Goal: Task Accomplishment & Management: Complete application form

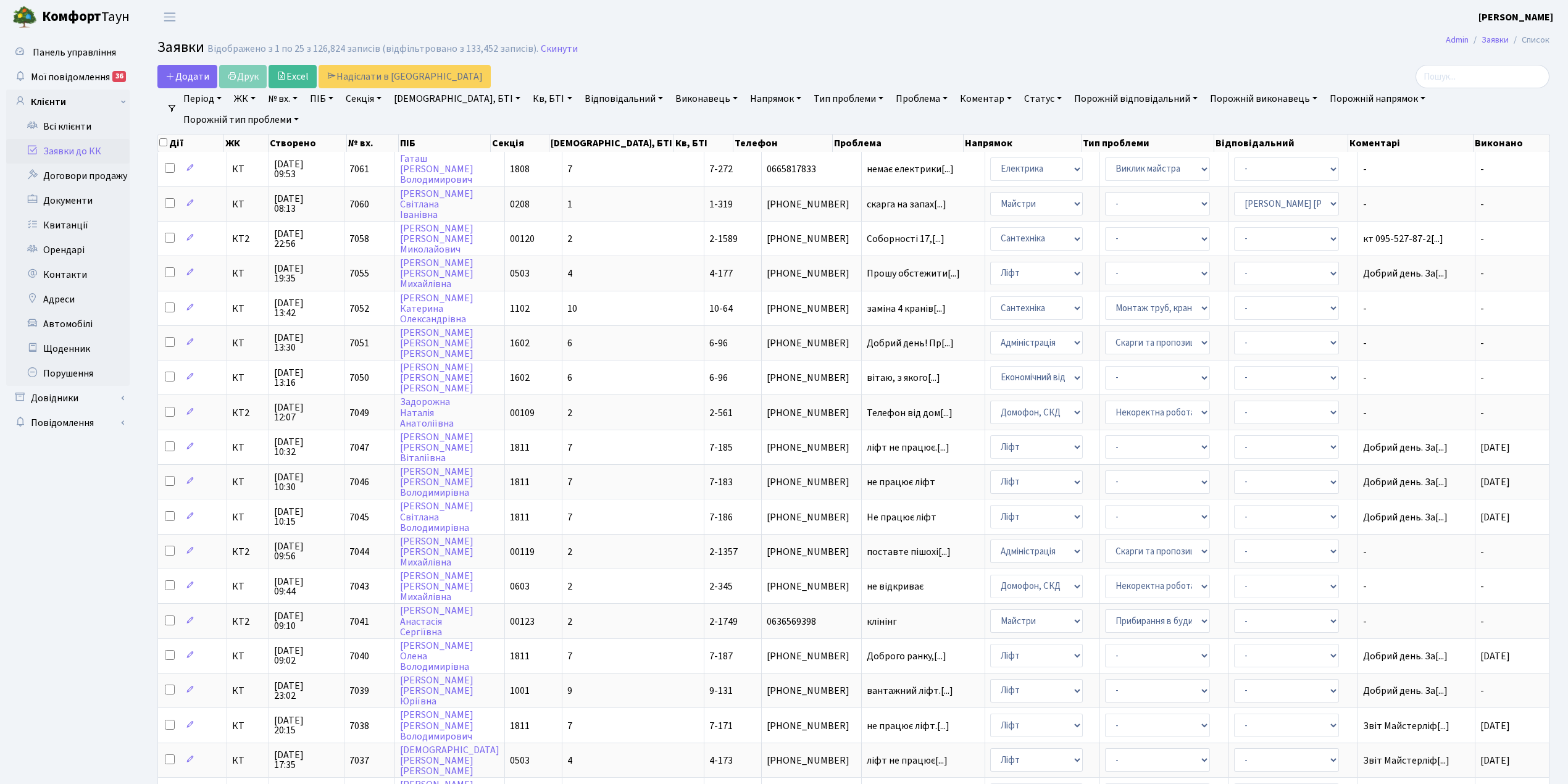
select select "25"
click at [548, 50] on link "Скинути" at bounding box center [559, 49] width 37 height 12
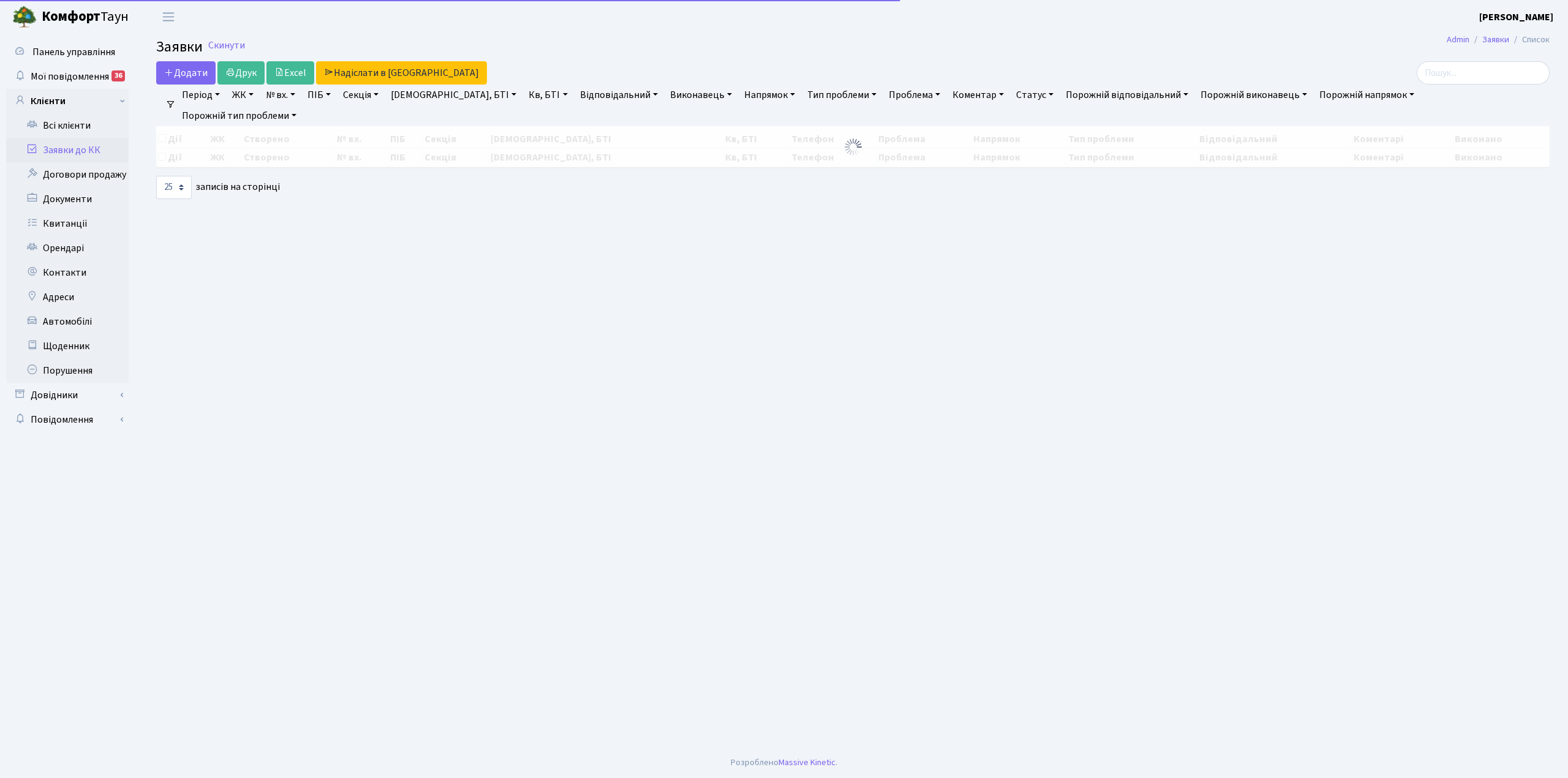
select select "25"
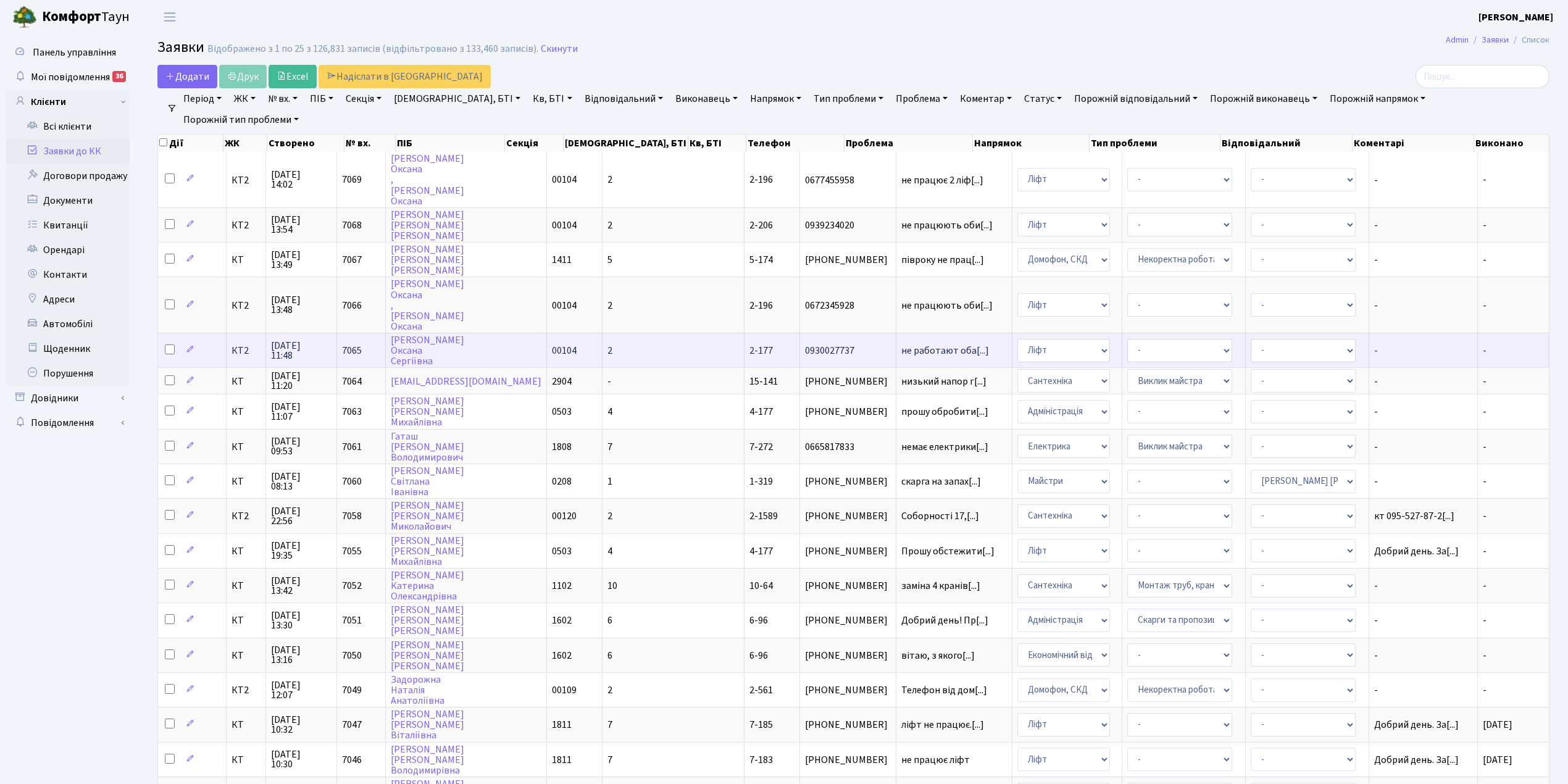
click at [620, 341] on td "2" at bounding box center [673, 350] width 142 height 34
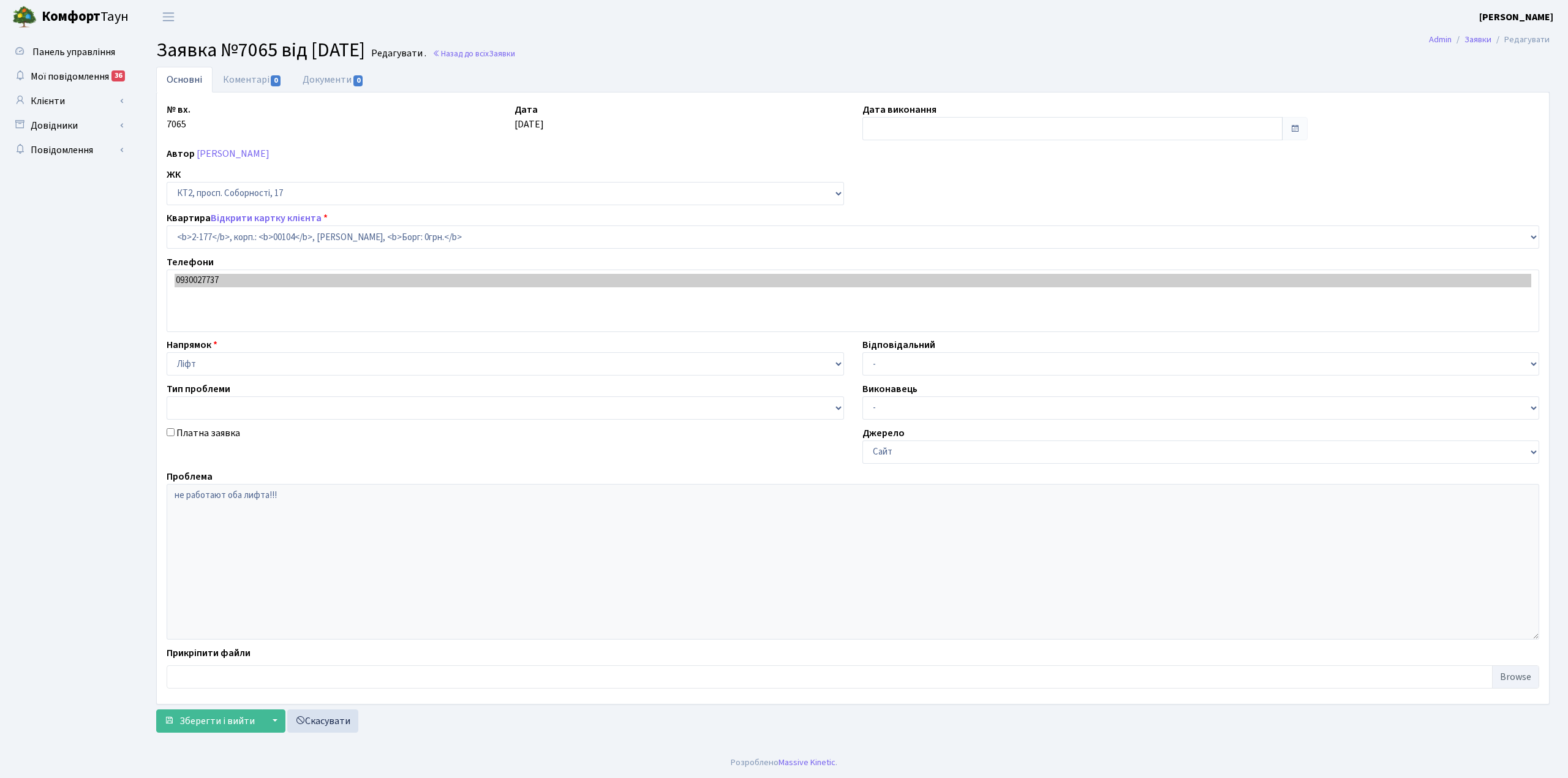
select select "15225"
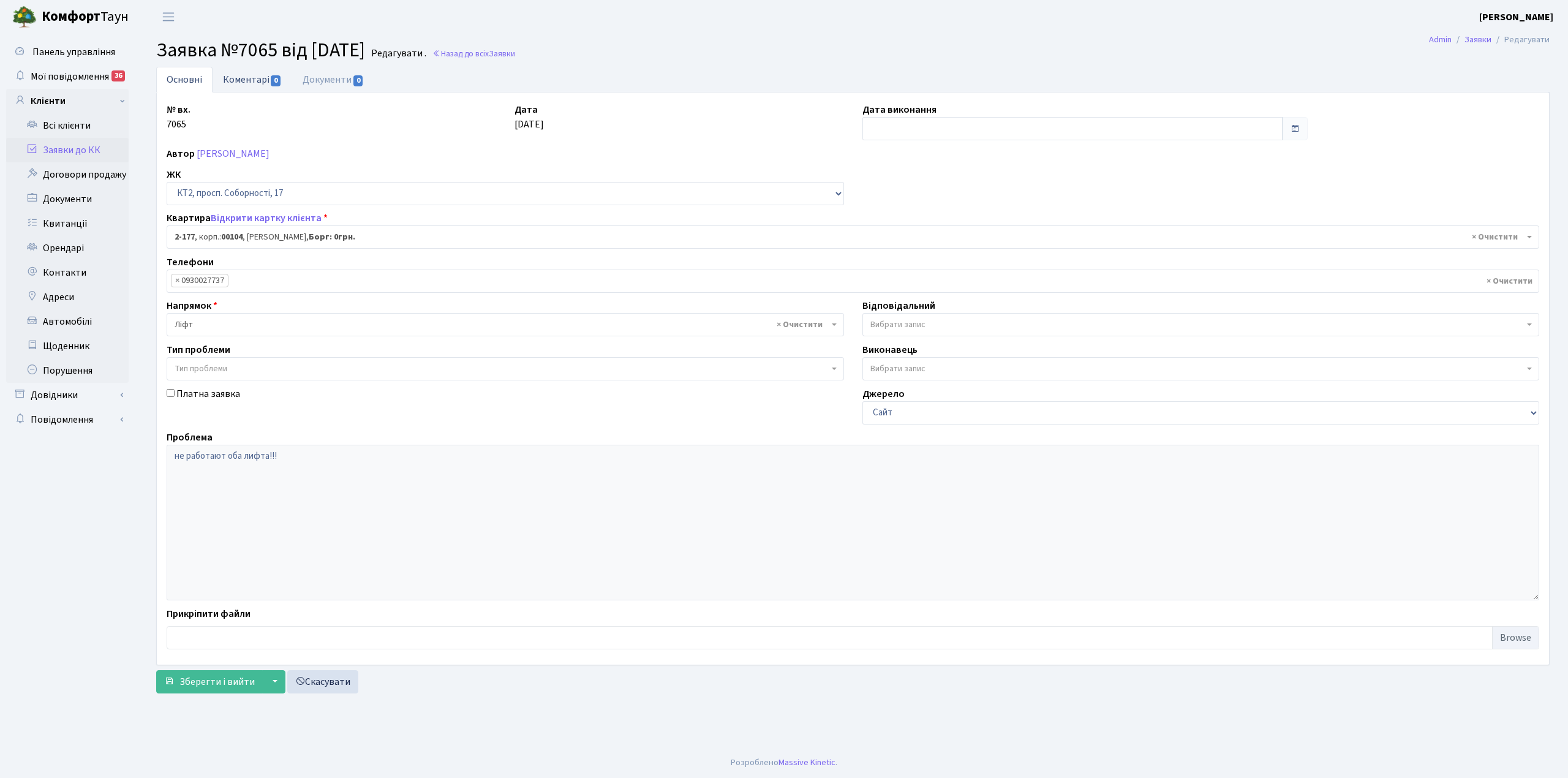
click at [240, 81] on link "Коментарі 0" at bounding box center [252, 79] width 80 height 25
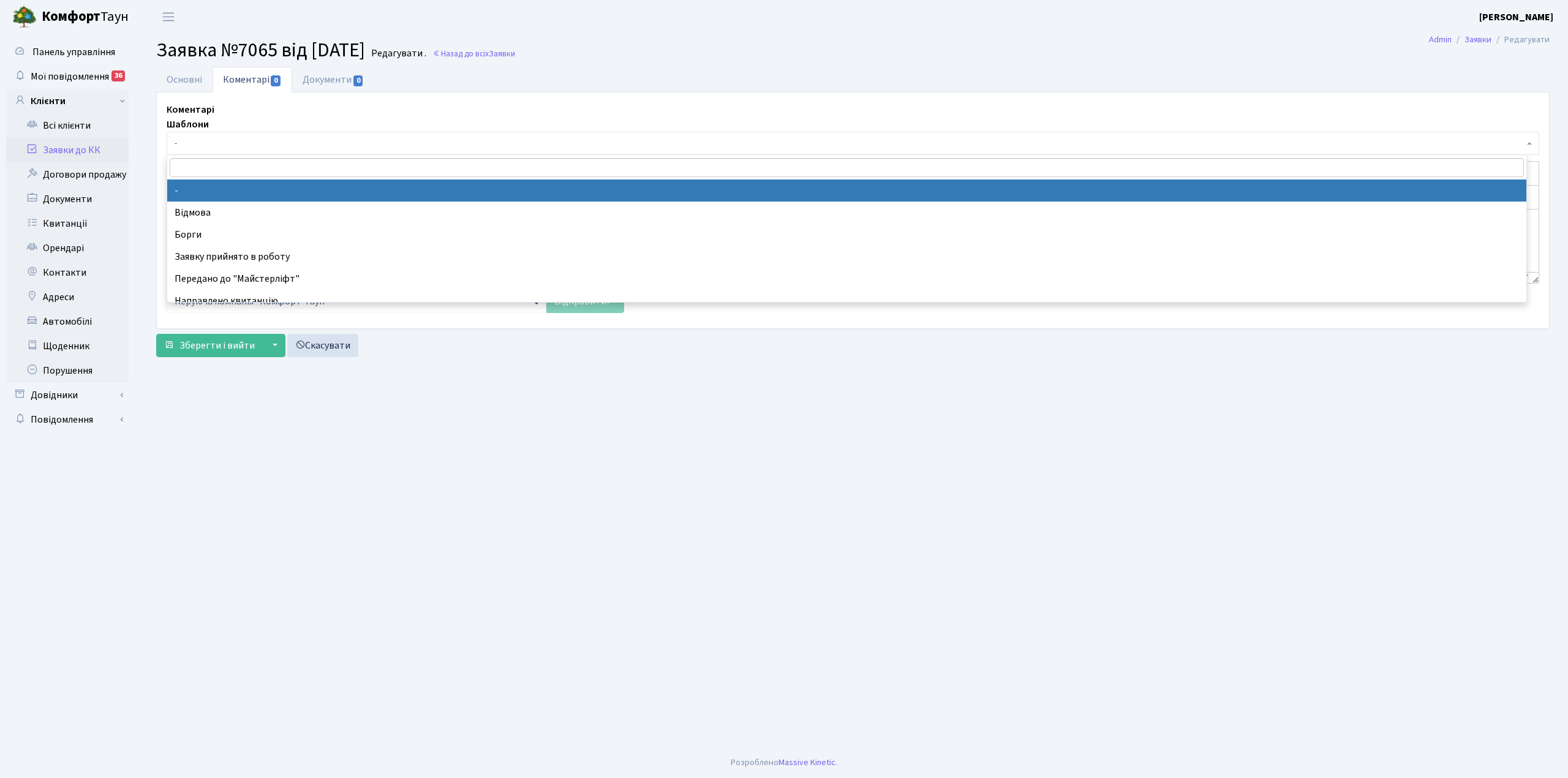
click at [248, 140] on span "-" at bounding box center [849, 144] width 1349 height 12
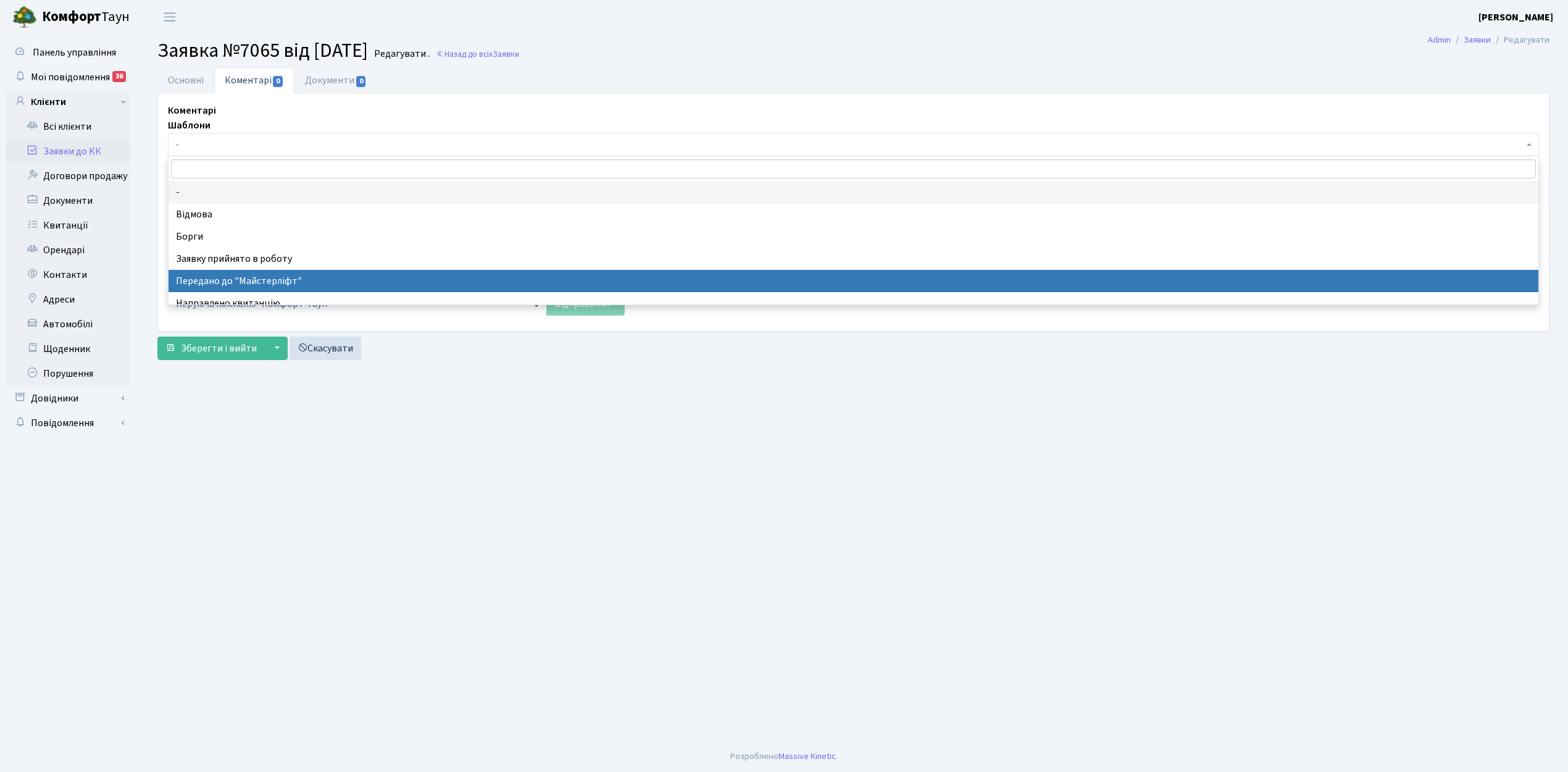
select select "9"
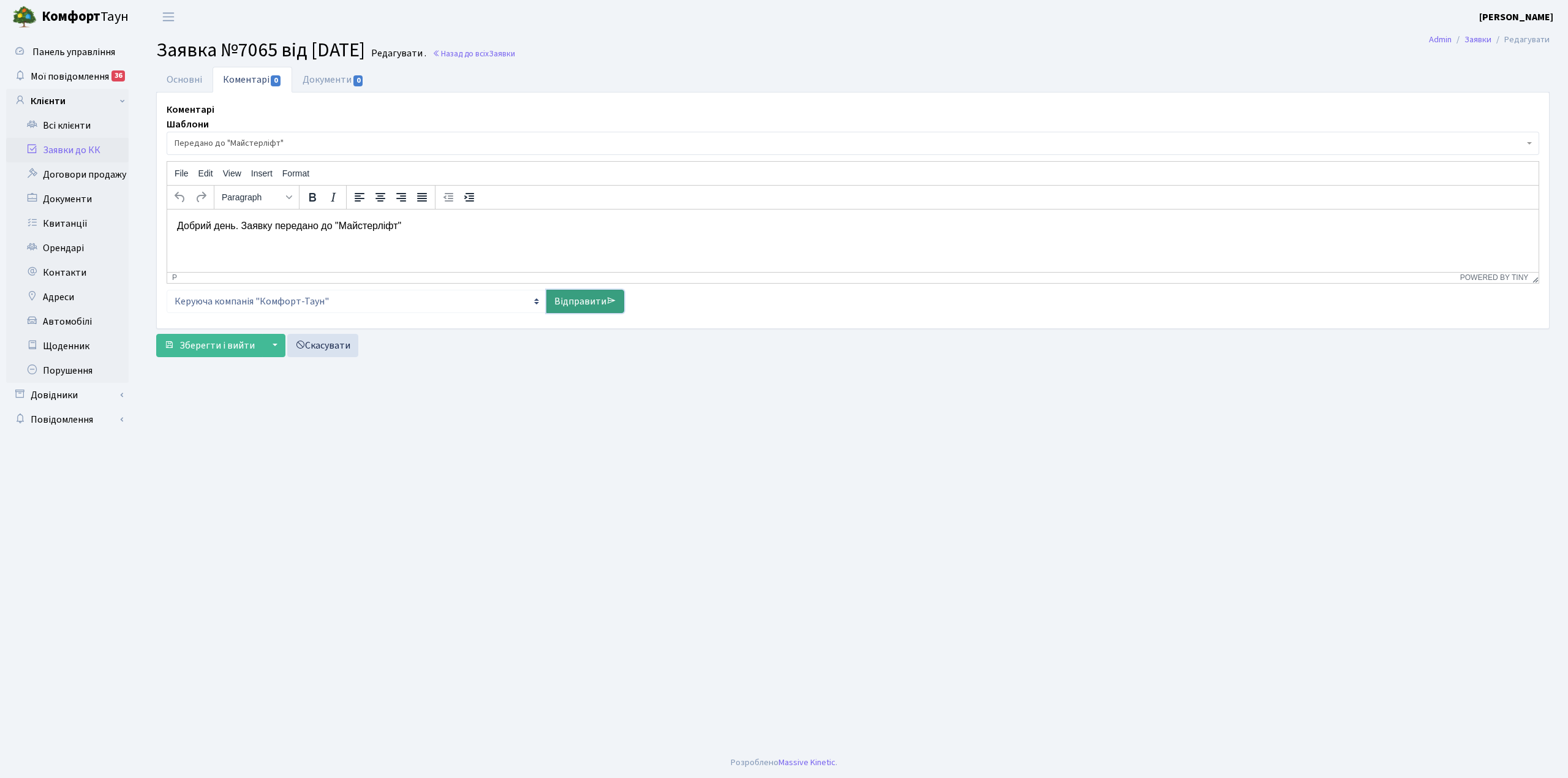
click at [587, 301] on link "Відправити" at bounding box center [586, 302] width 78 height 24
select select
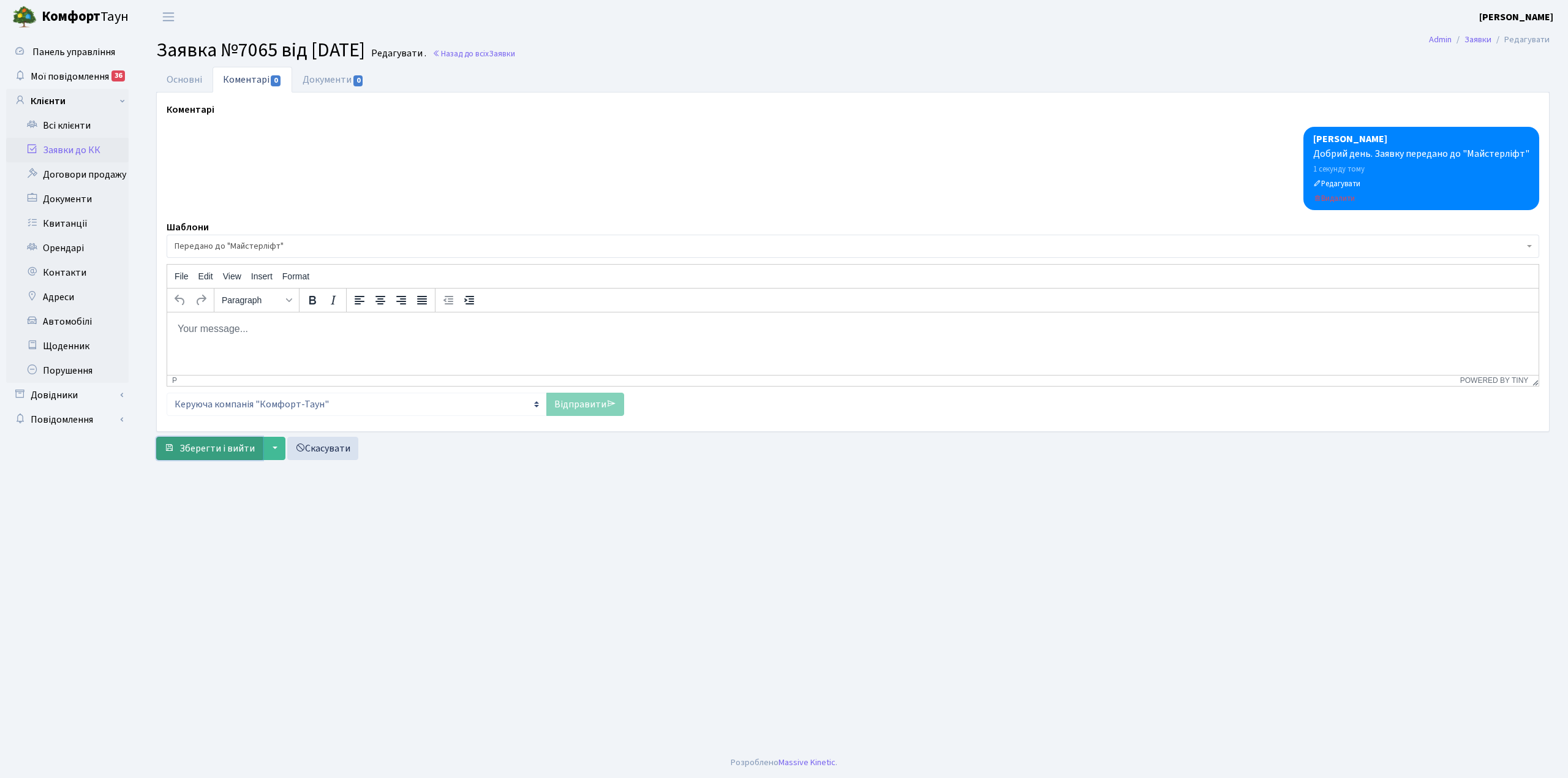
click at [216, 449] on span "Зберегти і вийти" at bounding box center [217, 448] width 76 height 13
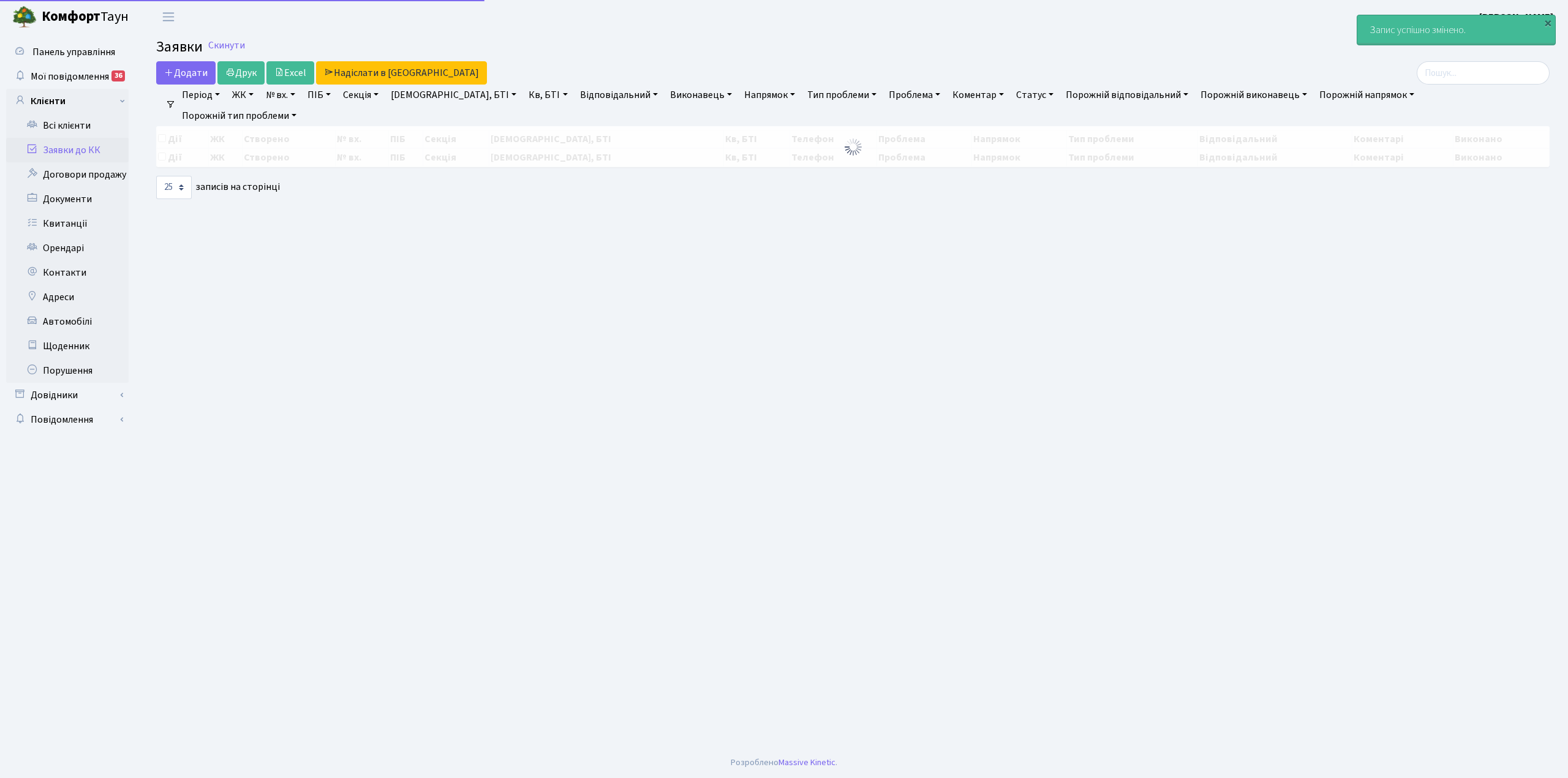
select select "25"
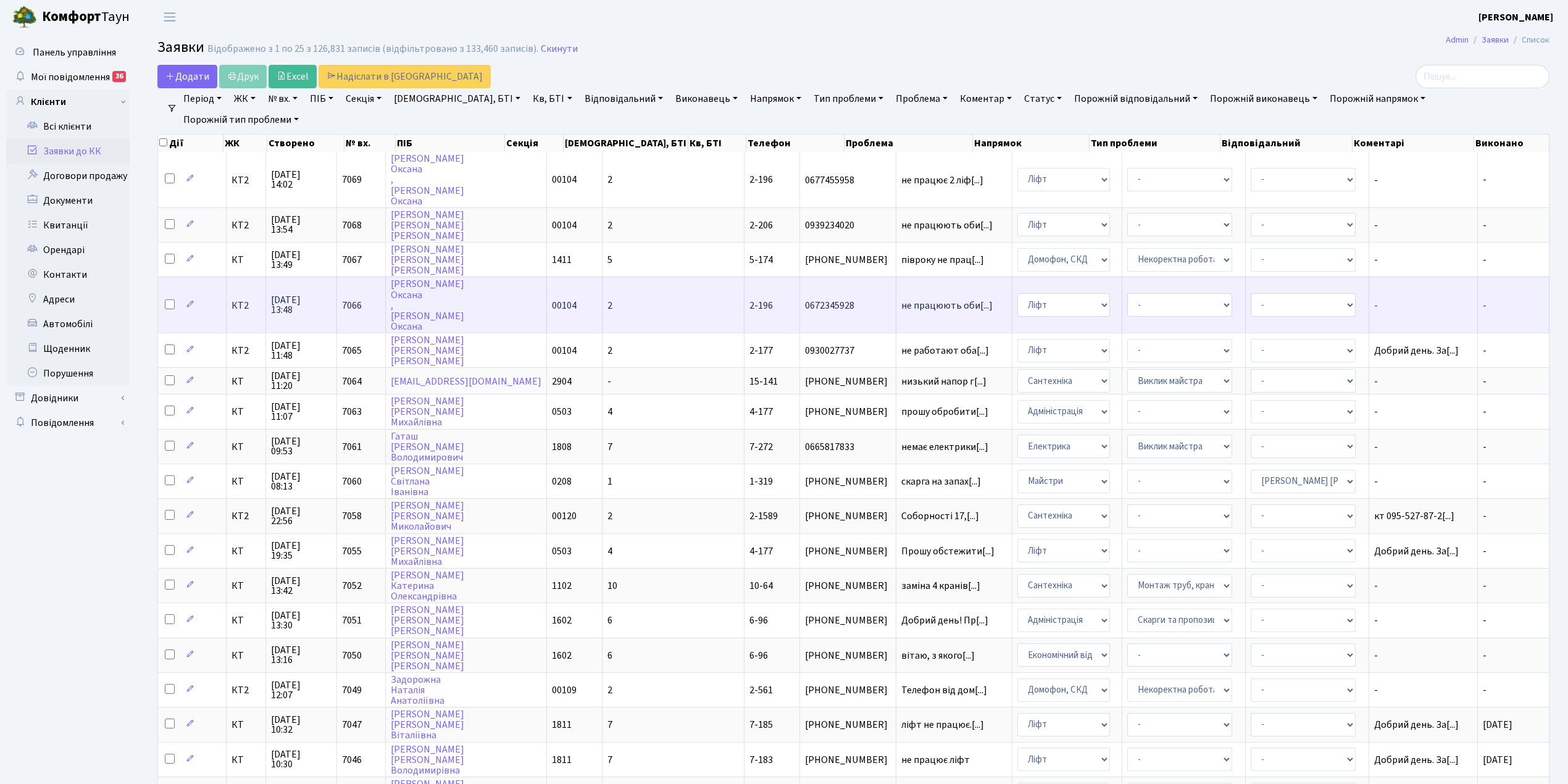
click at [619, 290] on td "2" at bounding box center [673, 305] width 142 height 56
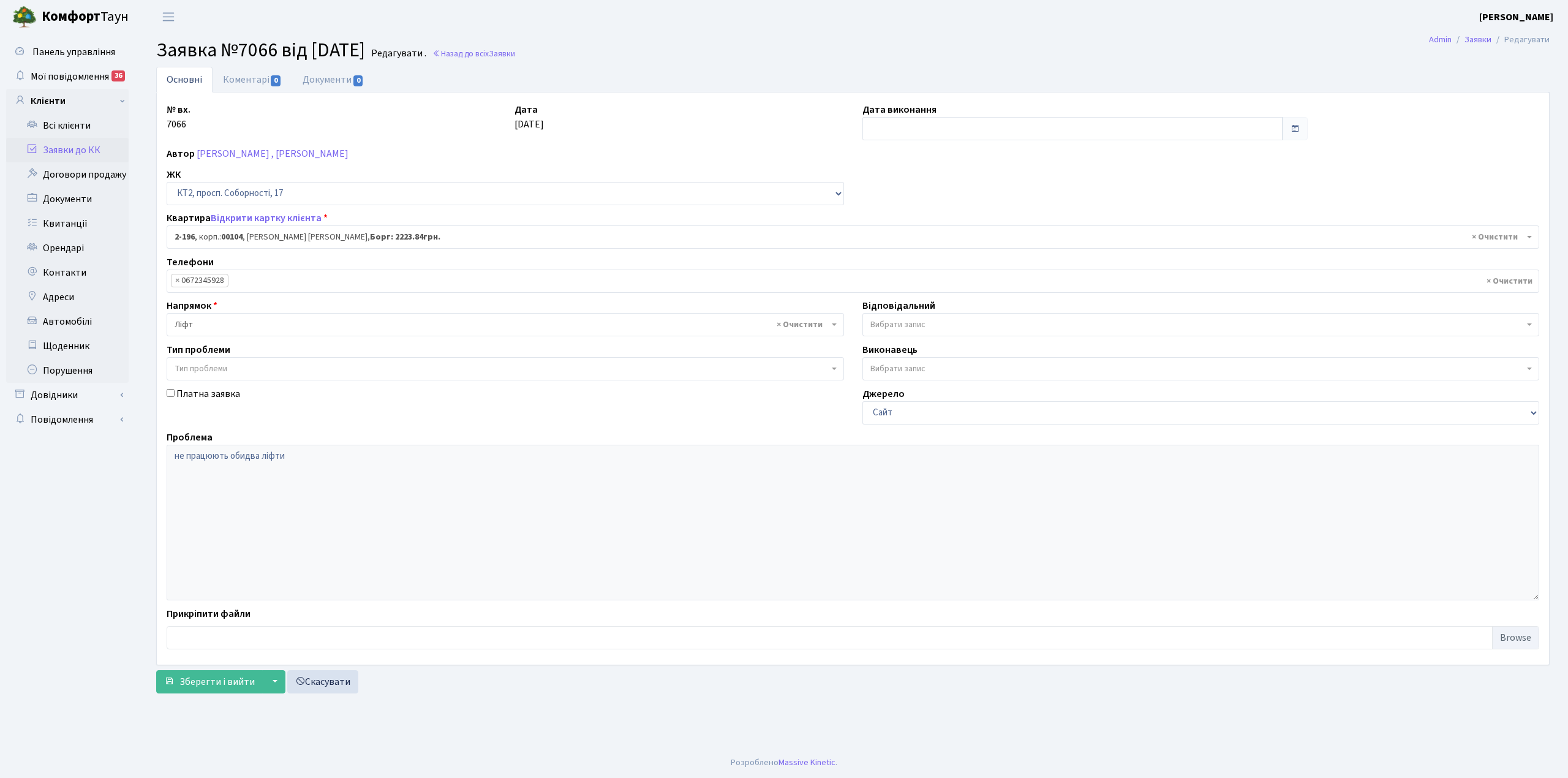
select select "15248"
click at [256, 76] on link "Коментарі 0" at bounding box center [252, 79] width 80 height 26
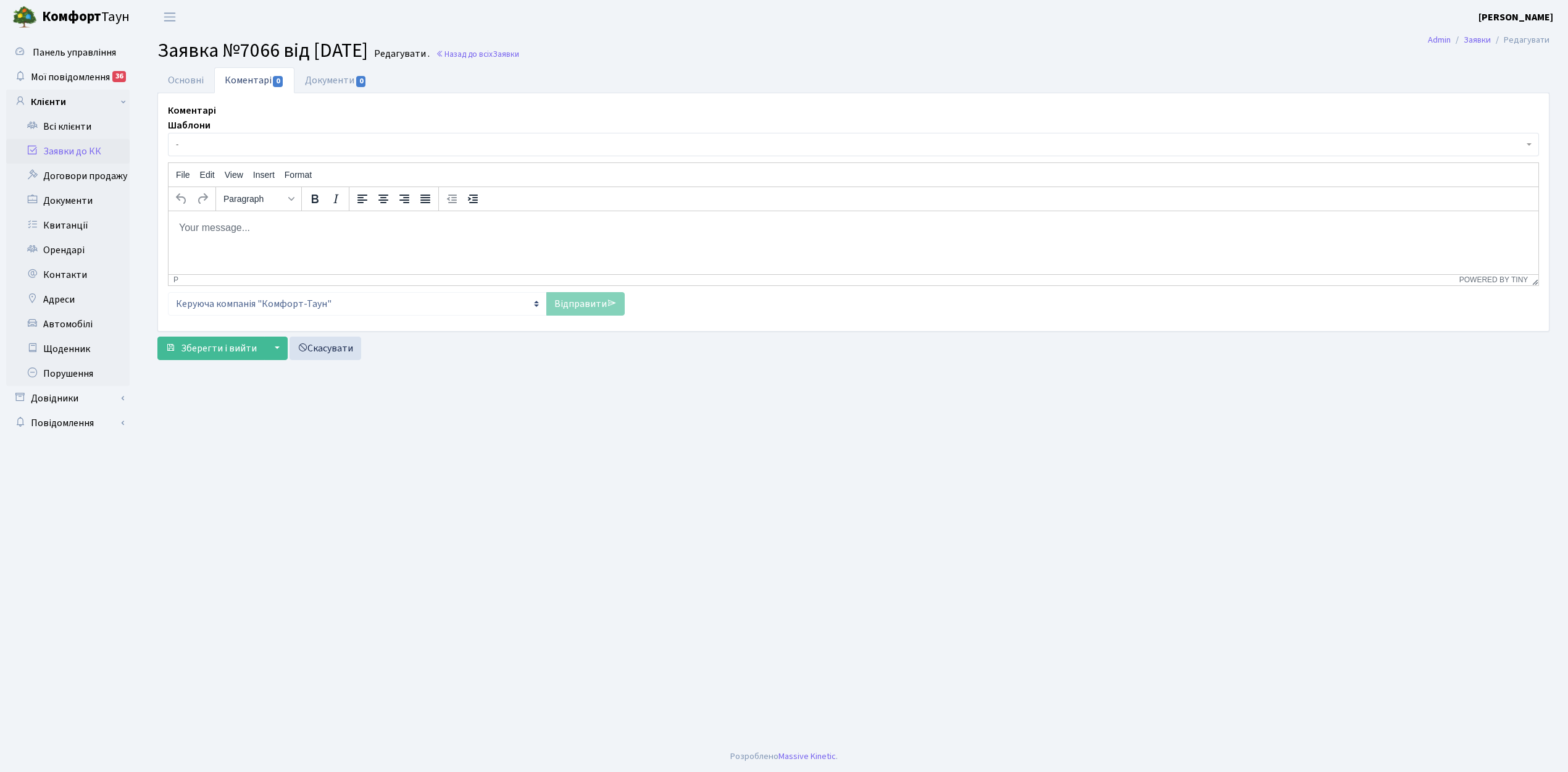
click at [219, 141] on span "-" at bounding box center [849, 145] width 1347 height 13
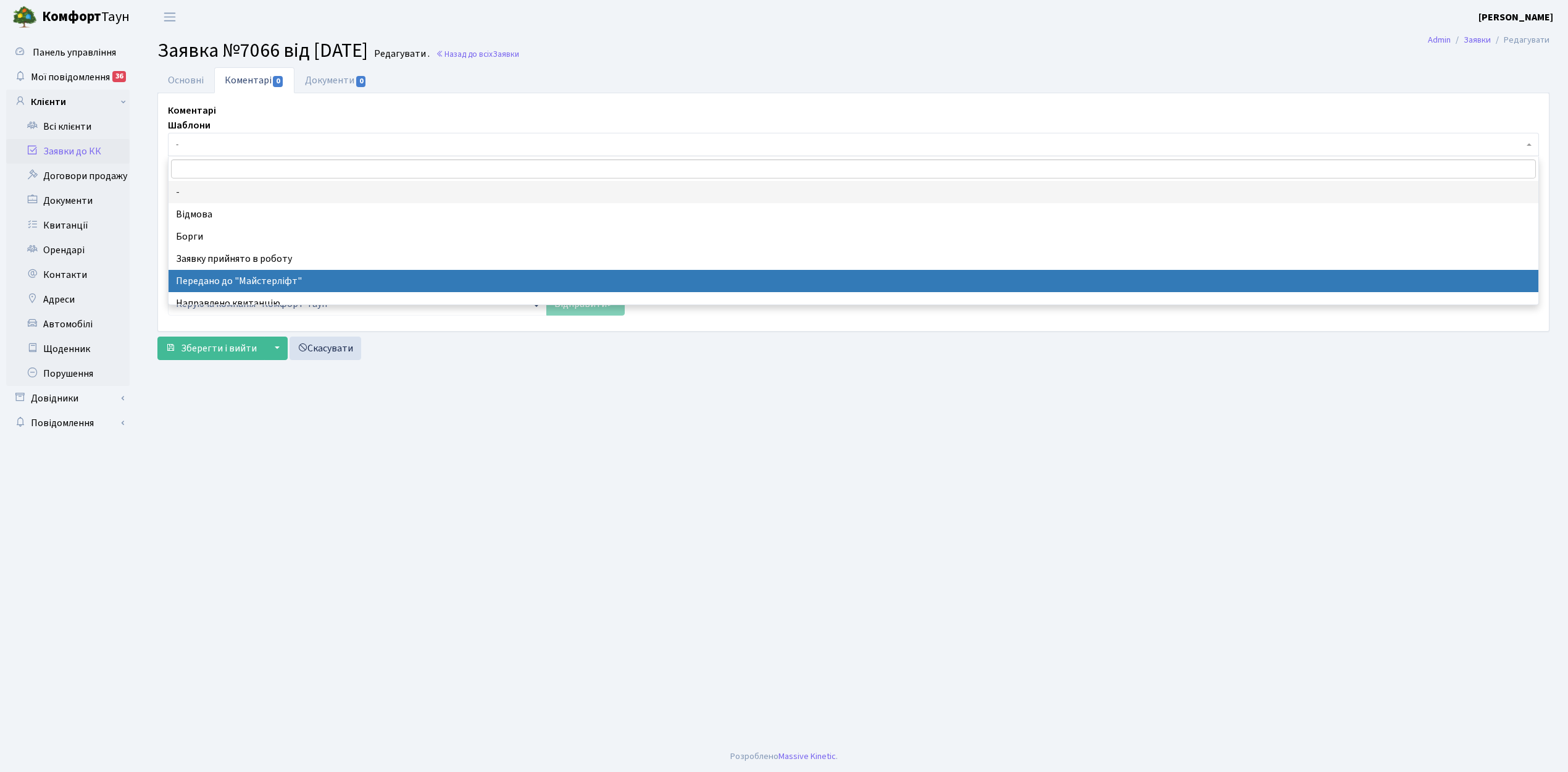
select select "9"
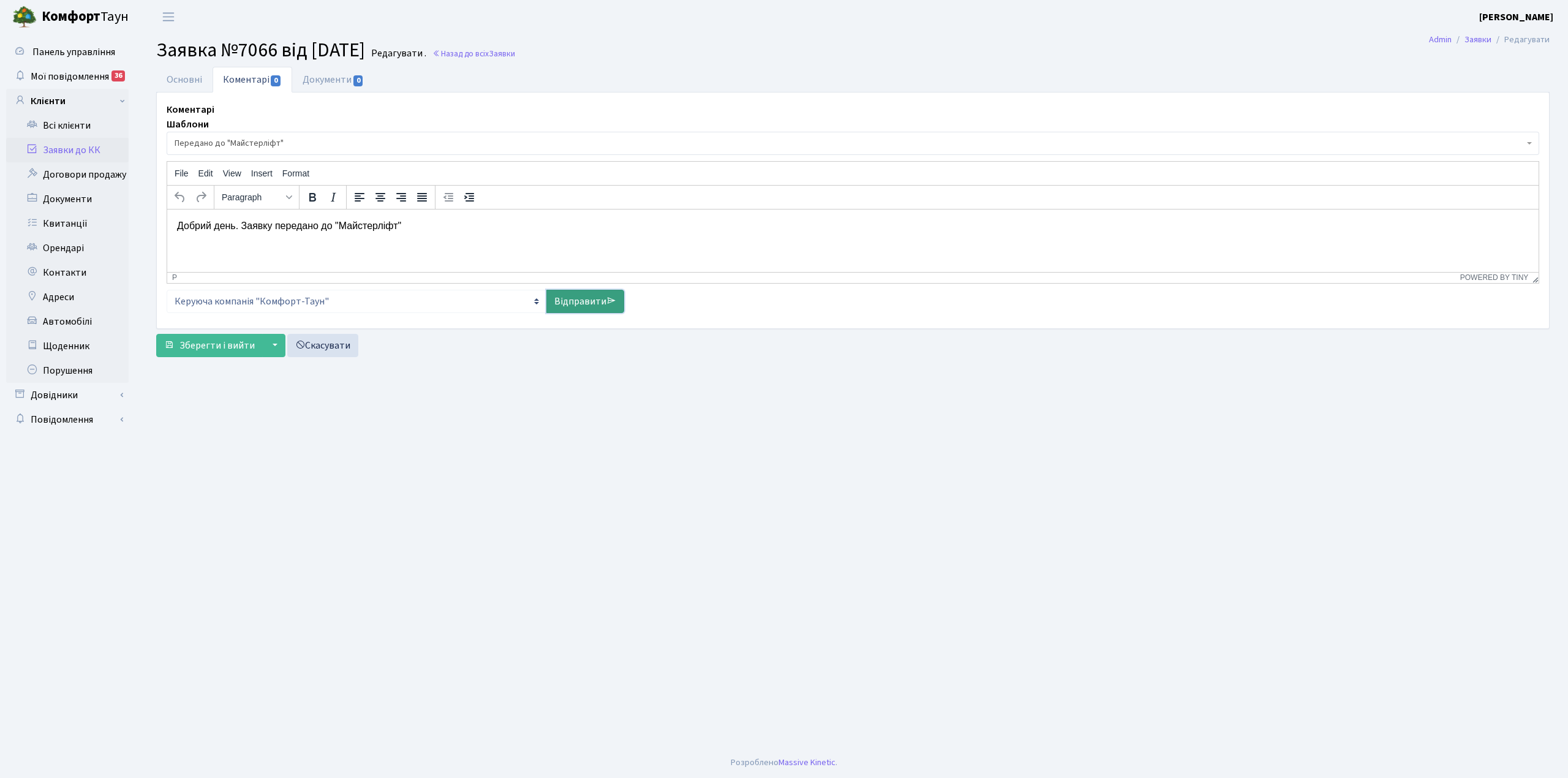
click at [573, 296] on link "Відправити" at bounding box center [586, 302] width 78 height 24
select select
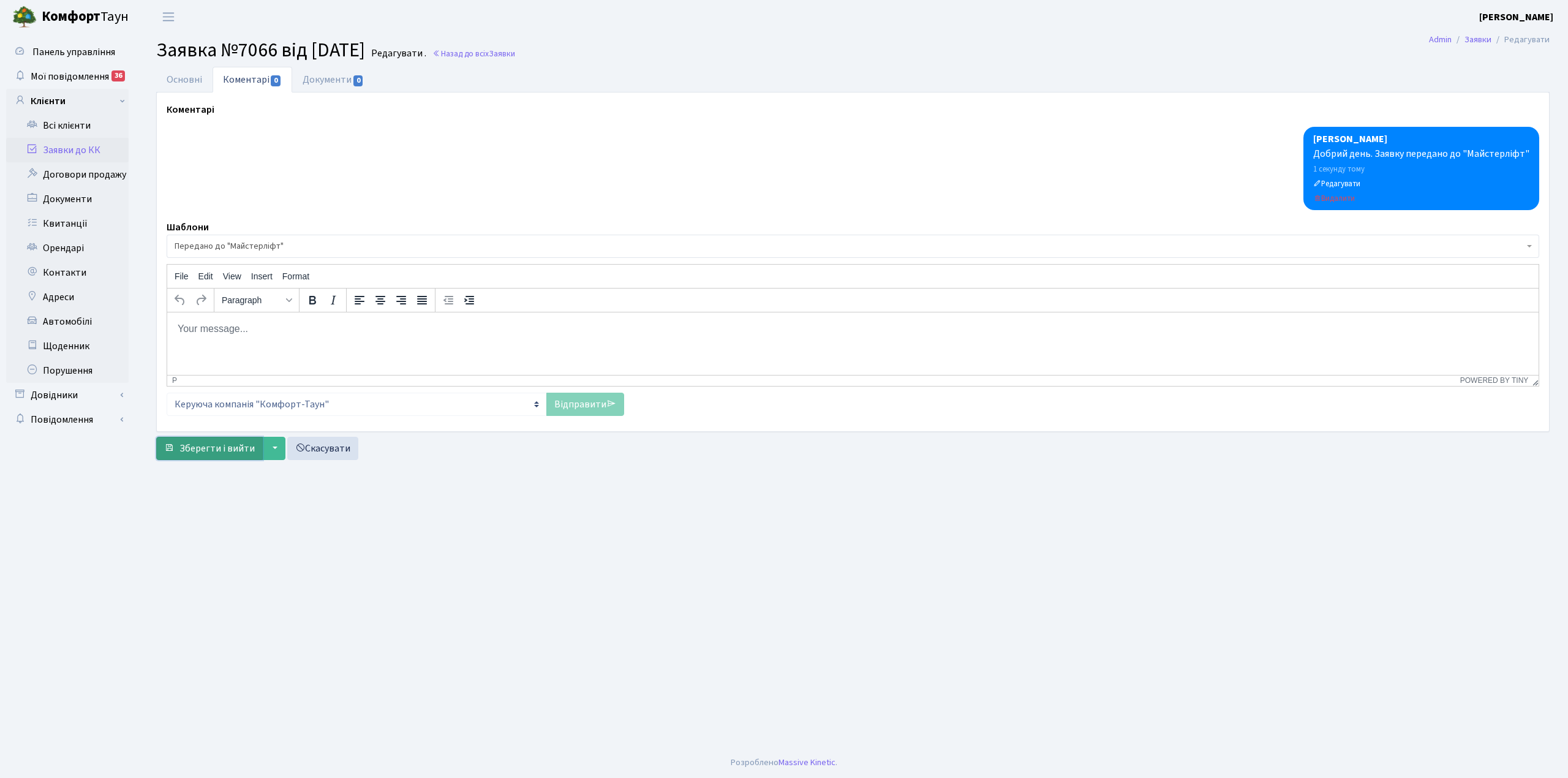
click at [228, 451] on span "Зберегти і вийти" at bounding box center [217, 448] width 76 height 13
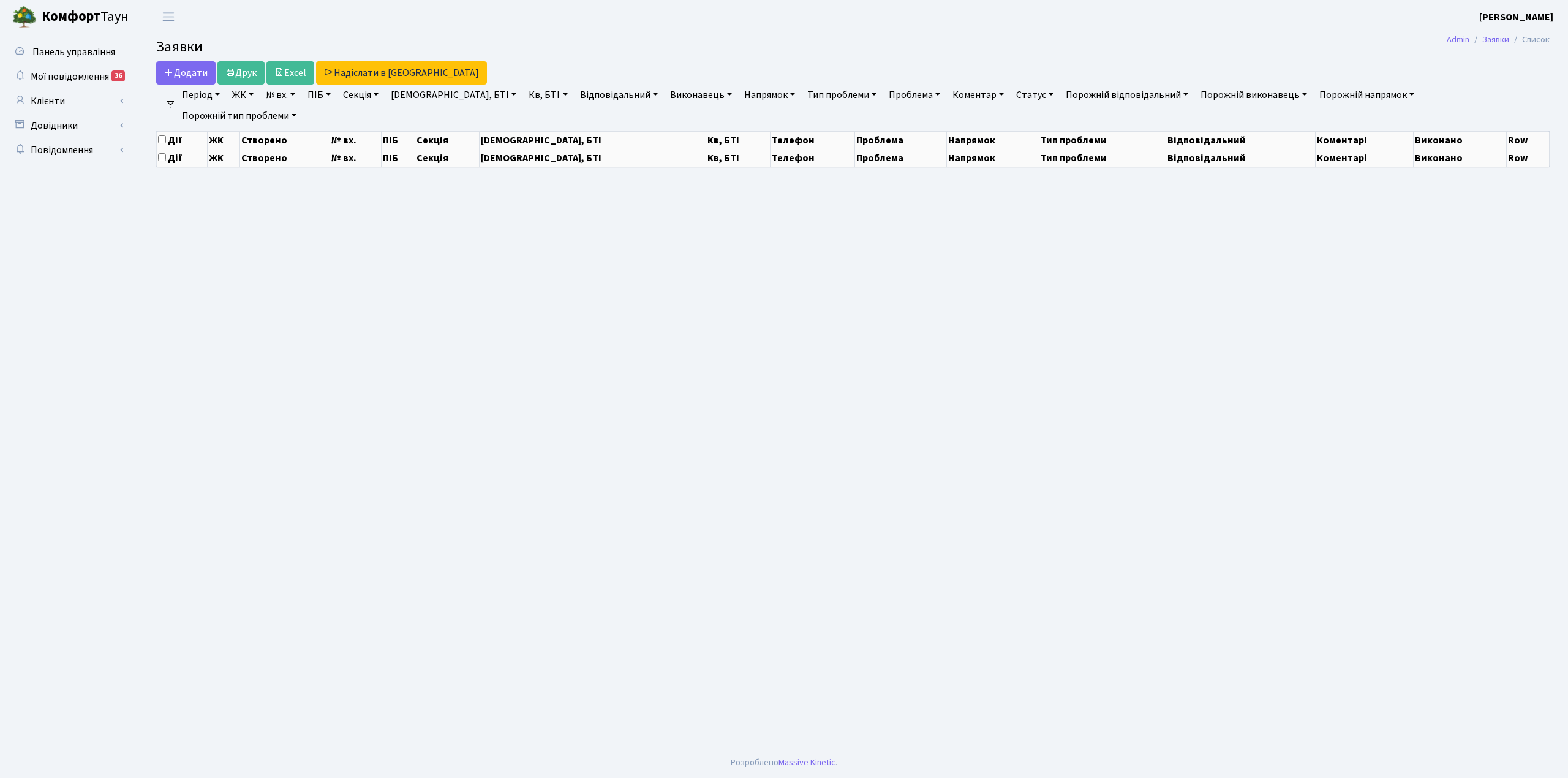
select select "25"
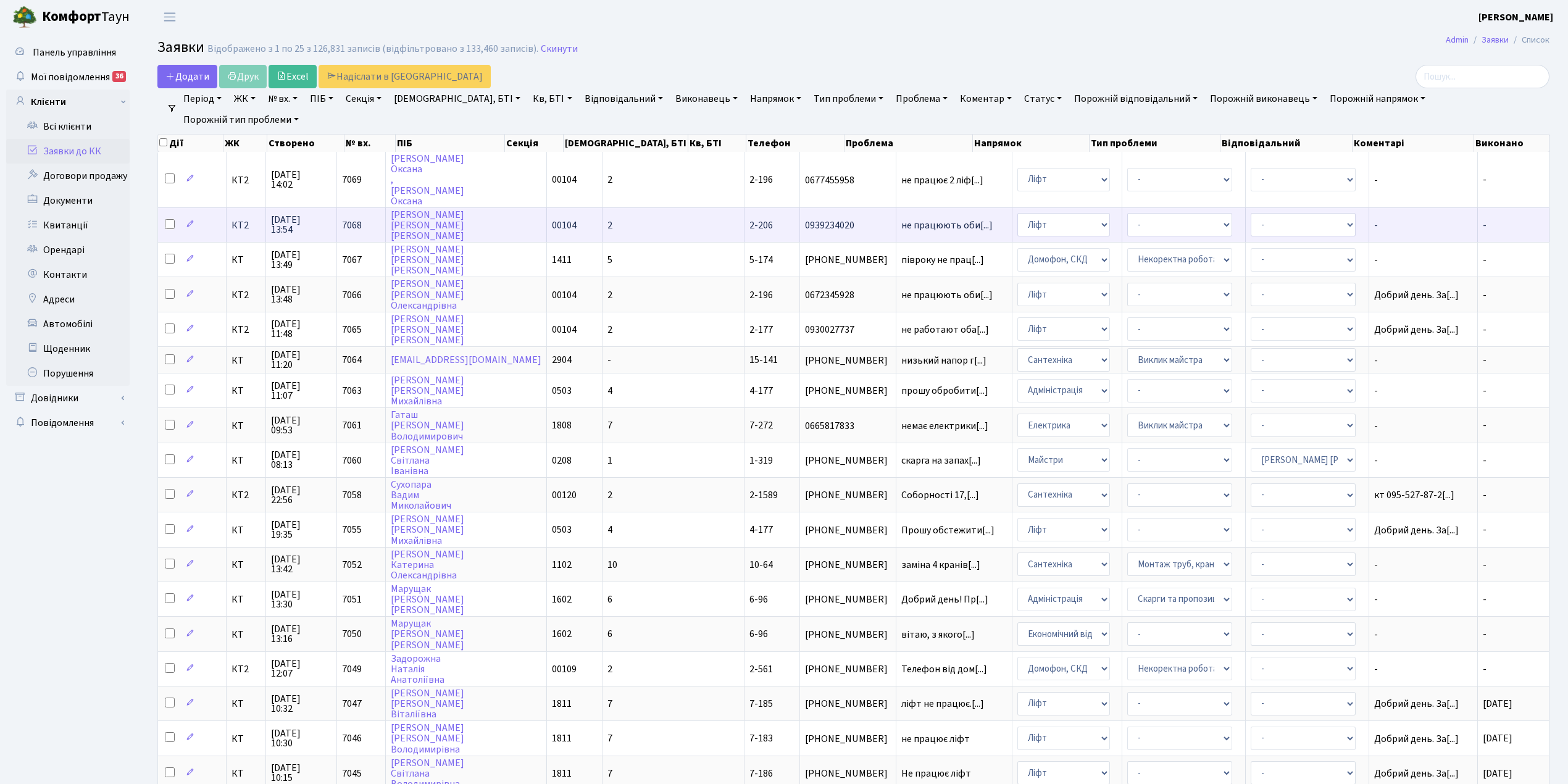
click at [638, 215] on td "2" at bounding box center [673, 224] width 142 height 34
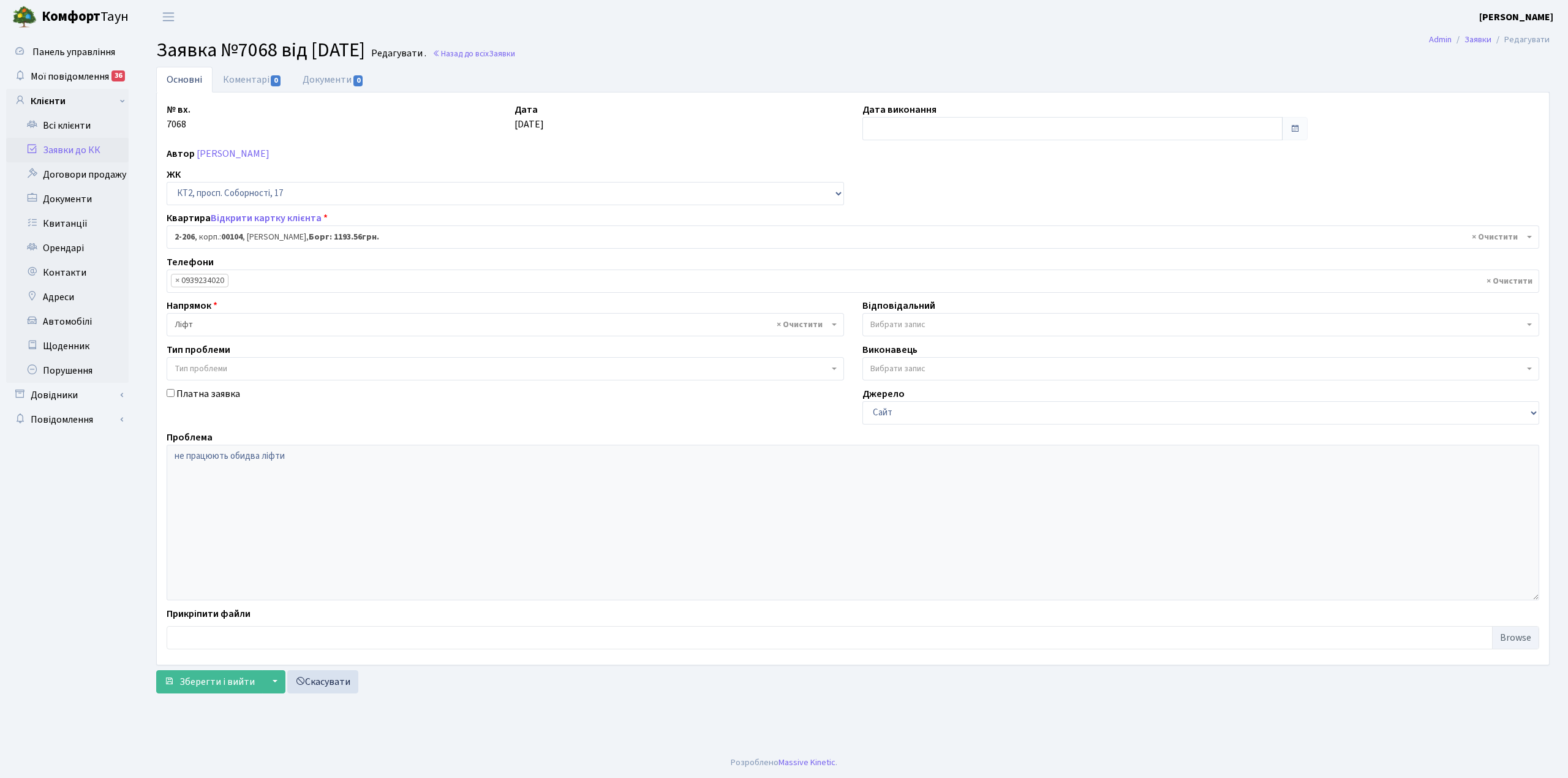
select select "15257"
click at [885, 121] on input "text" at bounding box center [1073, 129] width 420 height 24
click at [984, 223] on td "17" at bounding box center [985, 228] width 18 height 18
type input "[DATE]"
click at [246, 74] on link "Коментарі 0" at bounding box center [252, 79] width 80 height 25
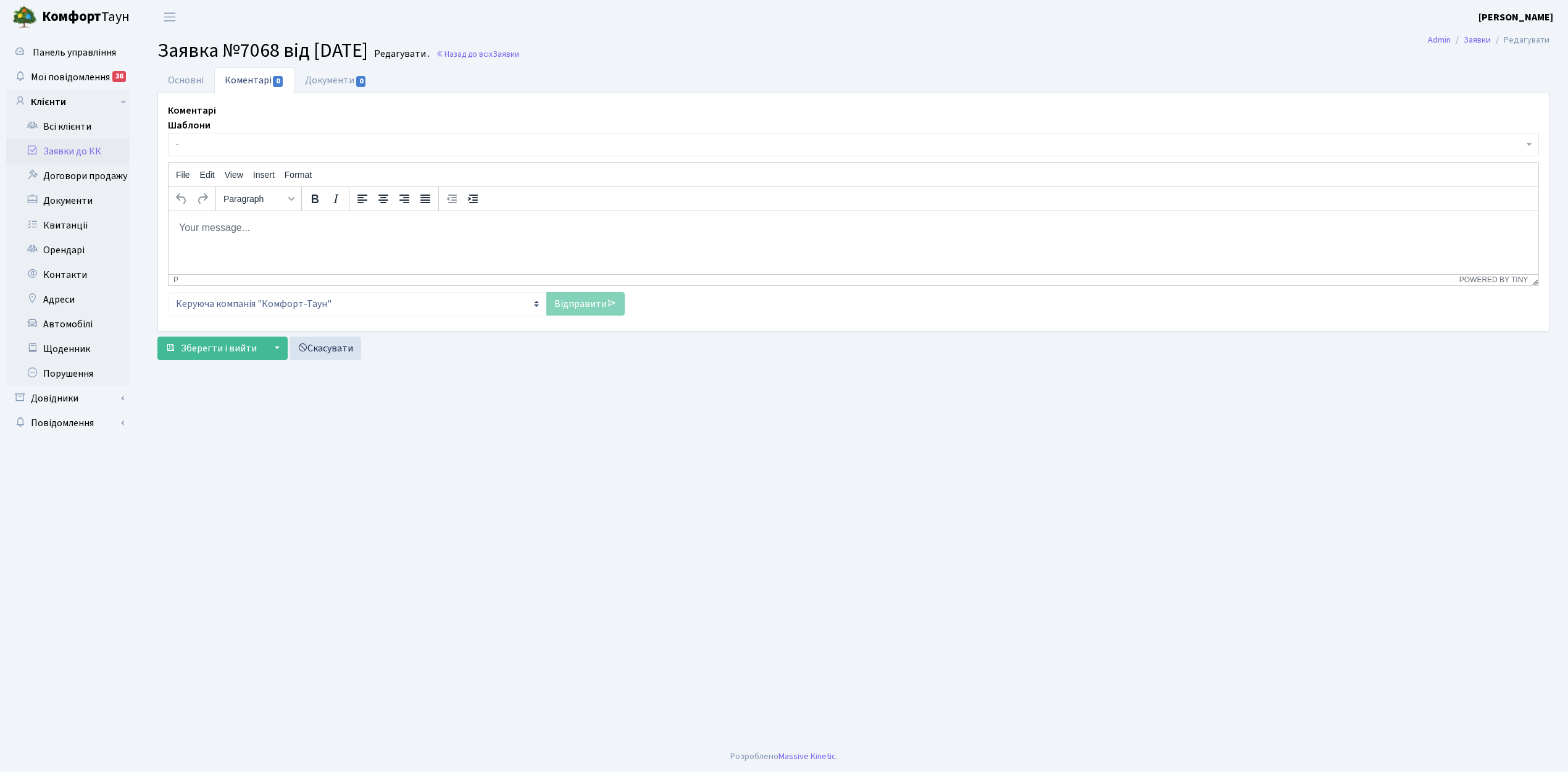
click at [213, 150] on span "-" at bounding box center [849, 145] width 1347 height 13
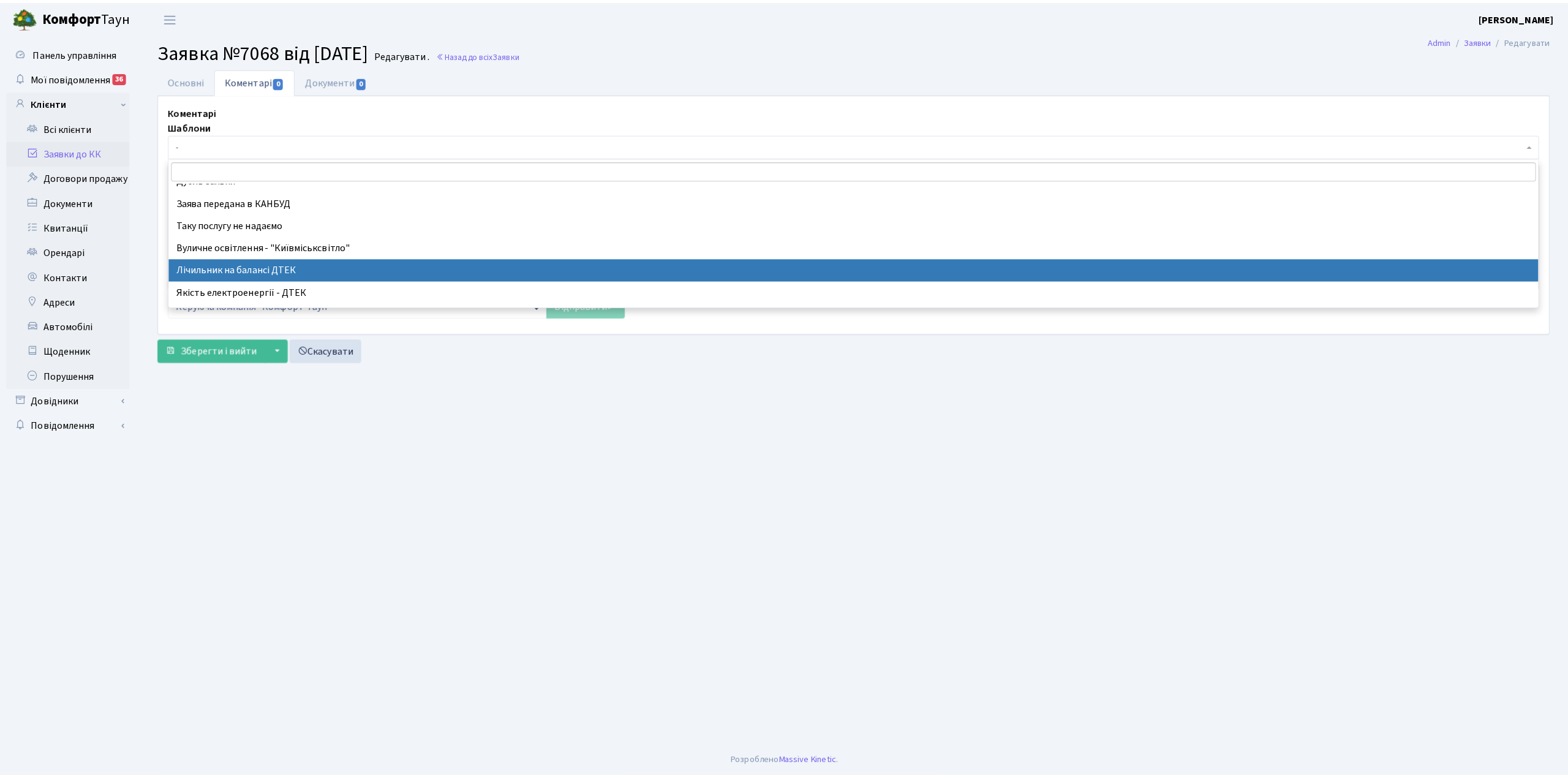
scroll to position [86, 0]
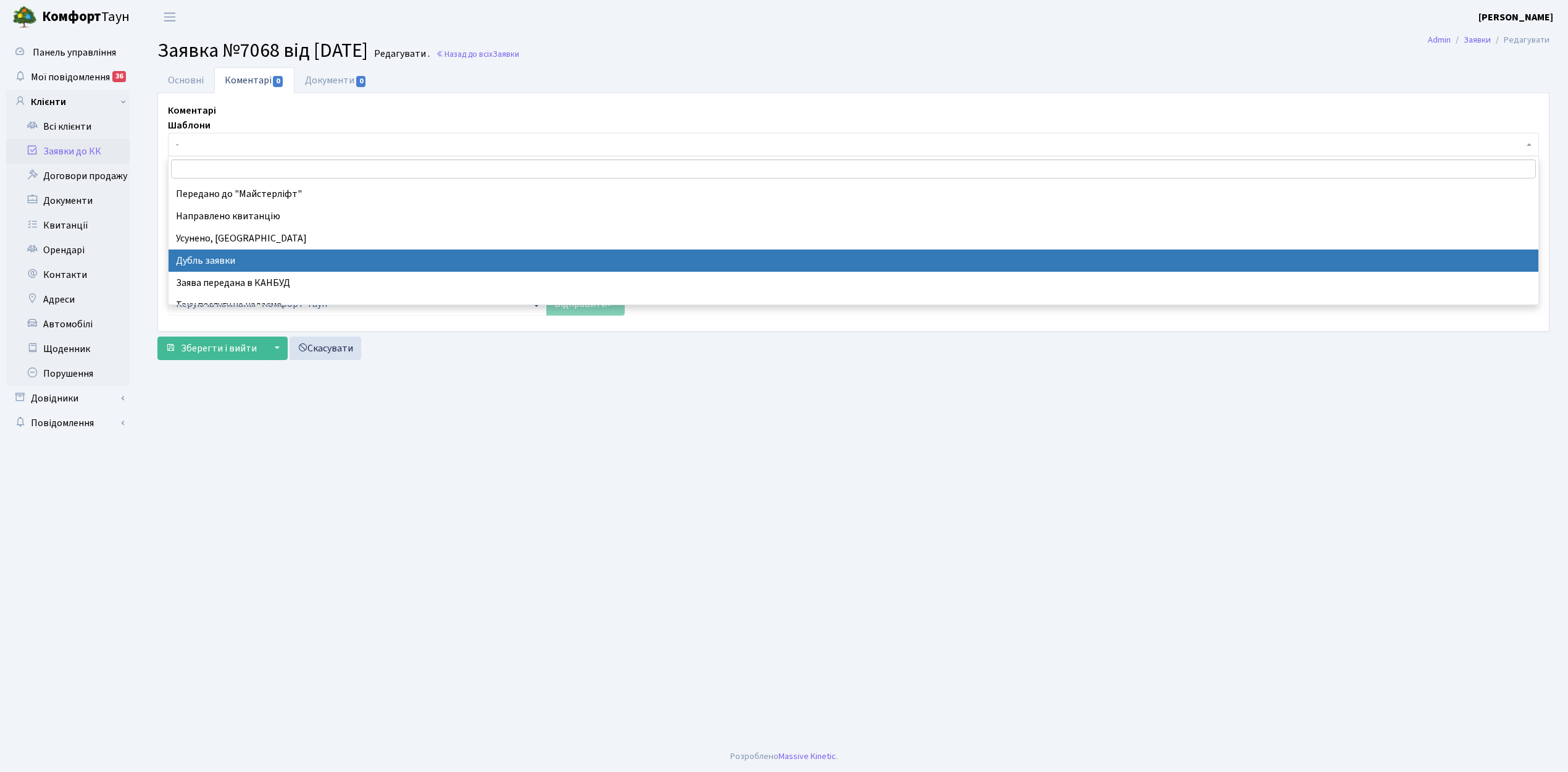
select select "17"
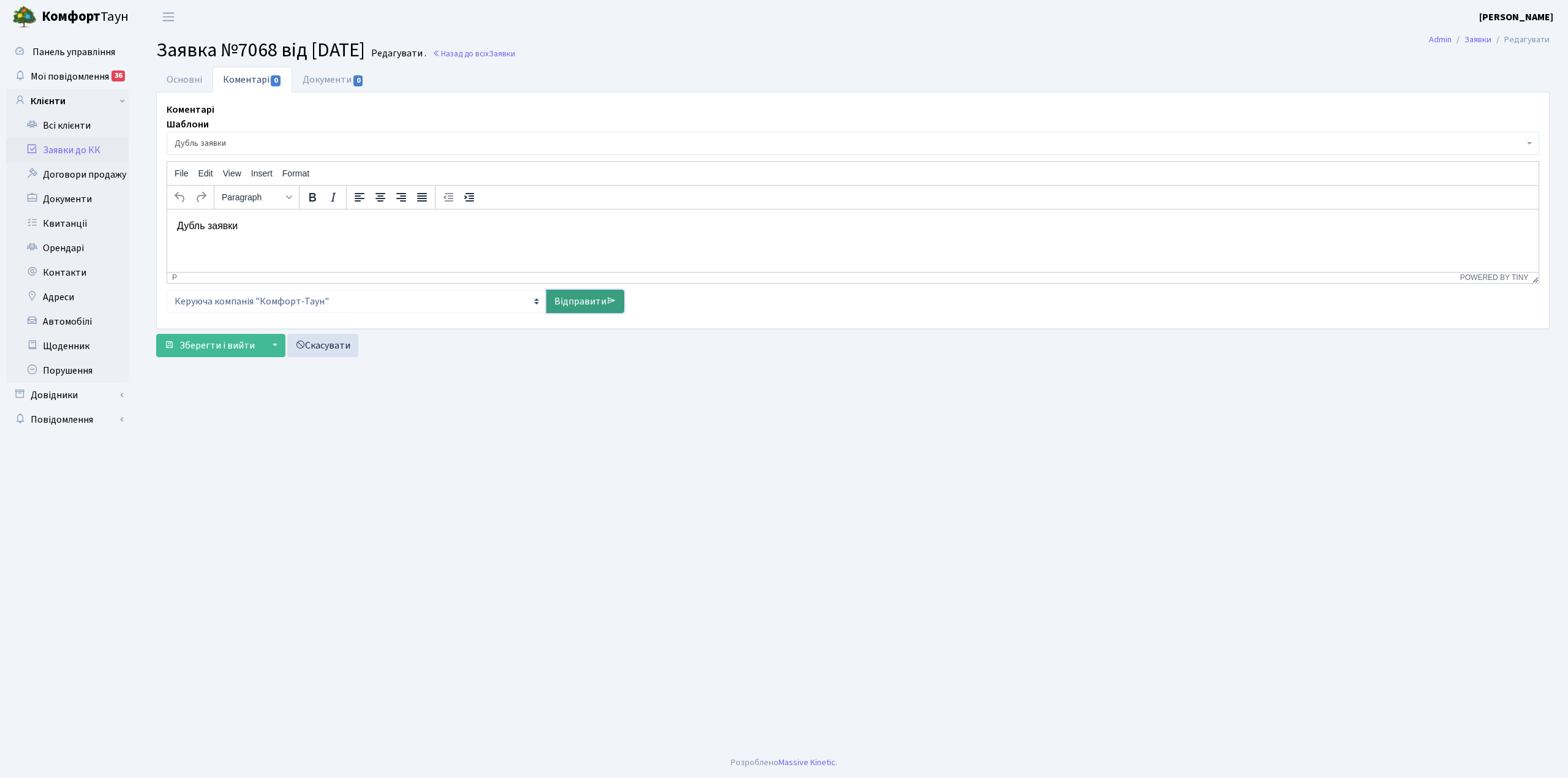
click at [598, 298] on link "Відправити" at bounding box center [586, 302] width 78 height 24
select select
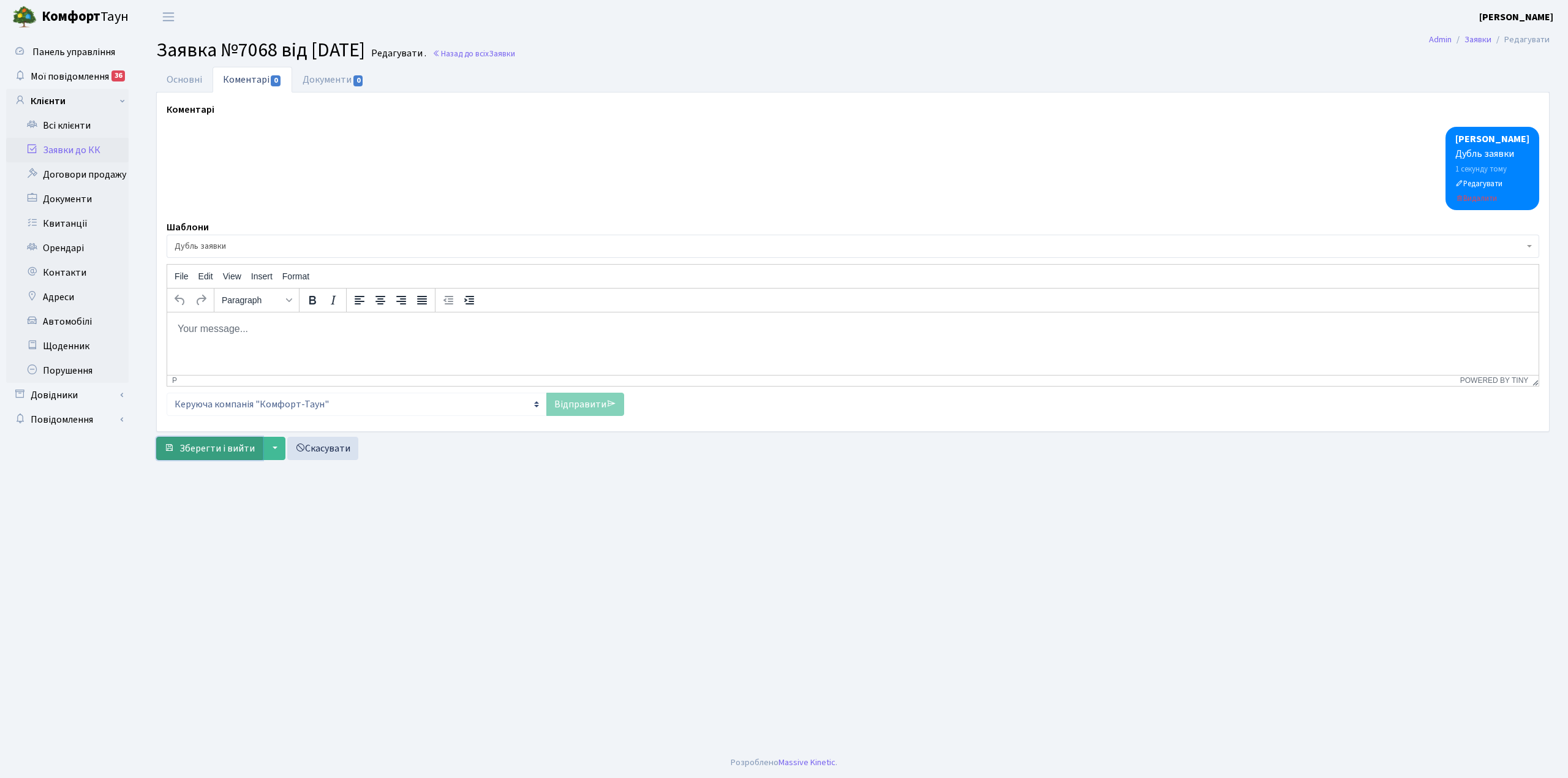
click at [197, 442] on span "Зберегти і вийти" at bounding box center [217, 448] width 76 height 13
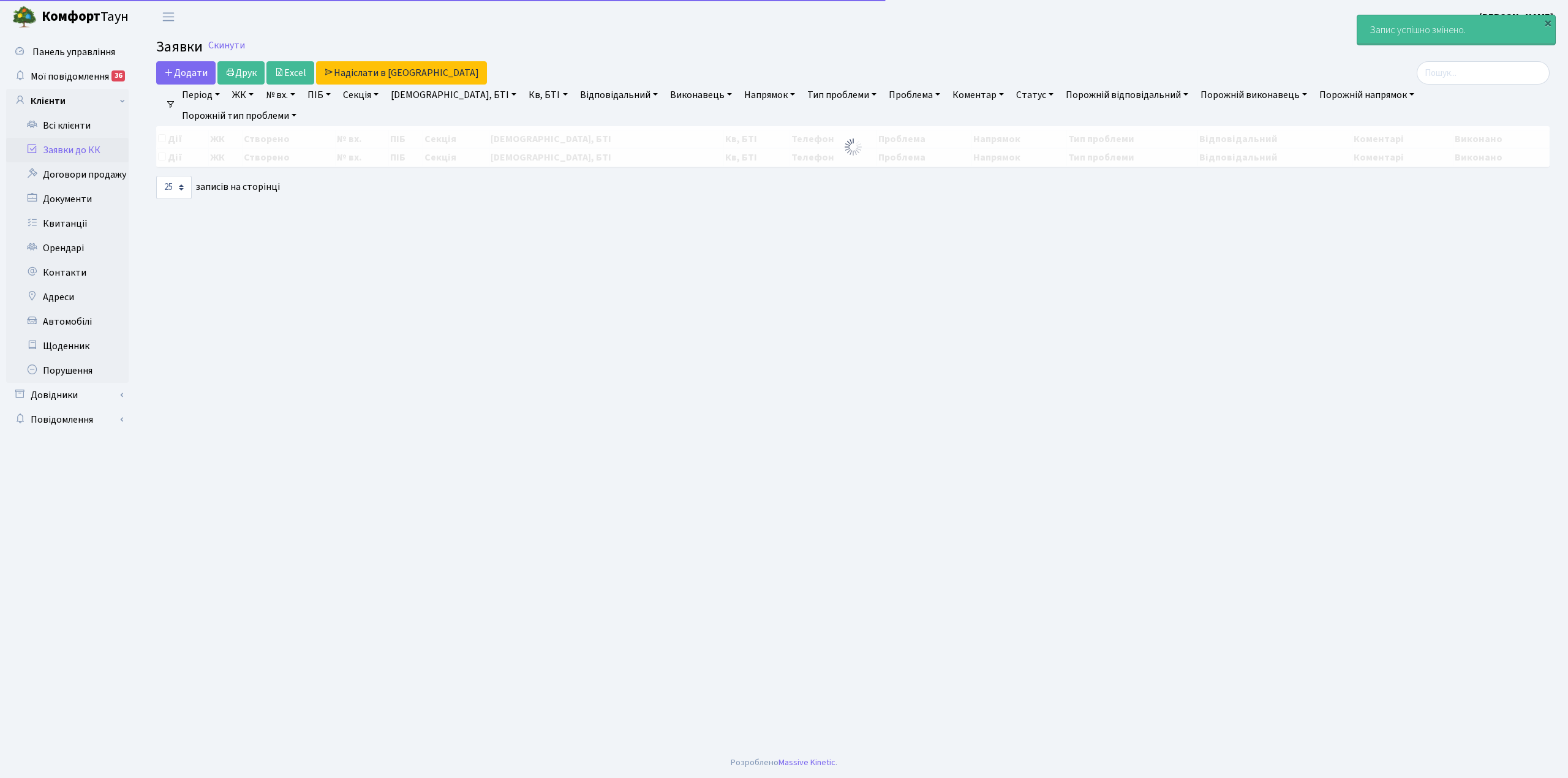
select select "25"
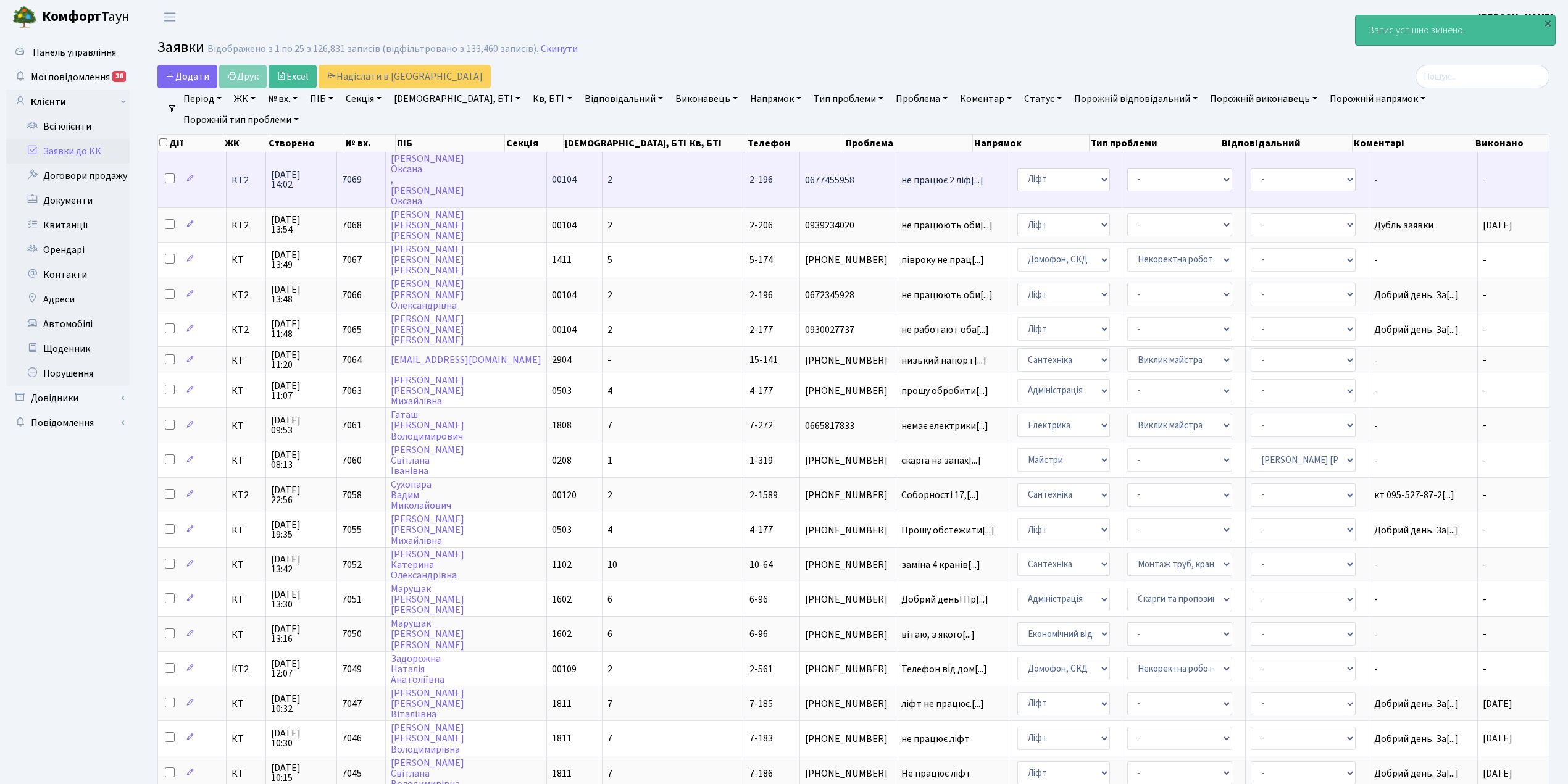
click at [622, 178] on td "2" at bounding box center [673, 179] width 142 height 55
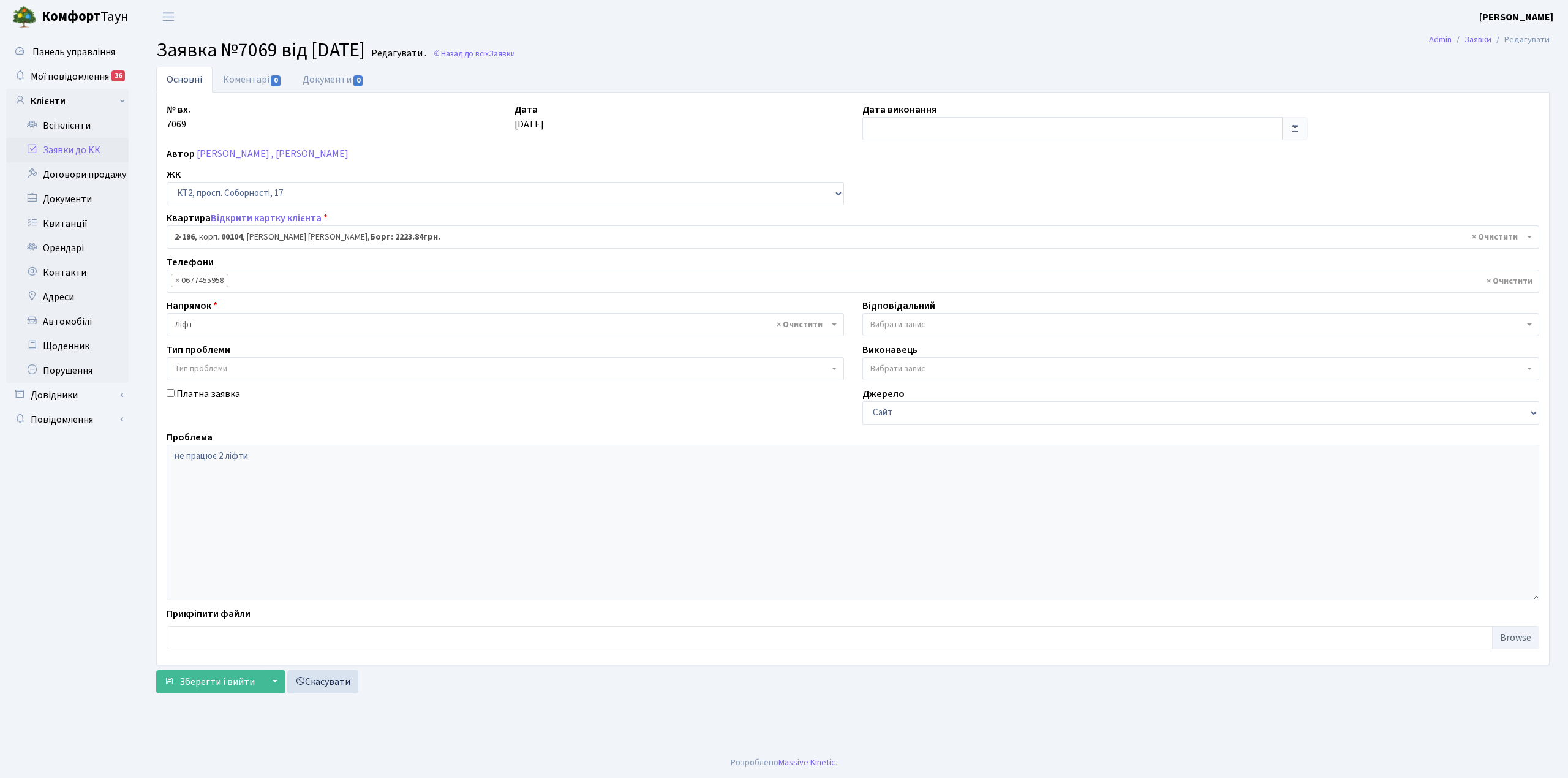
select select "15248"
click at [887, 117] on label "Дата виконання" at bounding box center [899, 109] width 74 height 15
click at [869, 126] on input "text" at bounding box center [1073, 129] width 420 height 24
click at [984, 228] on td "17" at bounding box center [985, 228] width 18 height 18
type input "[DATE]"
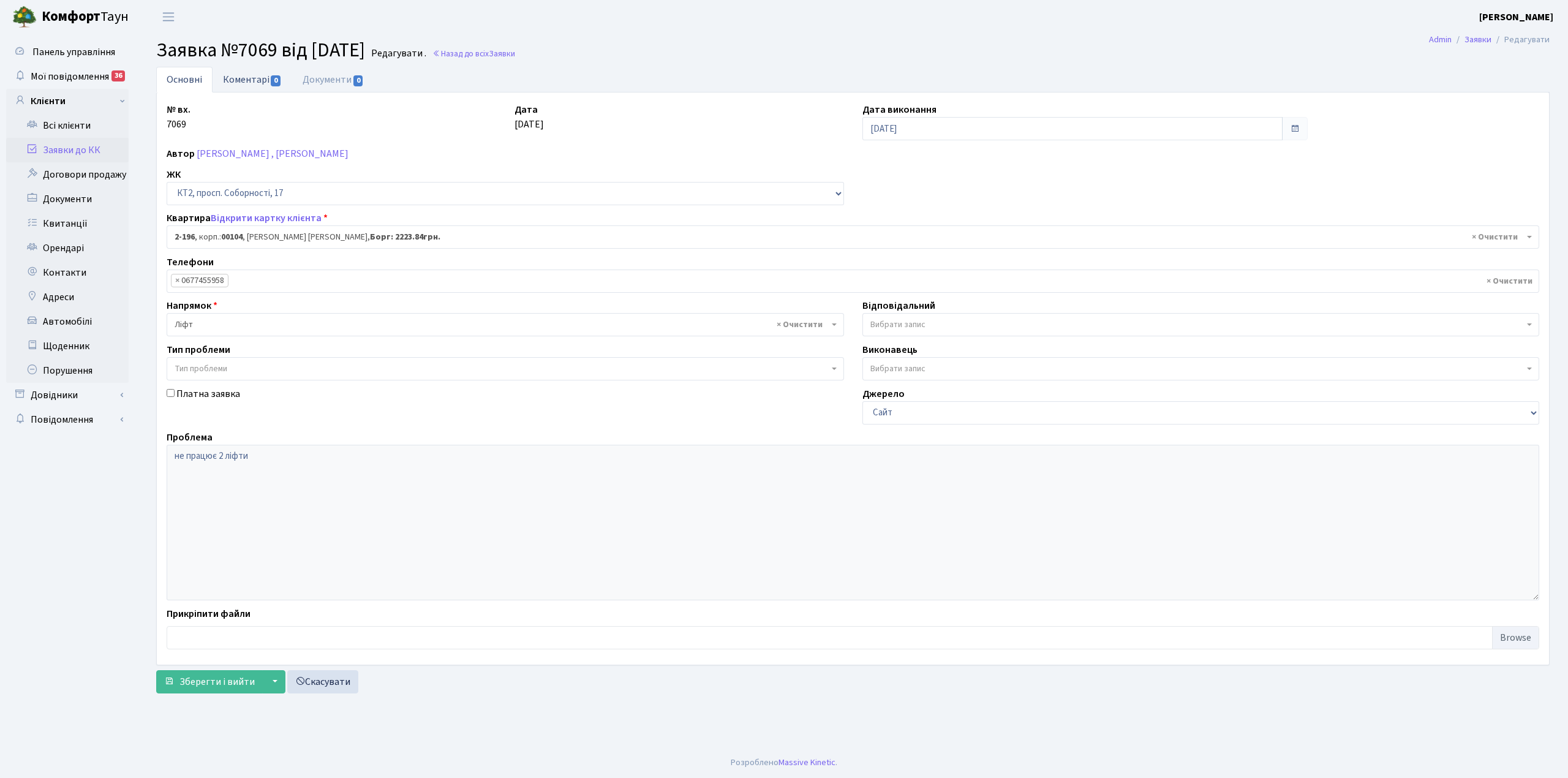
click at [236, 81] on link "Коментарі 0" at bounding box center [252, 79] width 80 height 25
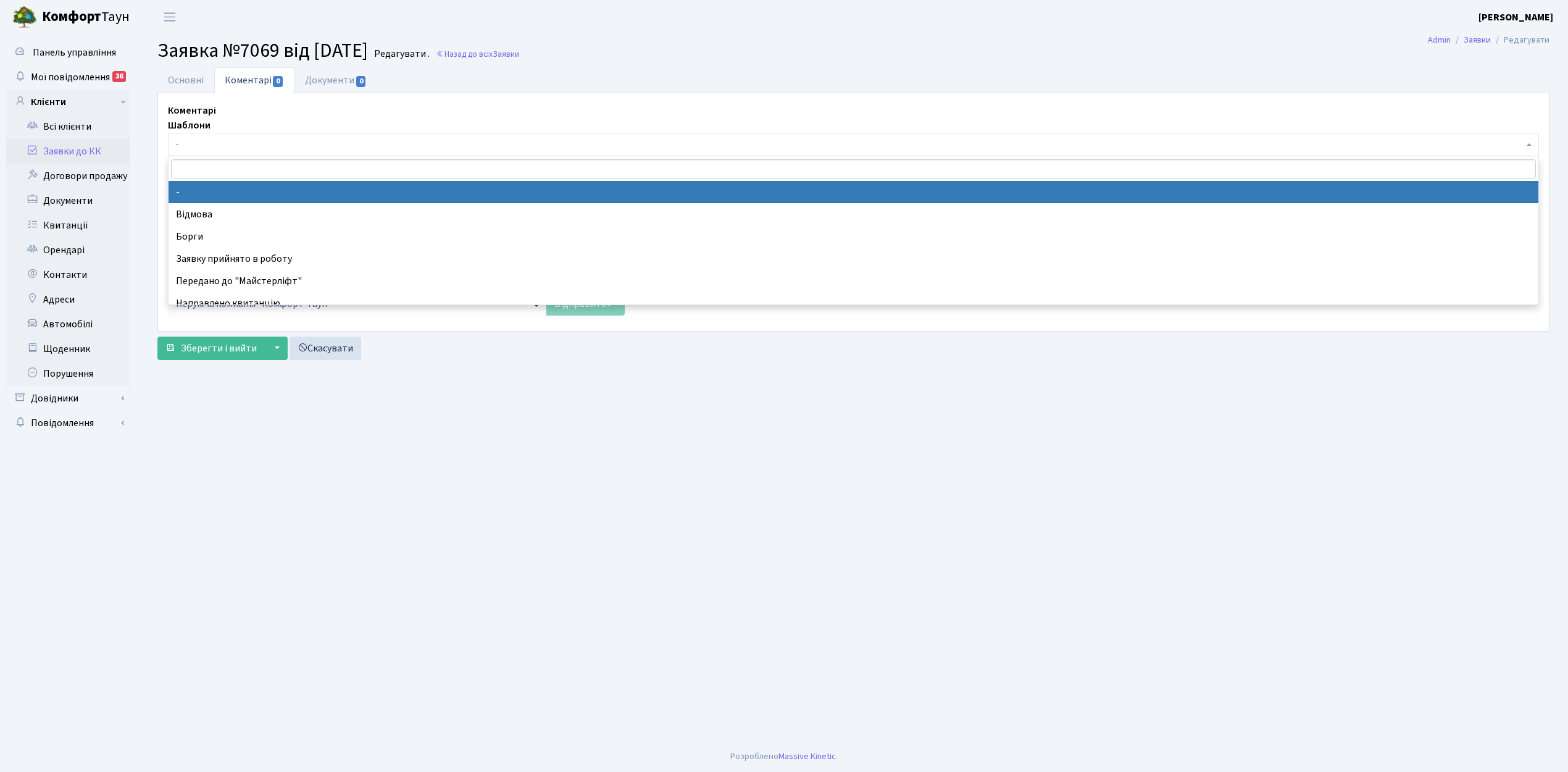
click at [201, 140] on span "-" at bounding box center [849, 145] width 1347 height 13
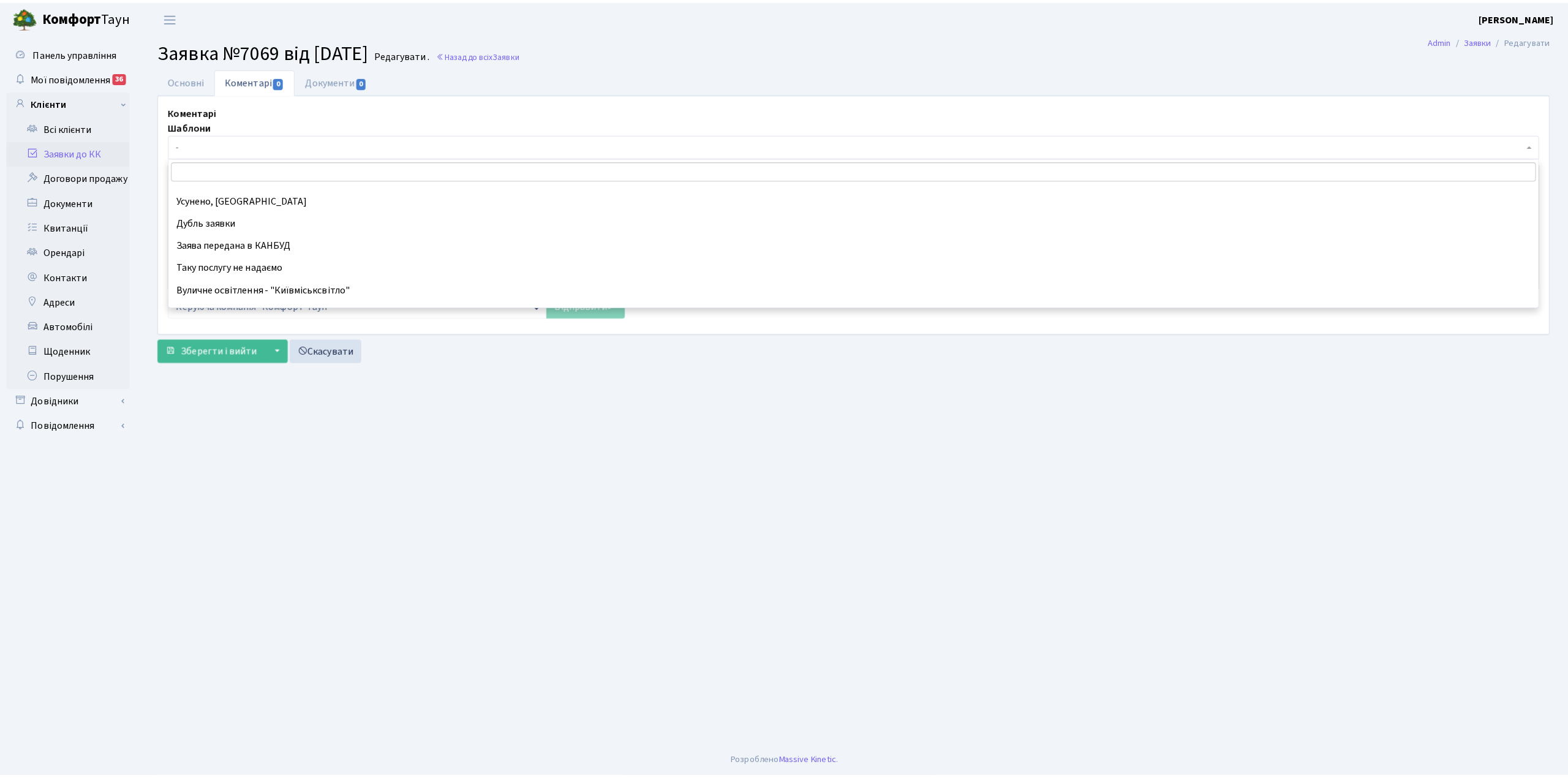
scroll to position [163, 0]
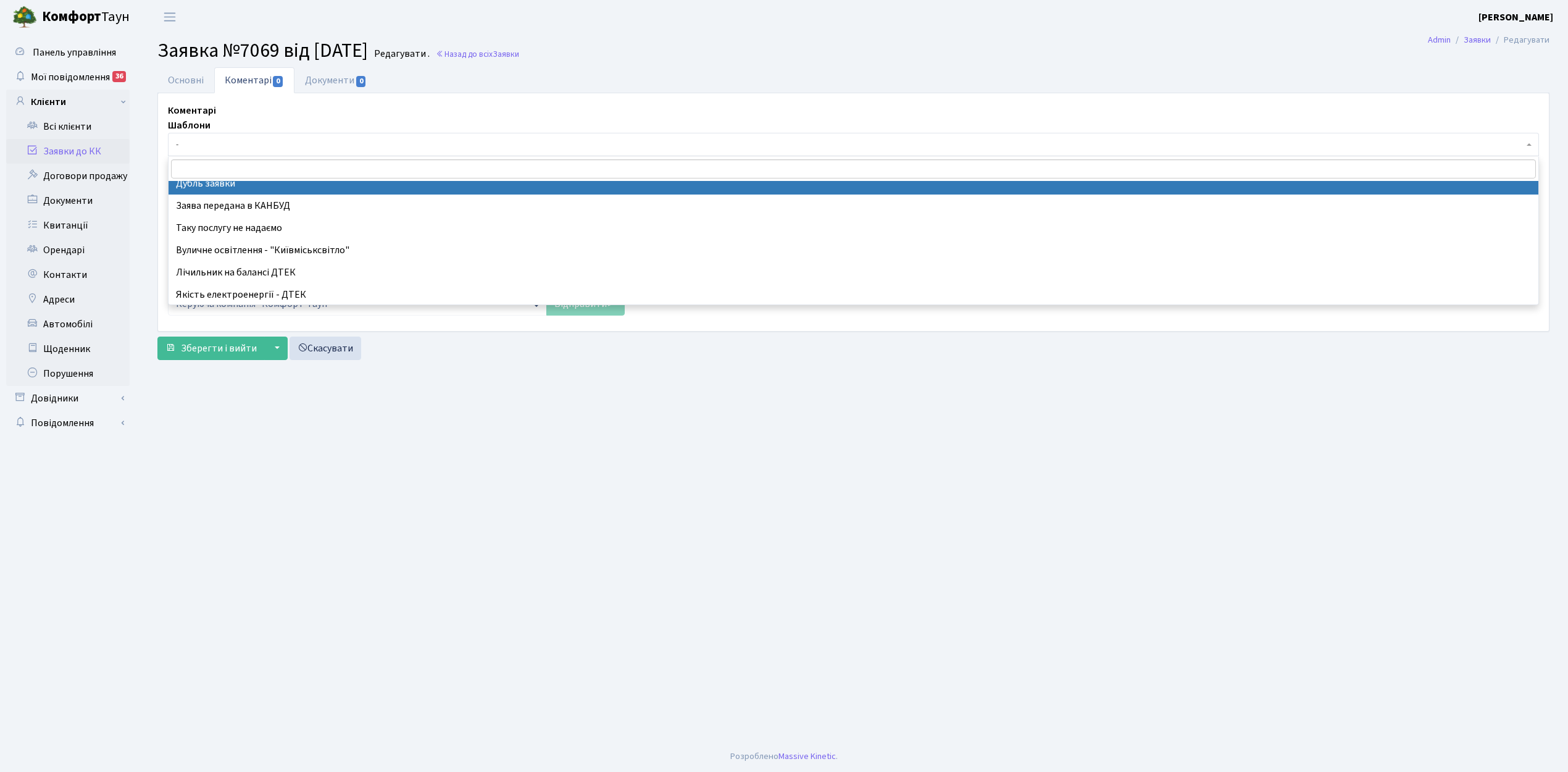
click at [228, 180] on span at bounding box center [853, 169] width 1369 height 24
select select "17"
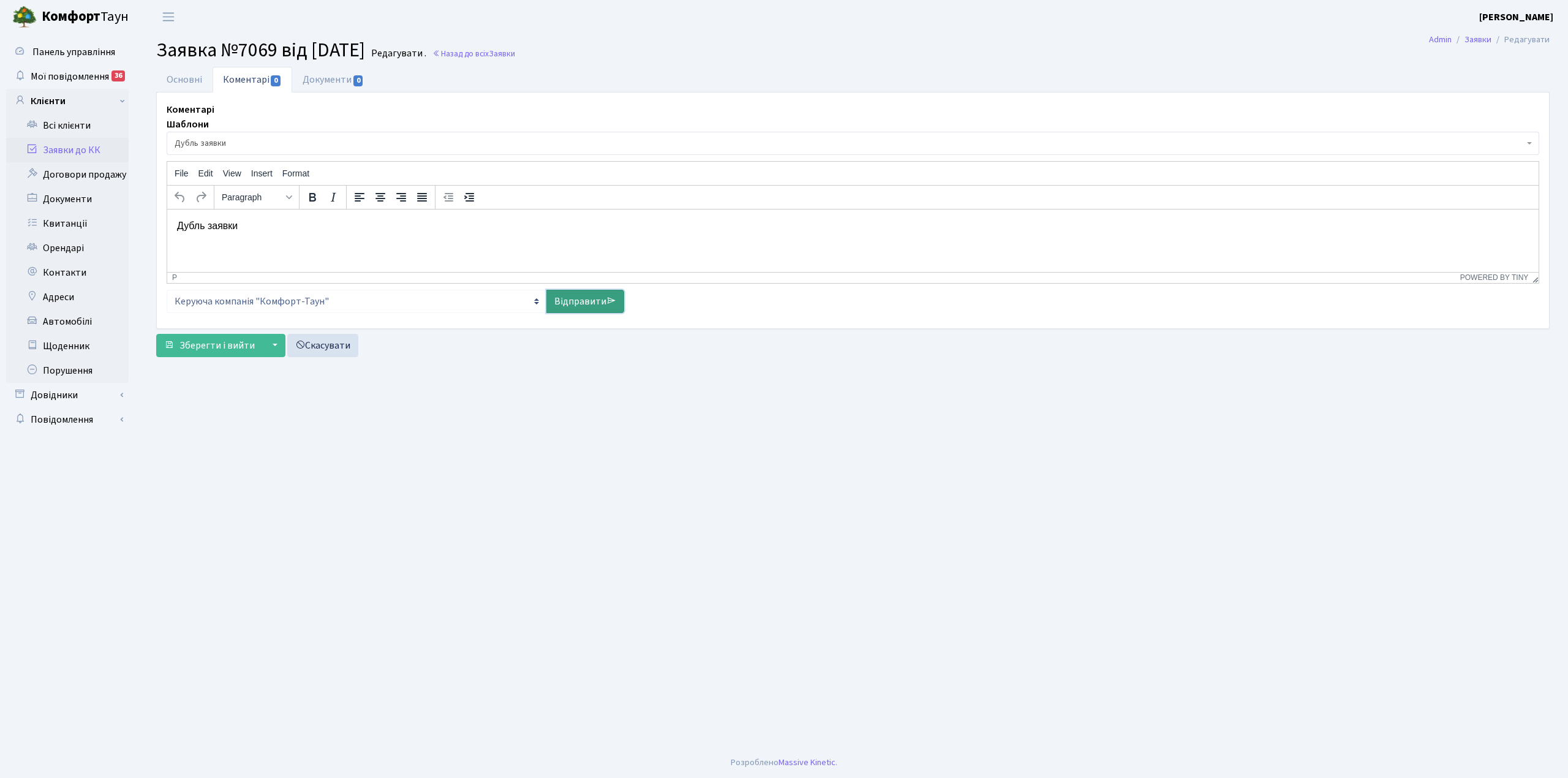
click at [573, 299] on link "Відправити" at bounding box center [586, 302] width 78 height 24
select select
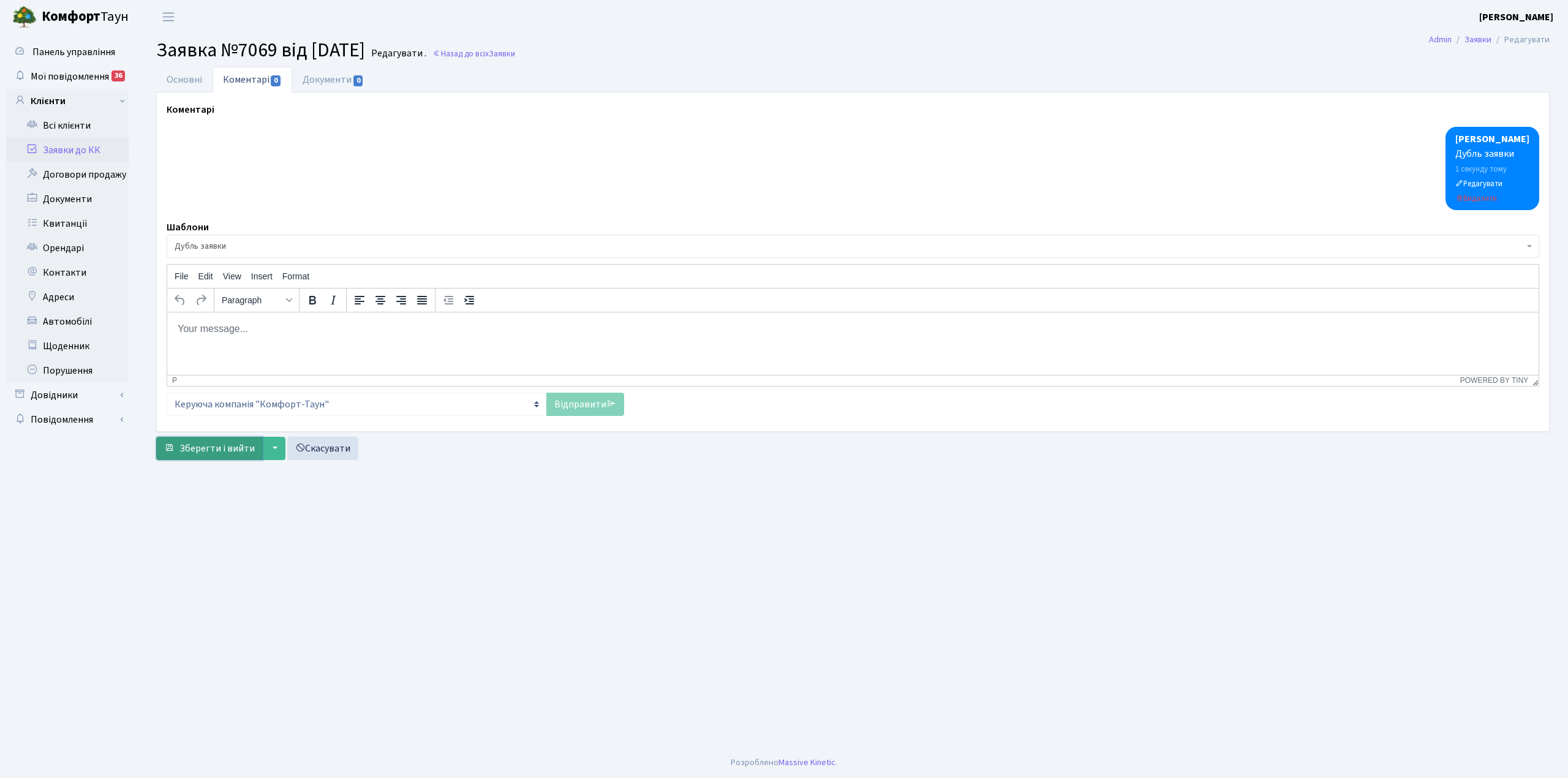
click at [203, 452] on span "Зберегти і вийти" at bounding box center [217, 448] width 76 height 13
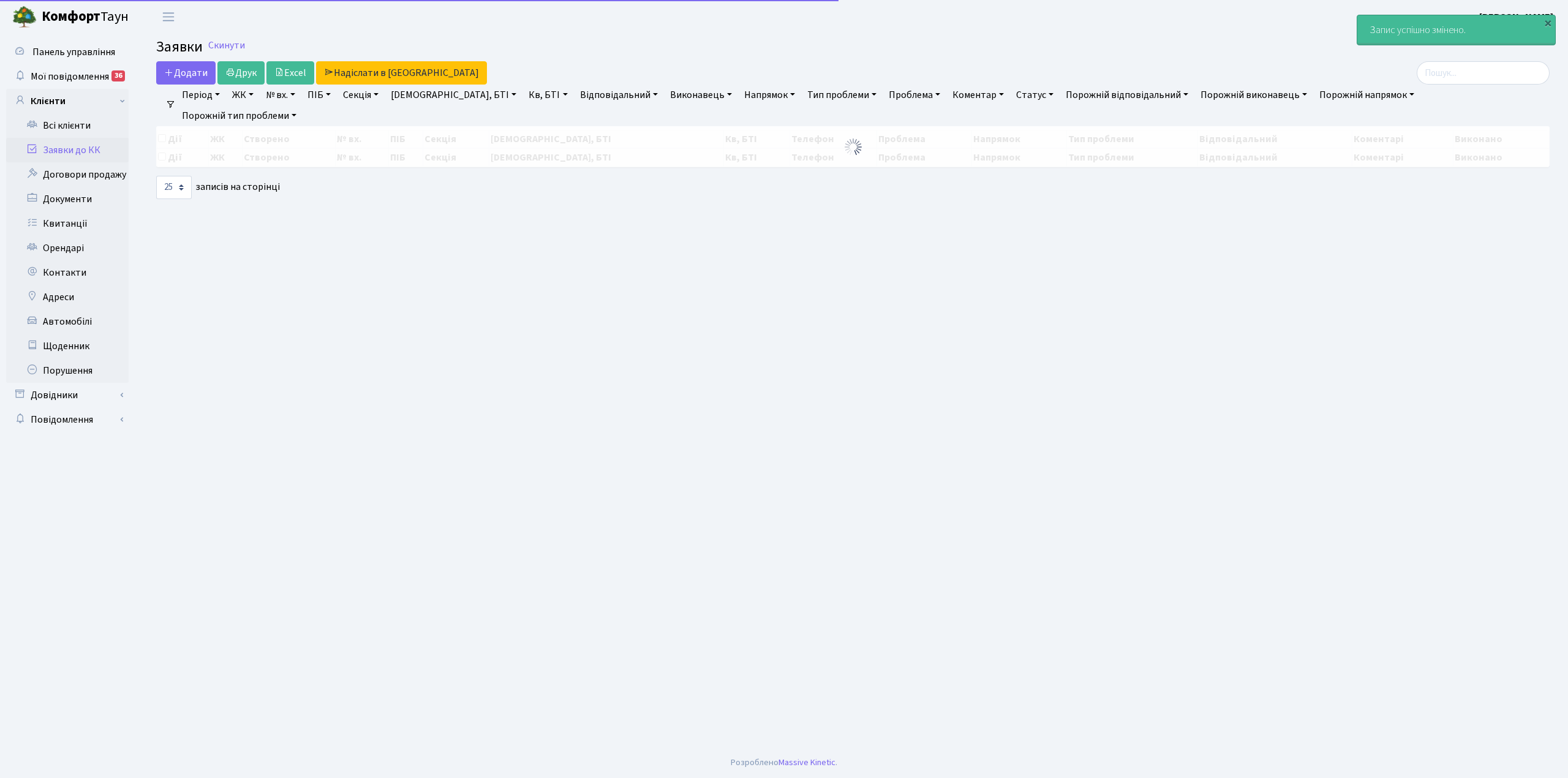
select select "25"
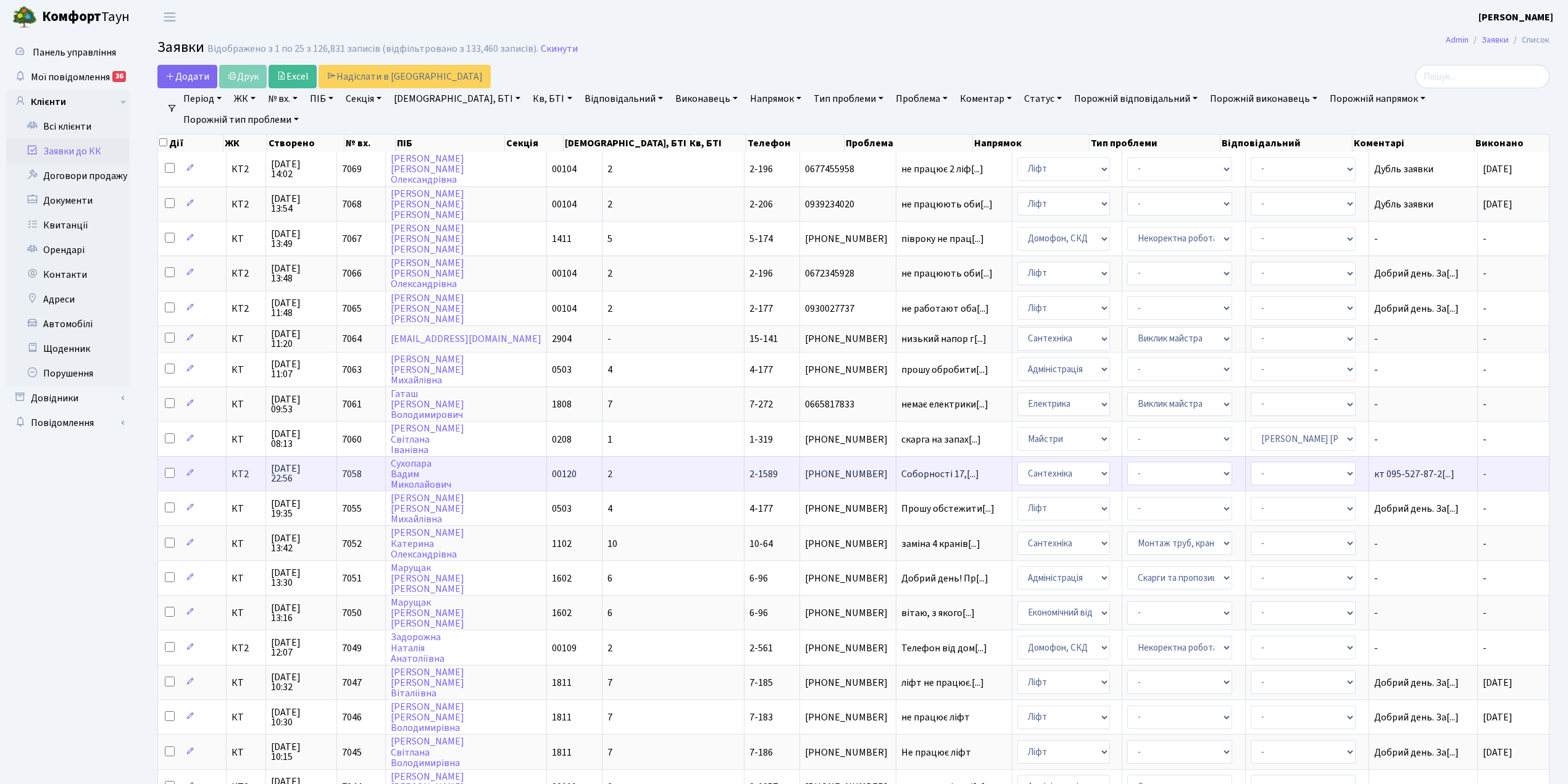
click at [612, 464] on td "2" at bounding box center [673, 473] width 142 height 34
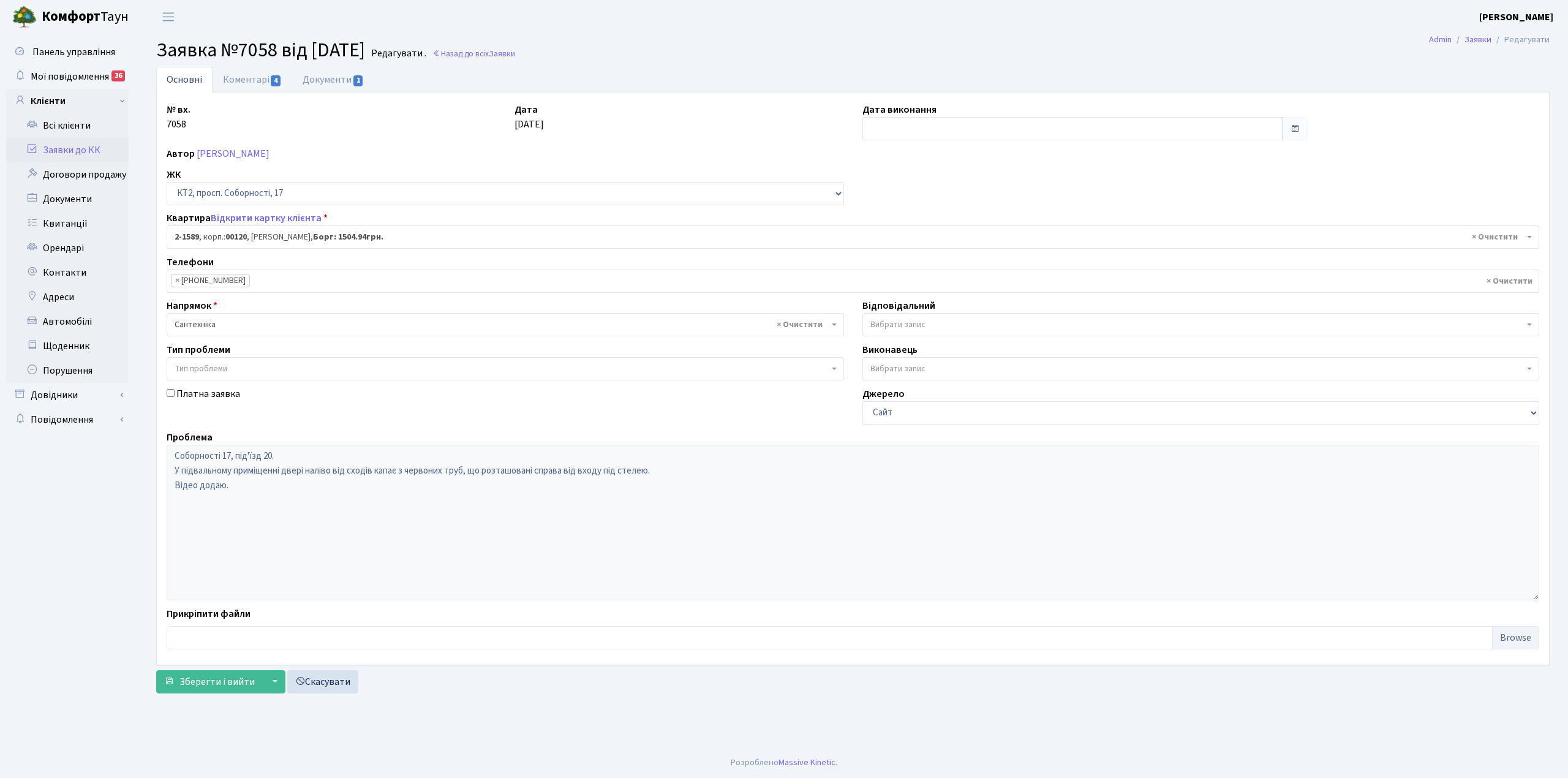
select select "13204"
click at [867, 133] on input "text" at bounding box center [1073, 129] width 420 height 24
click at [982, 235] on td "17" at bounding box center [985, 228] width 18 height 18
type input "[DATE]"
click at [256, 82] on link "Коментарі 4" at bounding box center [252, 79] width 80 height 25
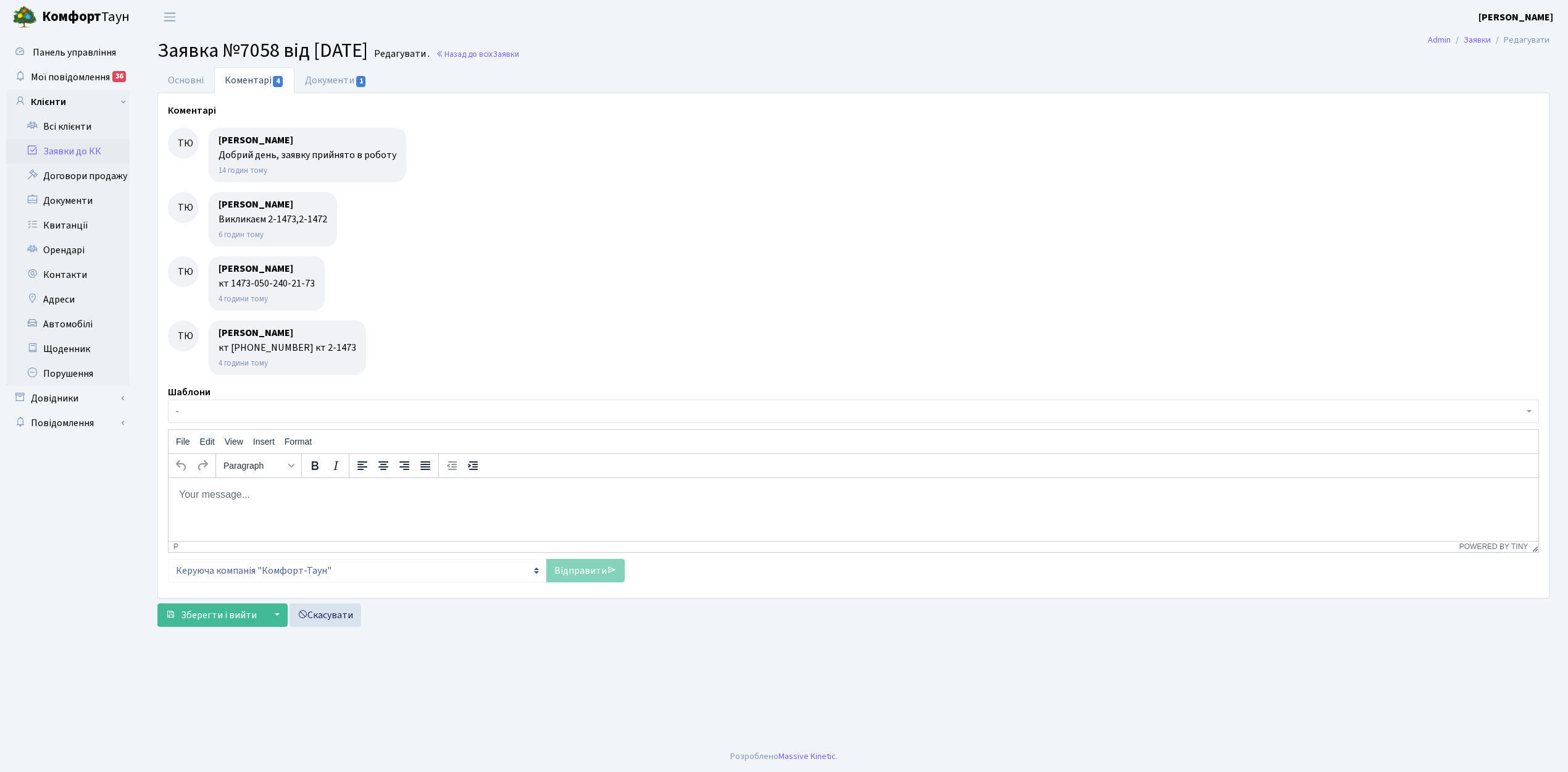
click at [203, 410] on span "-" at bounding box center [849, 411] width 1347 height 13
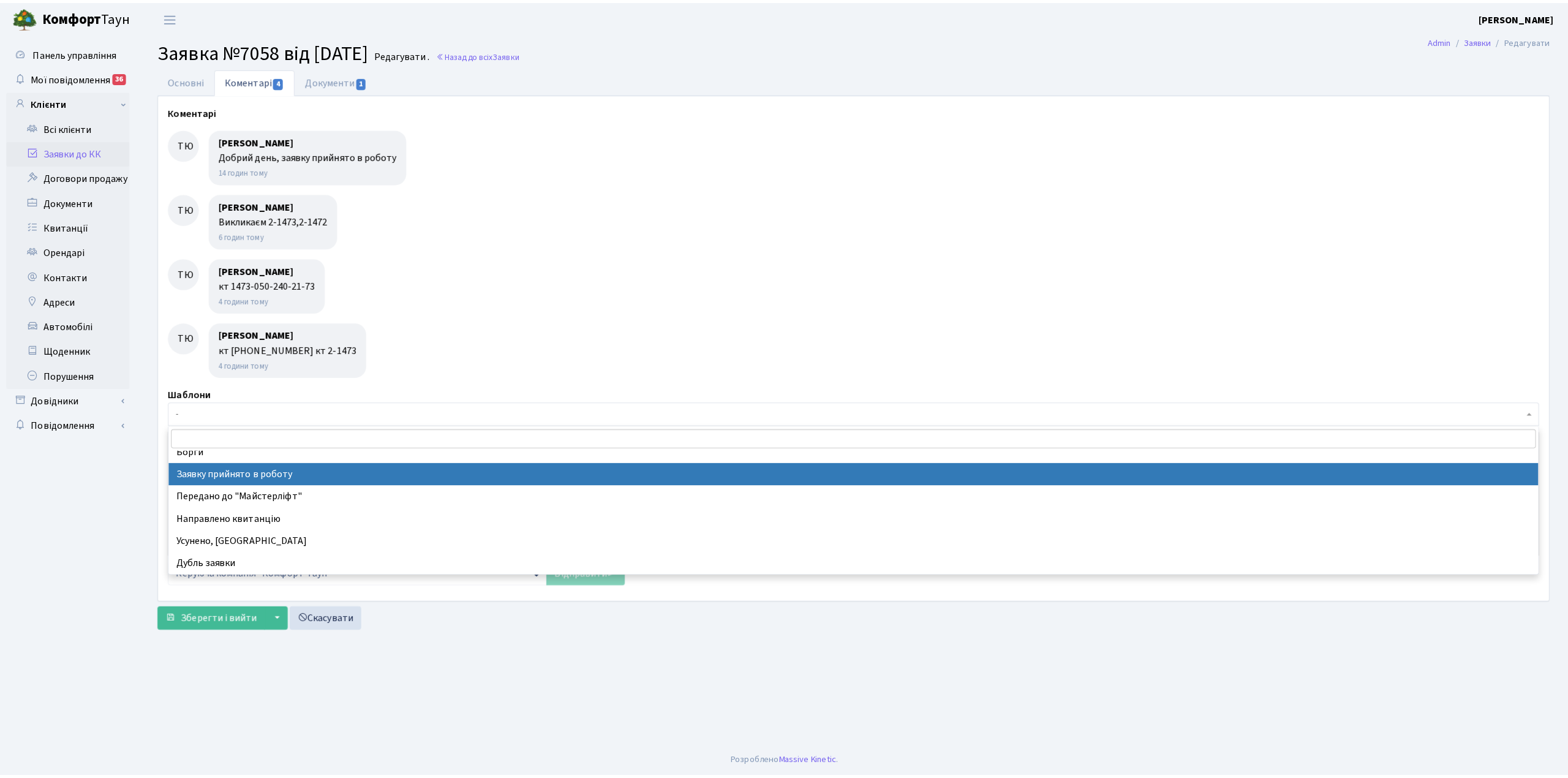
scroll to position [81, 0]
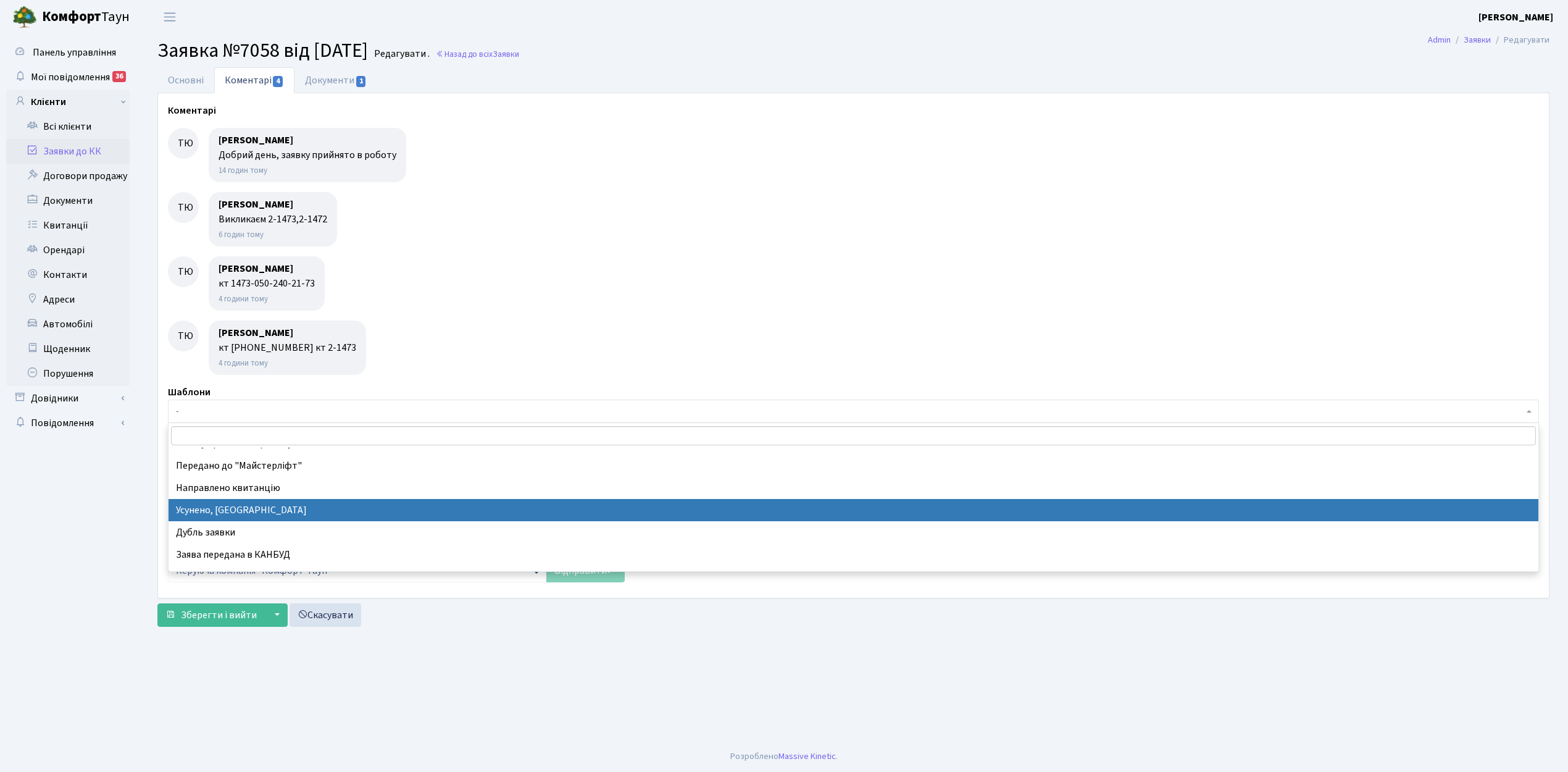
drag, startPoint x: 224, startPoint y: 514, endPoint x: 150, endPoint y: 50, distance: 469.9
select select "15"
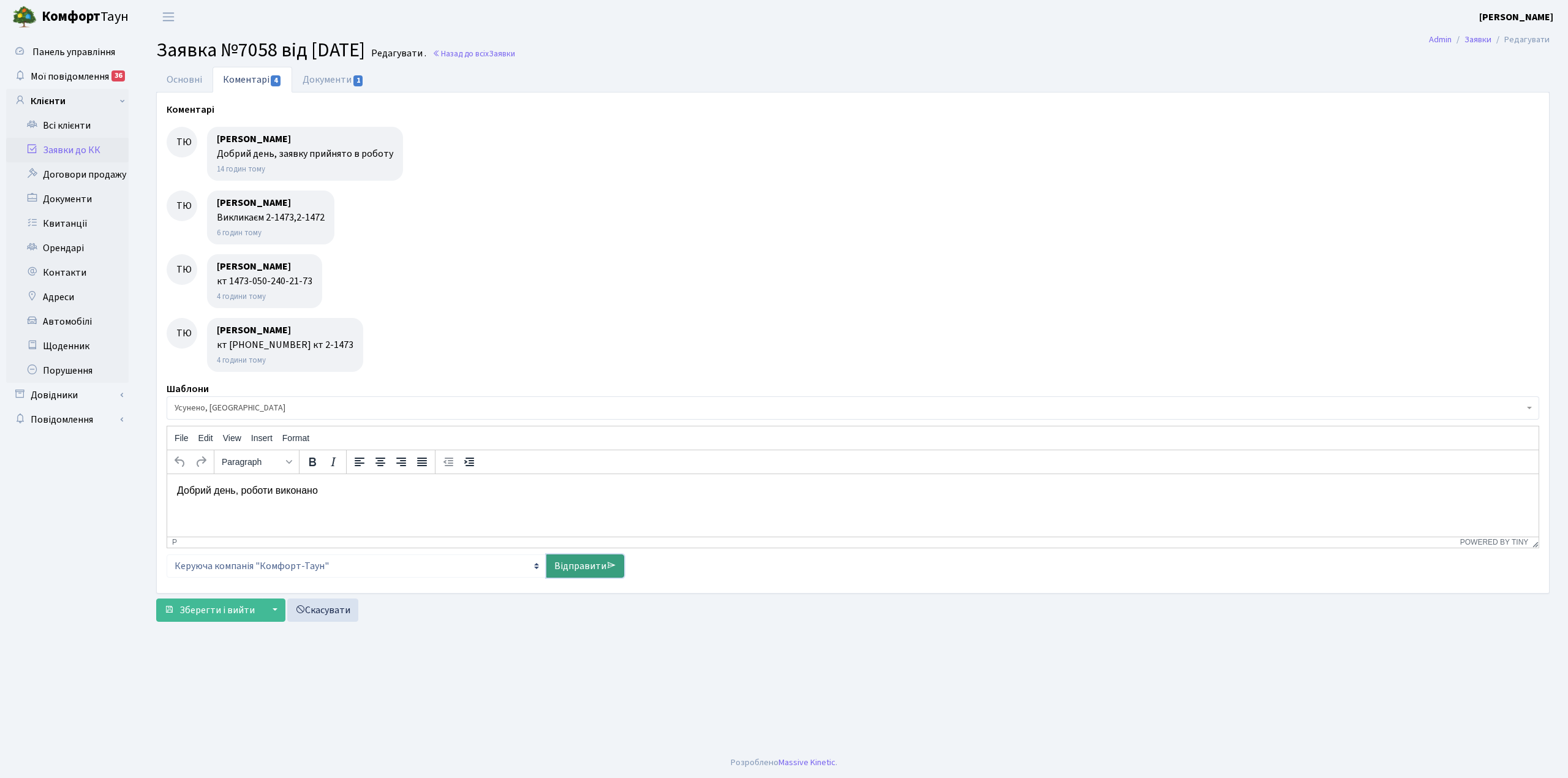
click at [567, 570] on link "Відправити" at bounding box center [586, 566] width 78 height 24
select select
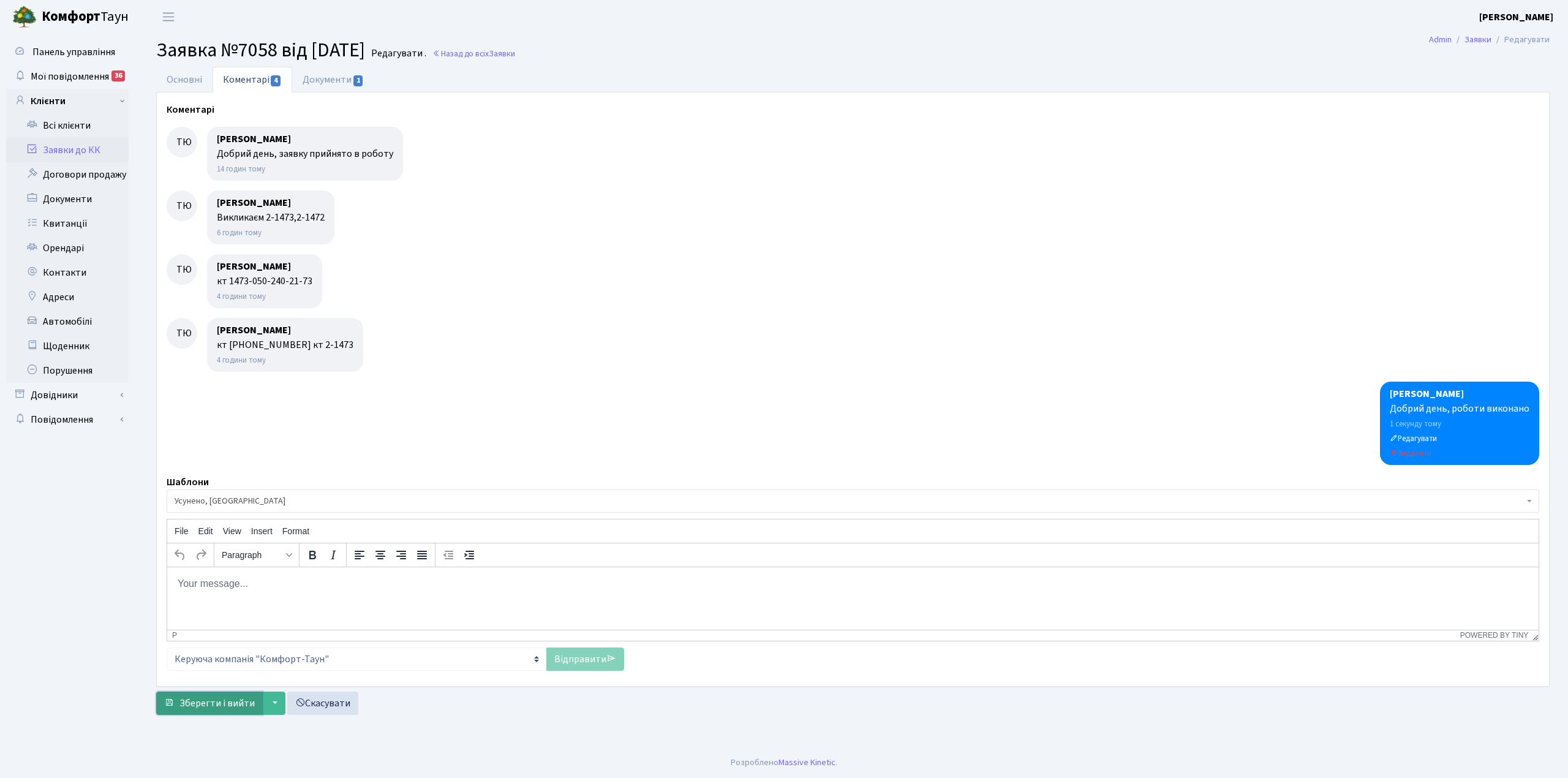
click at [229, 701] on span "Зберегти і вийти" at bounding box center [217, 703] width 76 height 13
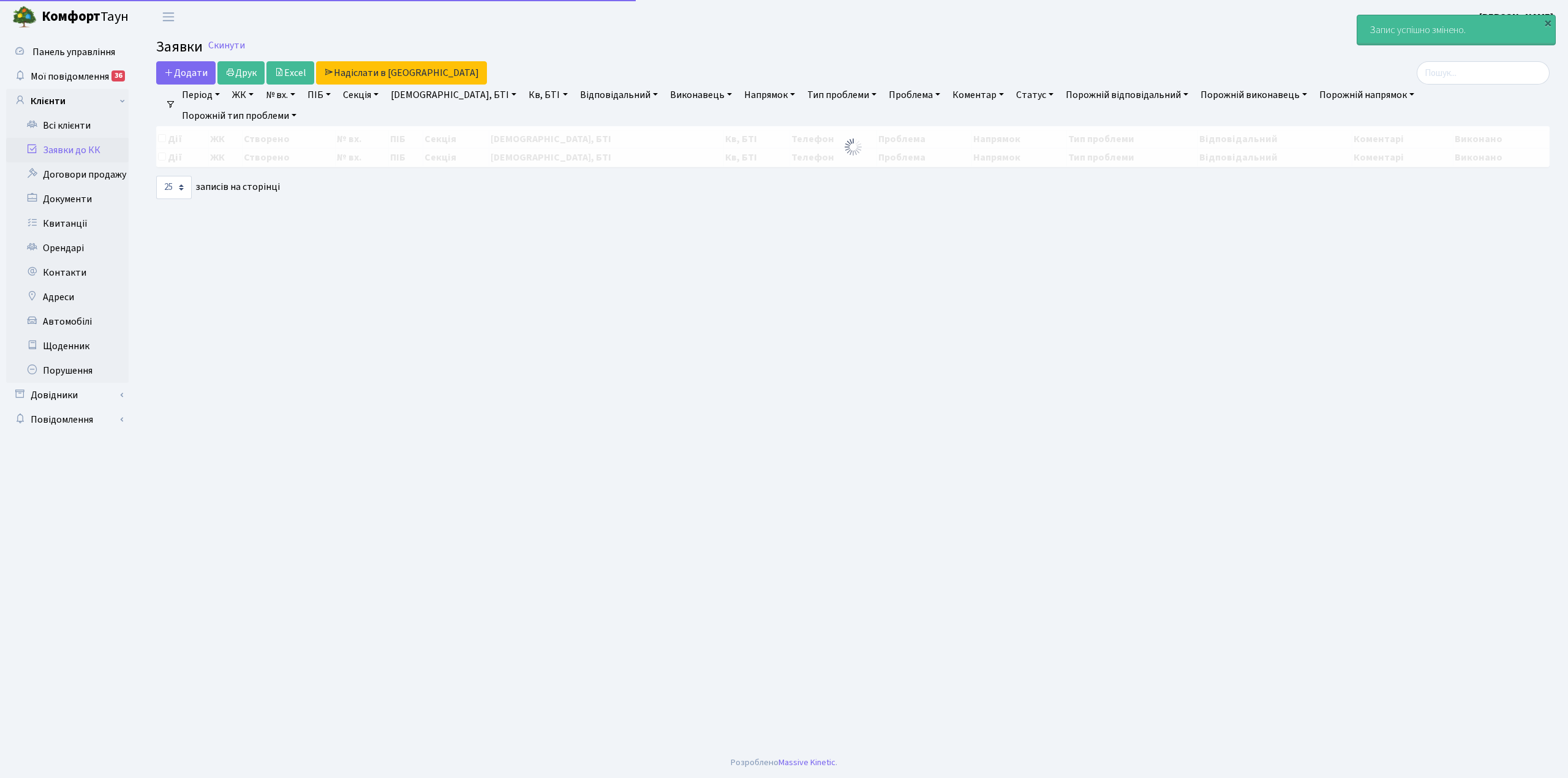
select select "25"
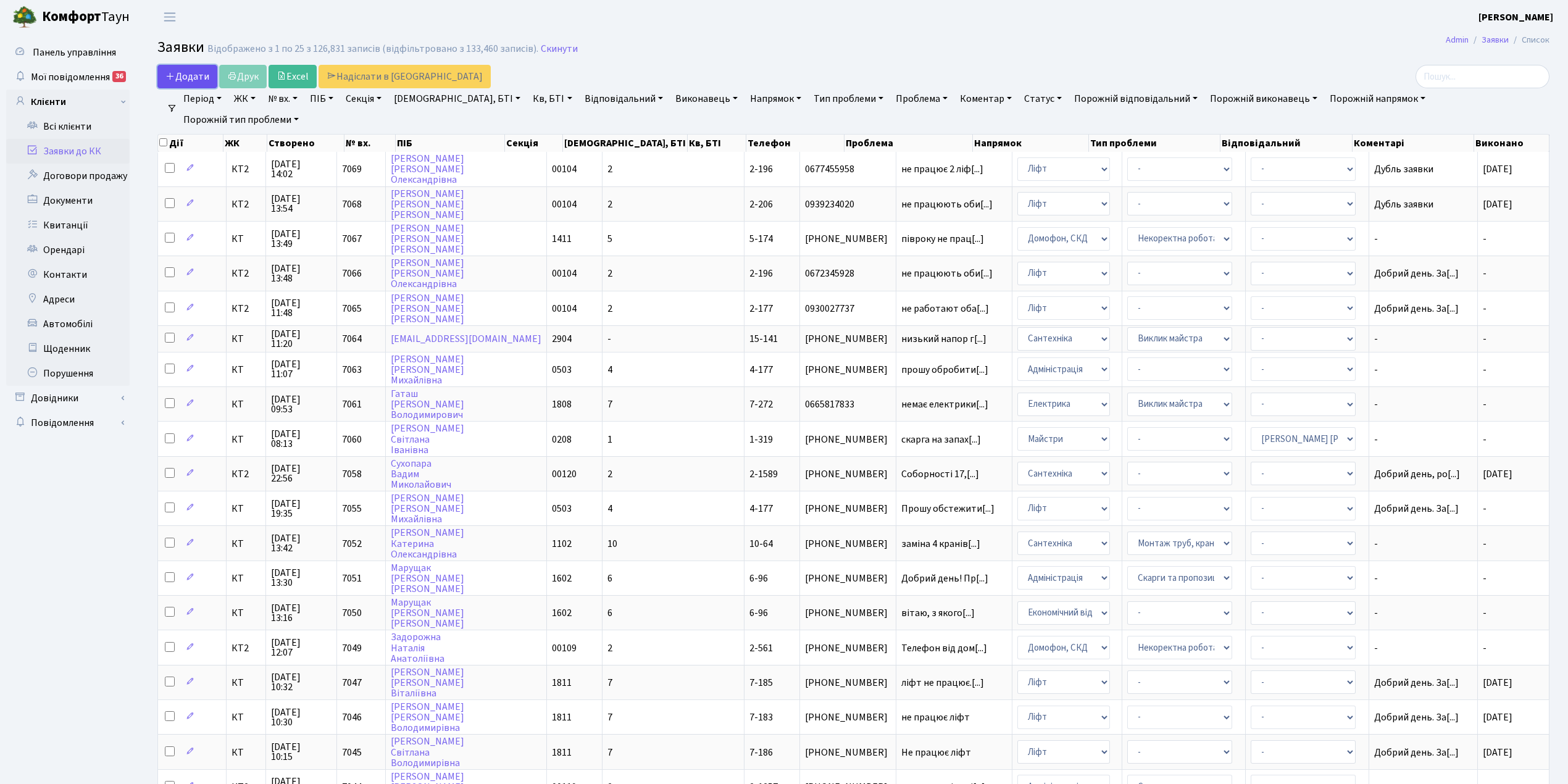
click at [194, 85] on link "Додати" at bounding box center [187, 77] width 60 height 24
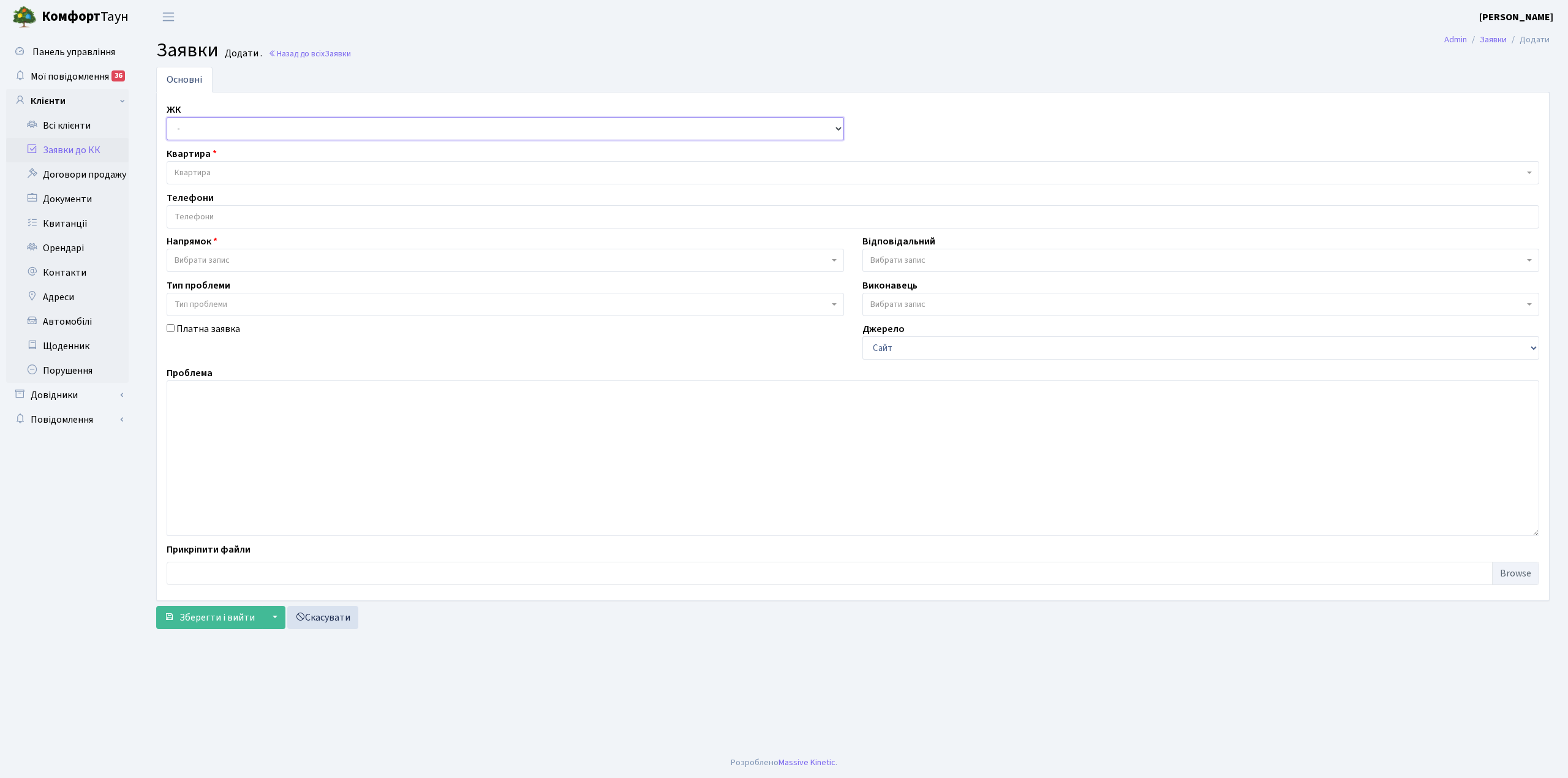
drag, startPoint x: 0, startPoint y: 0, endPoint x: 203, endPoint y: 130, distance: 241.1
click at [202, 130] on select "- КТ, вул. Регенераторна, 4 КТ2, просп. Соборності, 17 КТ3, вул. Березнева, 16 …" at bounding box center [505, 129] width 678 height 24
select select "295"
click at [167, 118] on select "- КТ, вул. Регенераторна, 4 КТ2, просп. Соборності, 17 КТ3, вул. Березнева, 16 …" at bounding box center [505, 129] width 678 height 24
select select
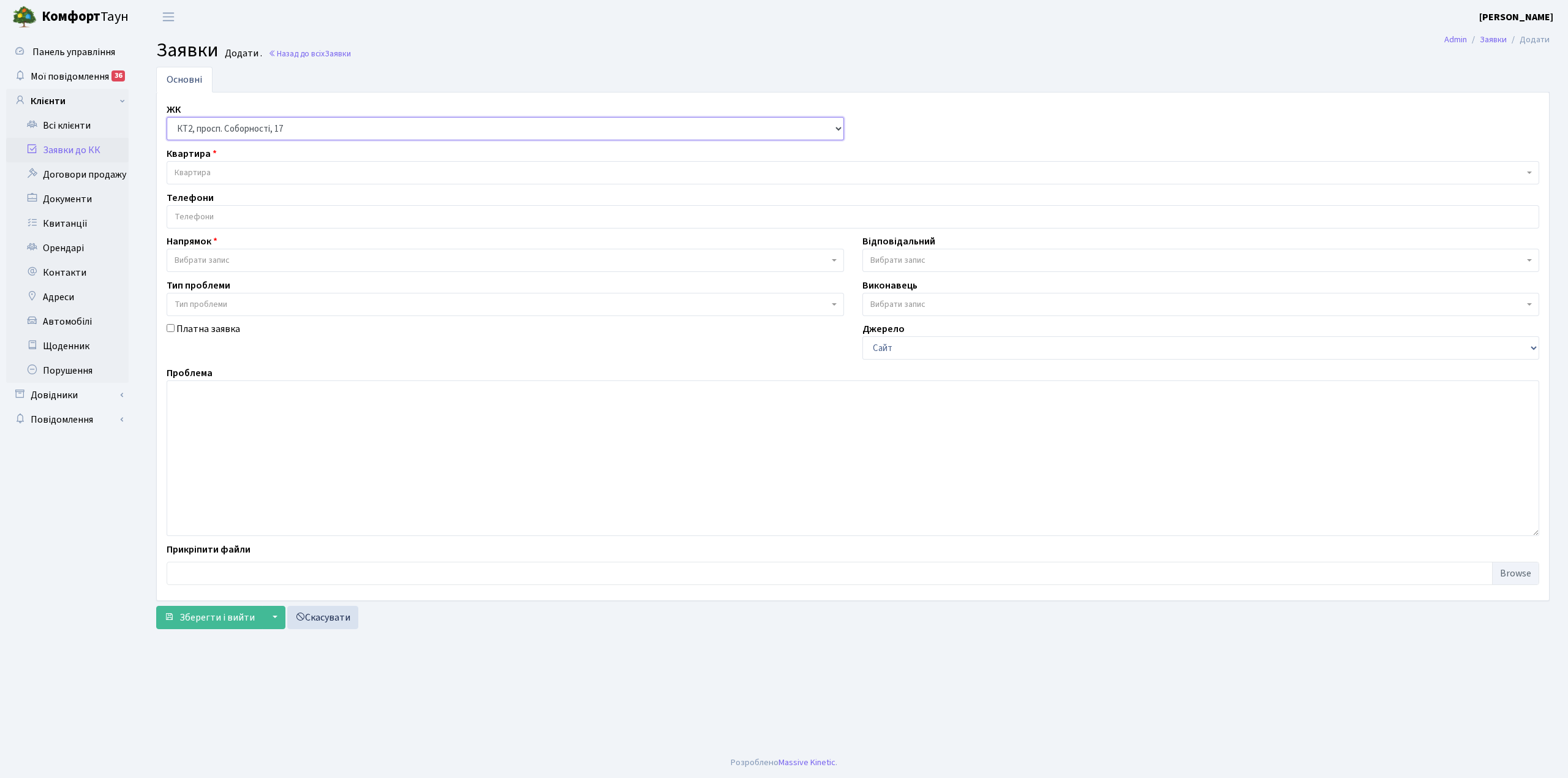
select select
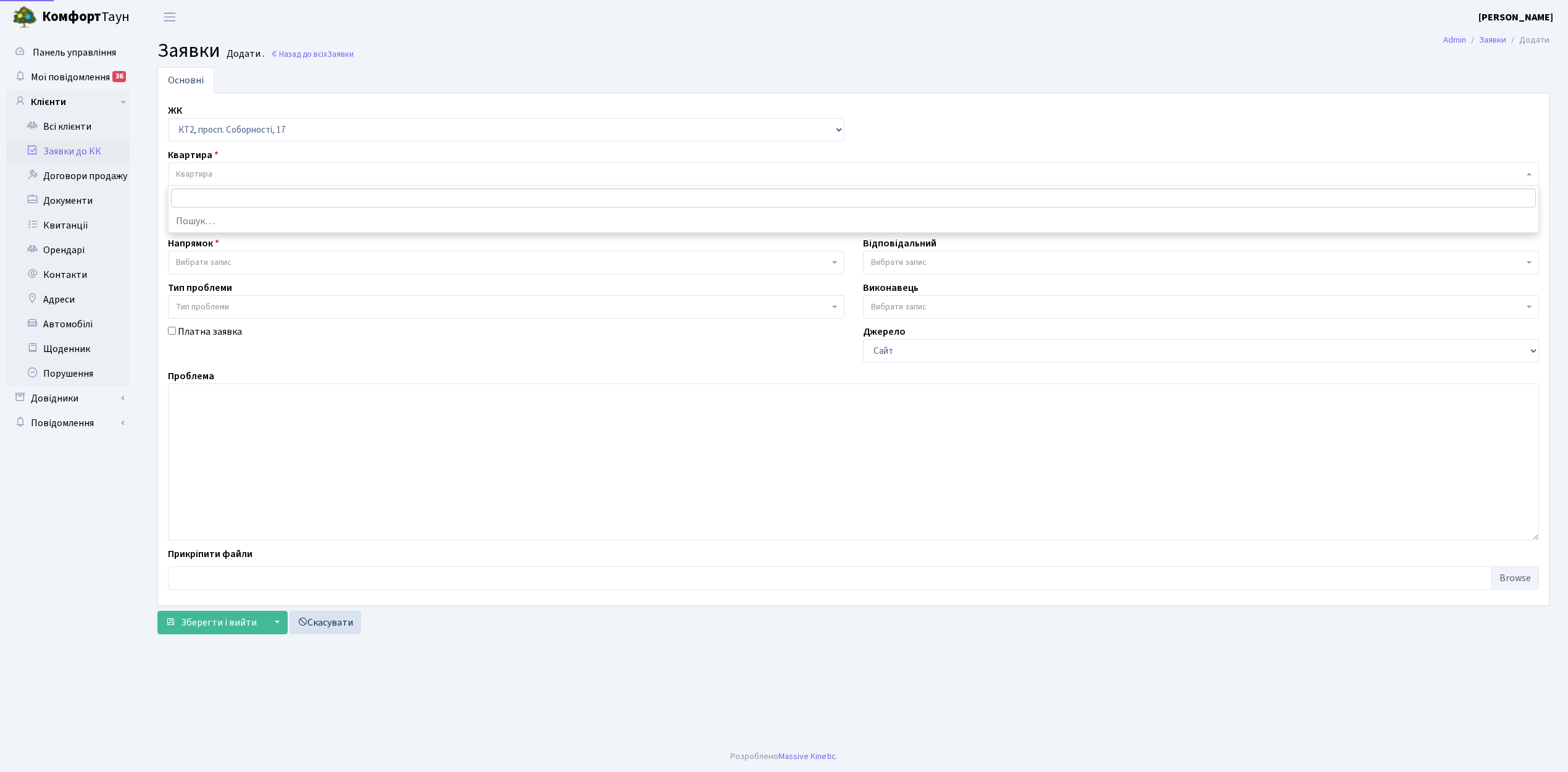
click at [232, 183] on span "Квартира" at bounding box center [853, 174] width 1371 height 24
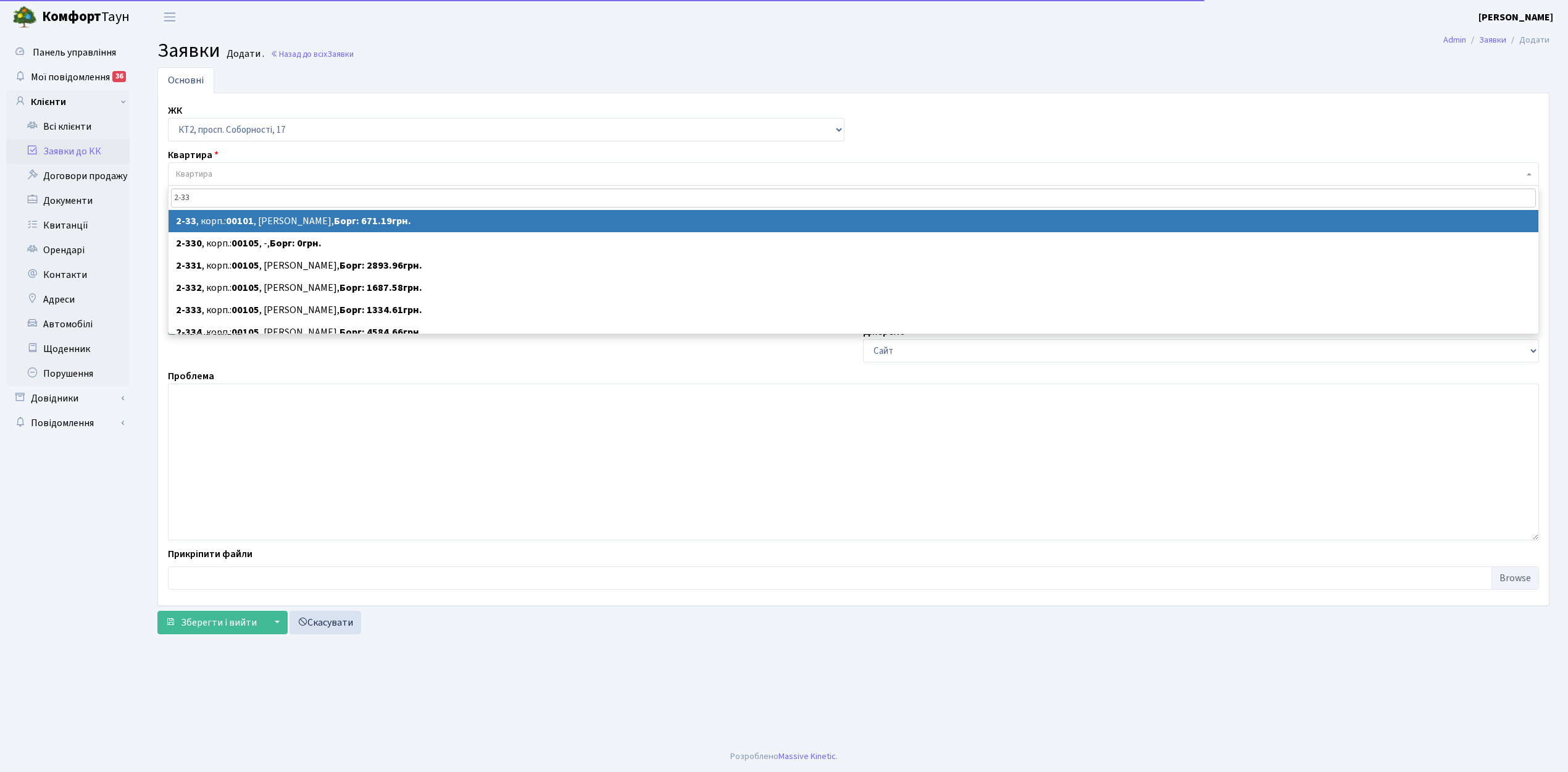
type input "2-335"
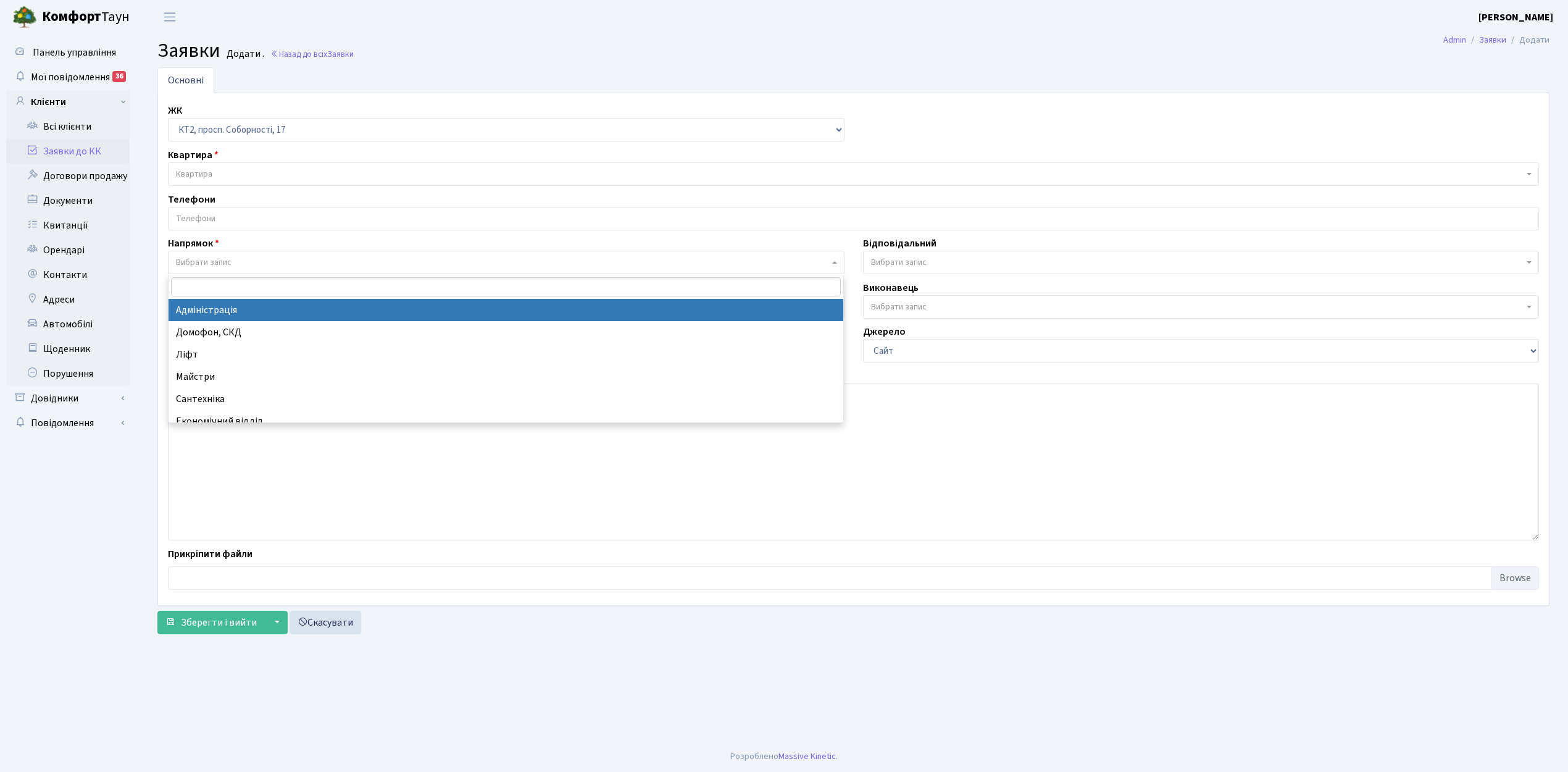
click at [284, 255] on span "Вибрати запис" at bounding box center [506, 262] width 677 height 24
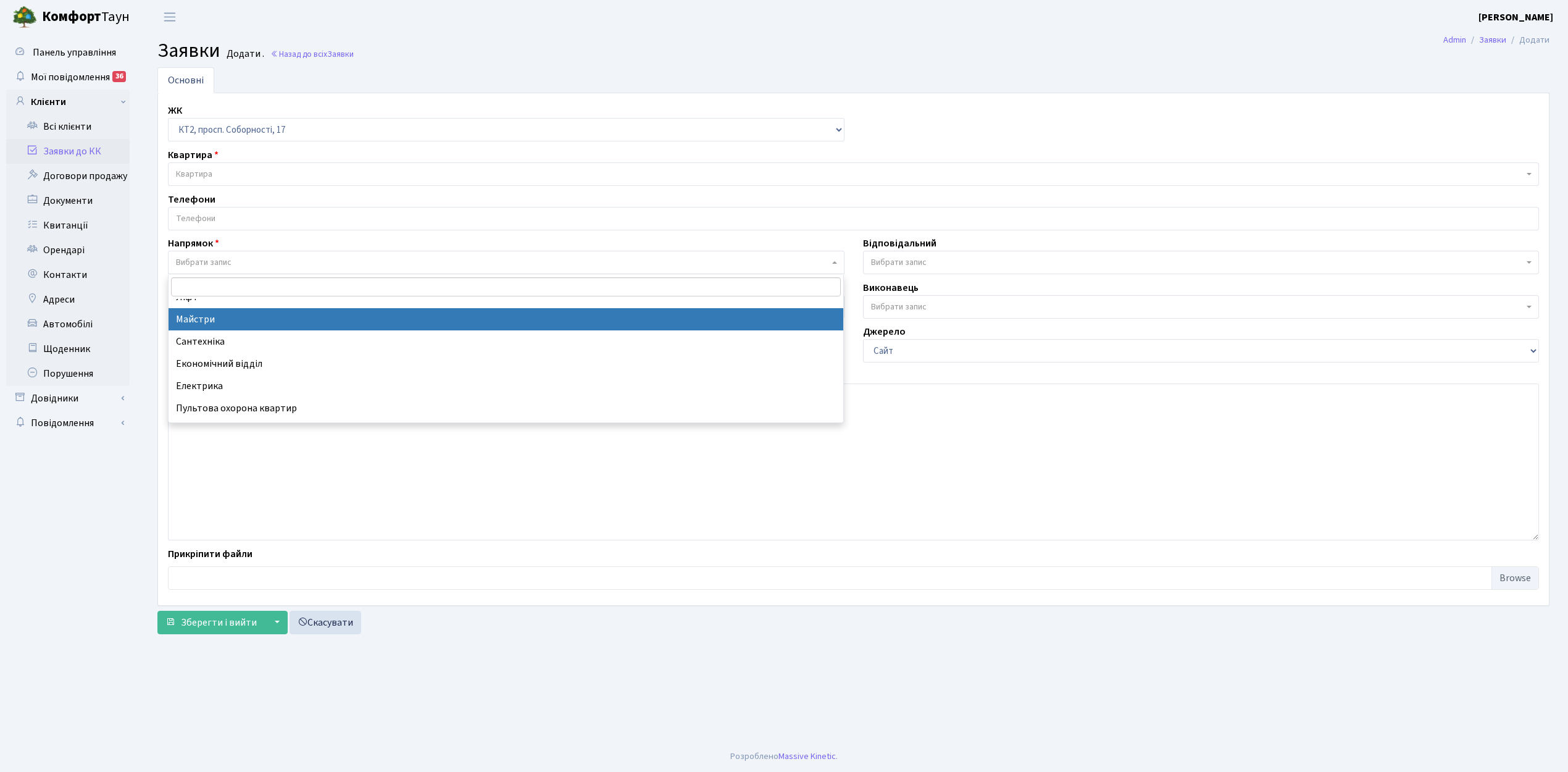
scroll to position [82, 0]
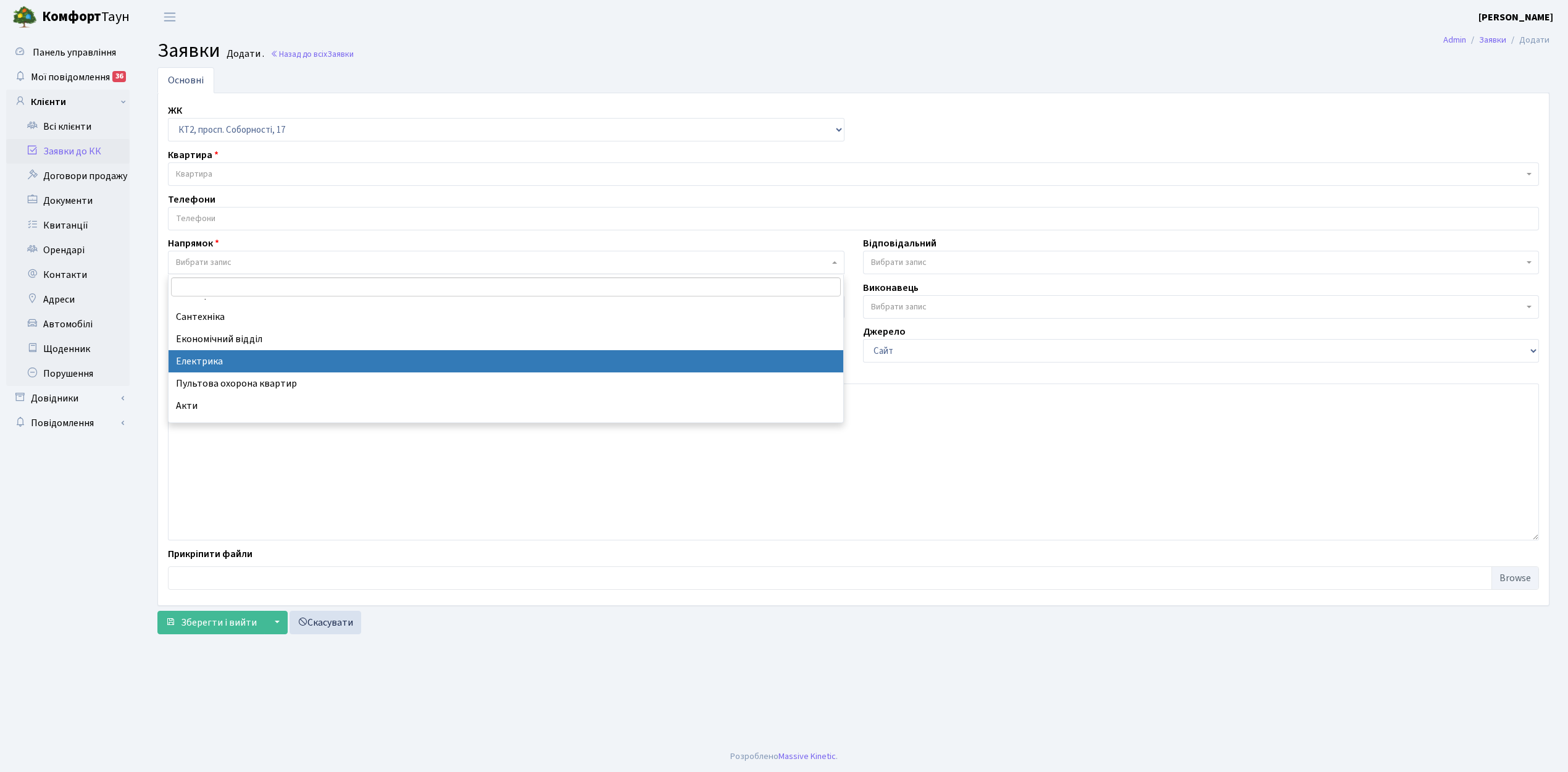
select select "3"
select select
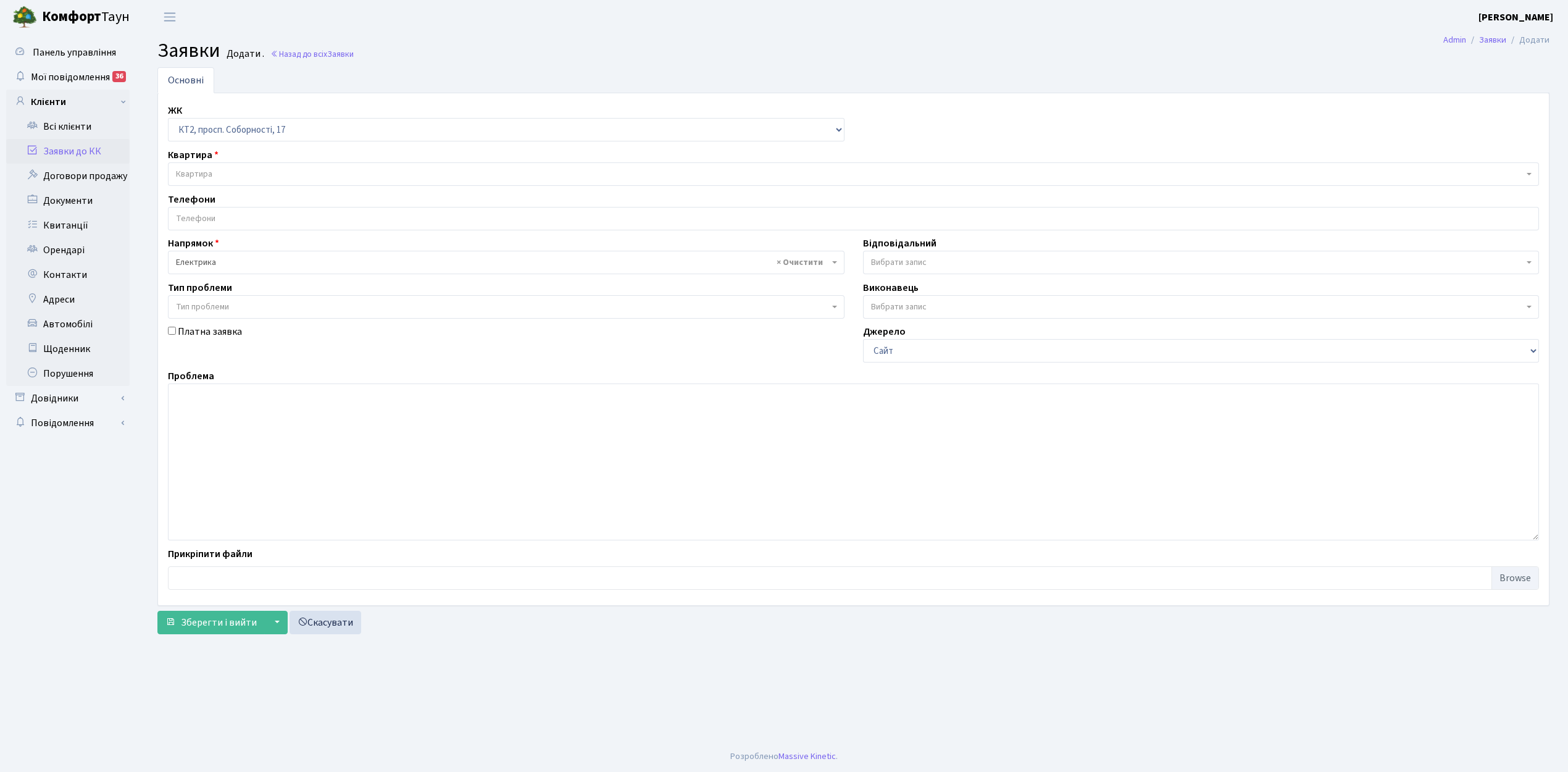
click at [278, 173] on span "Квартира" at bounding box center [849, 174] width 1347 height 13
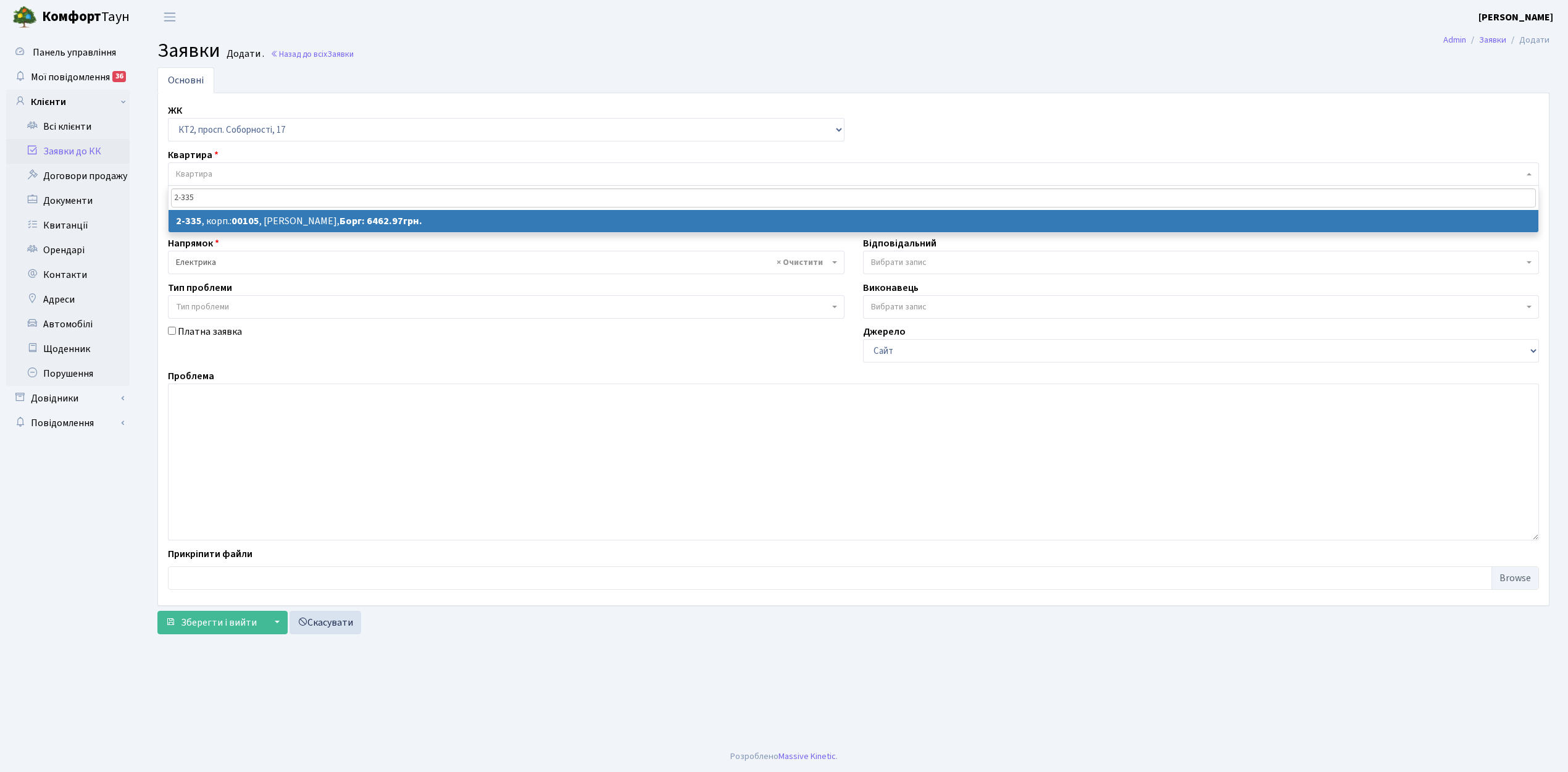
type input "2-335"
select select
select select "15387"
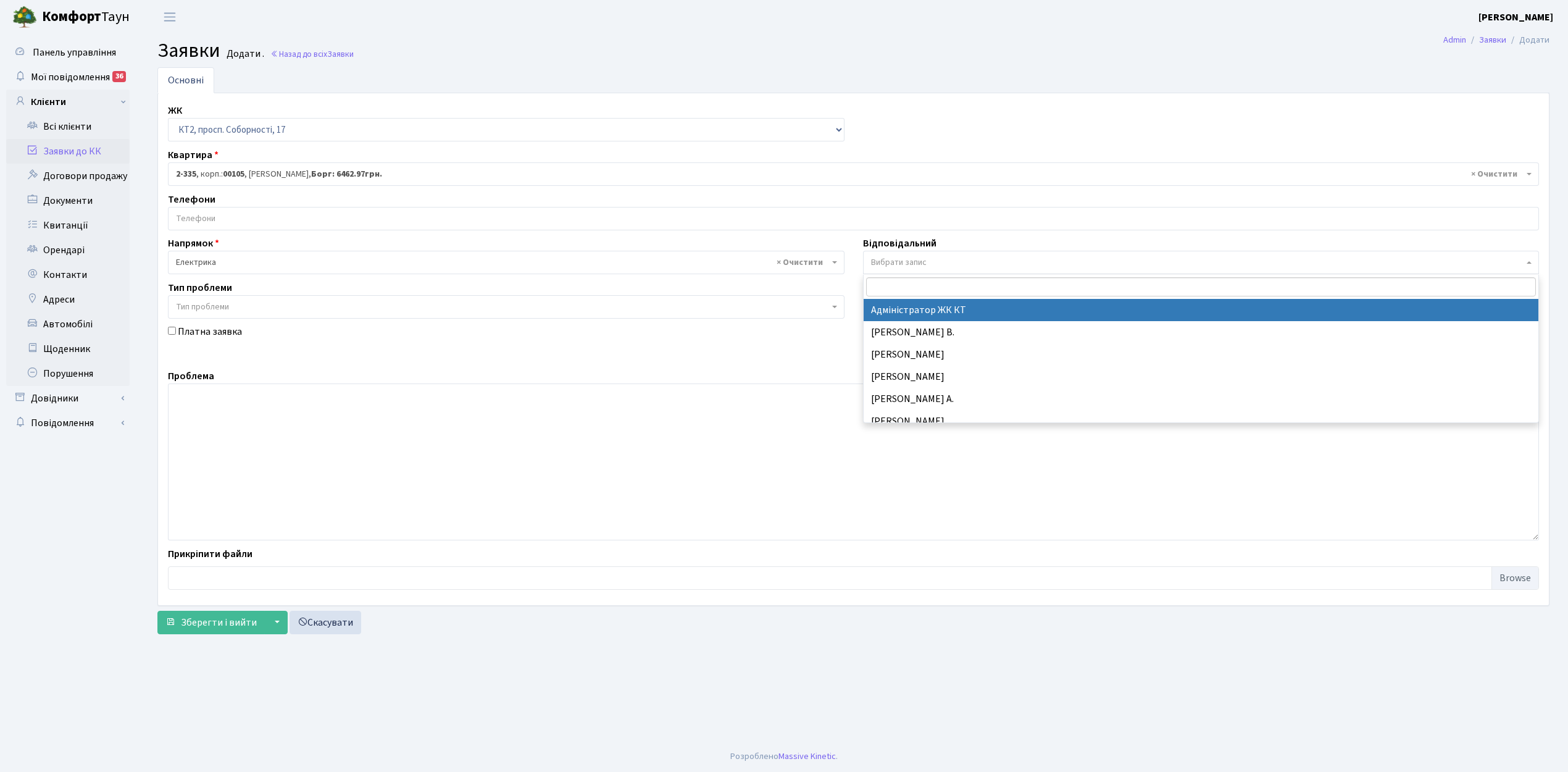
click at [1026, 262] on span "Вибрати запис" at bounding box center [1197, 262] width 653 height 13
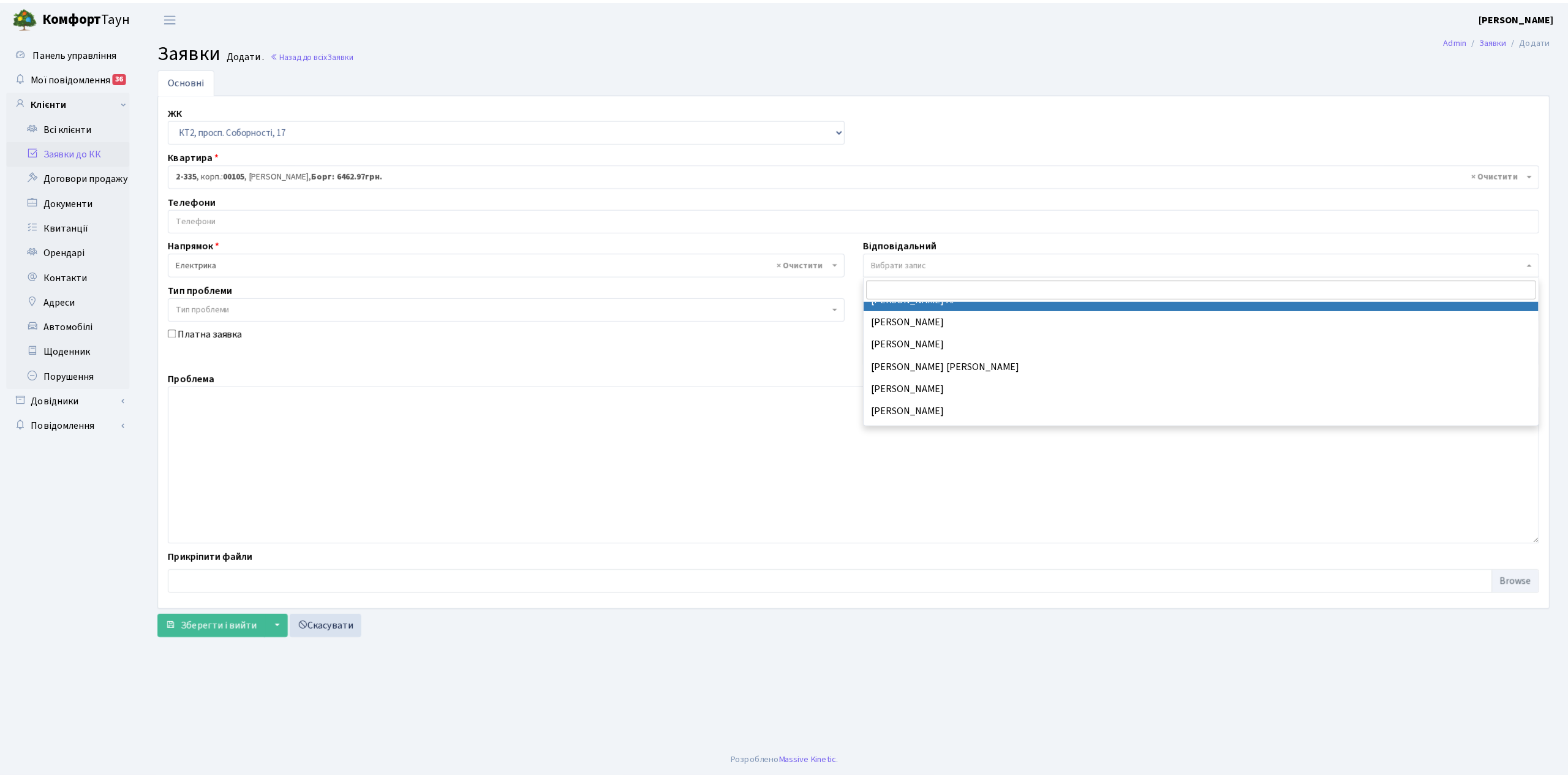
scroll to position [163, 0]
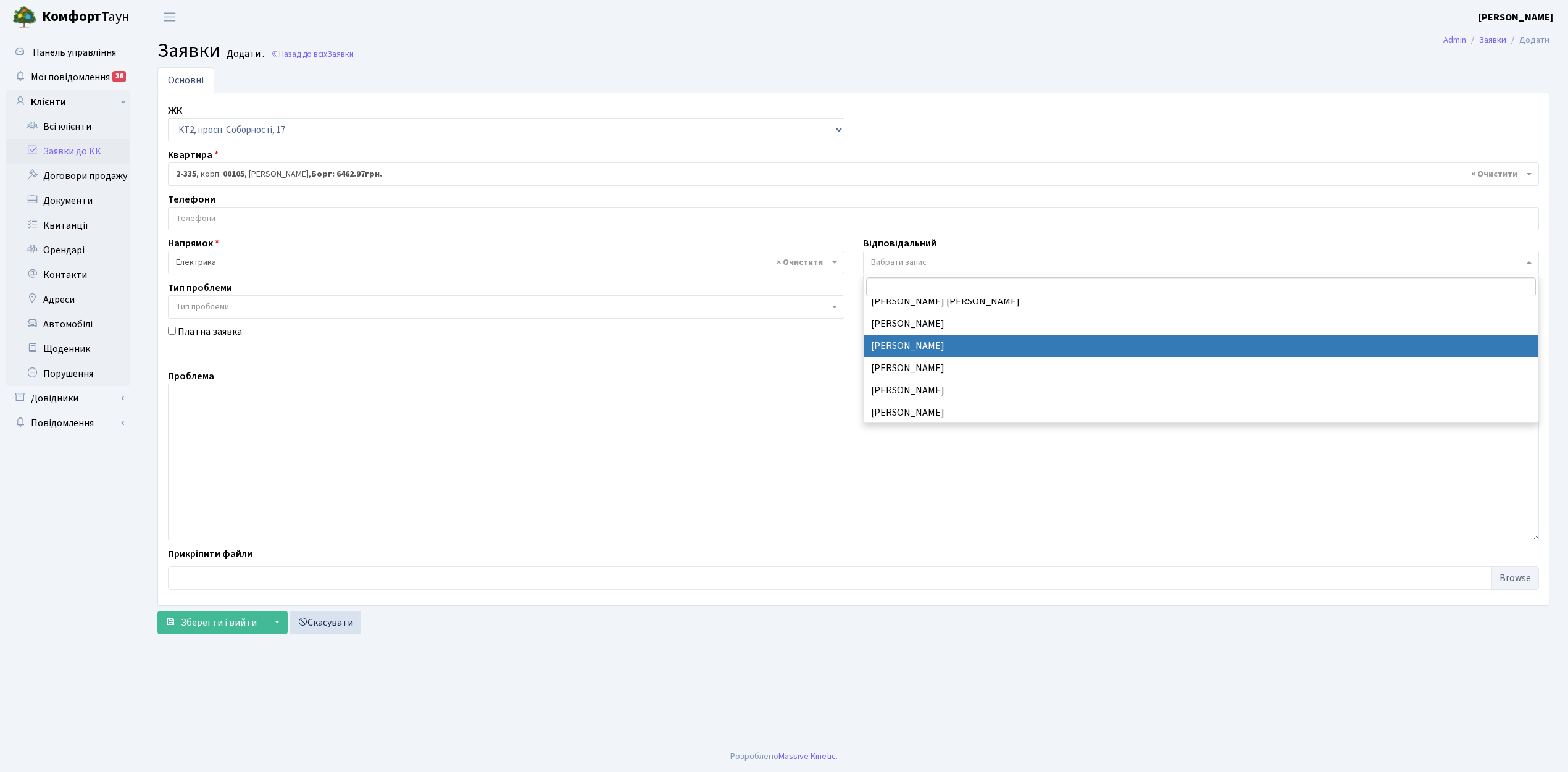
select select "22"
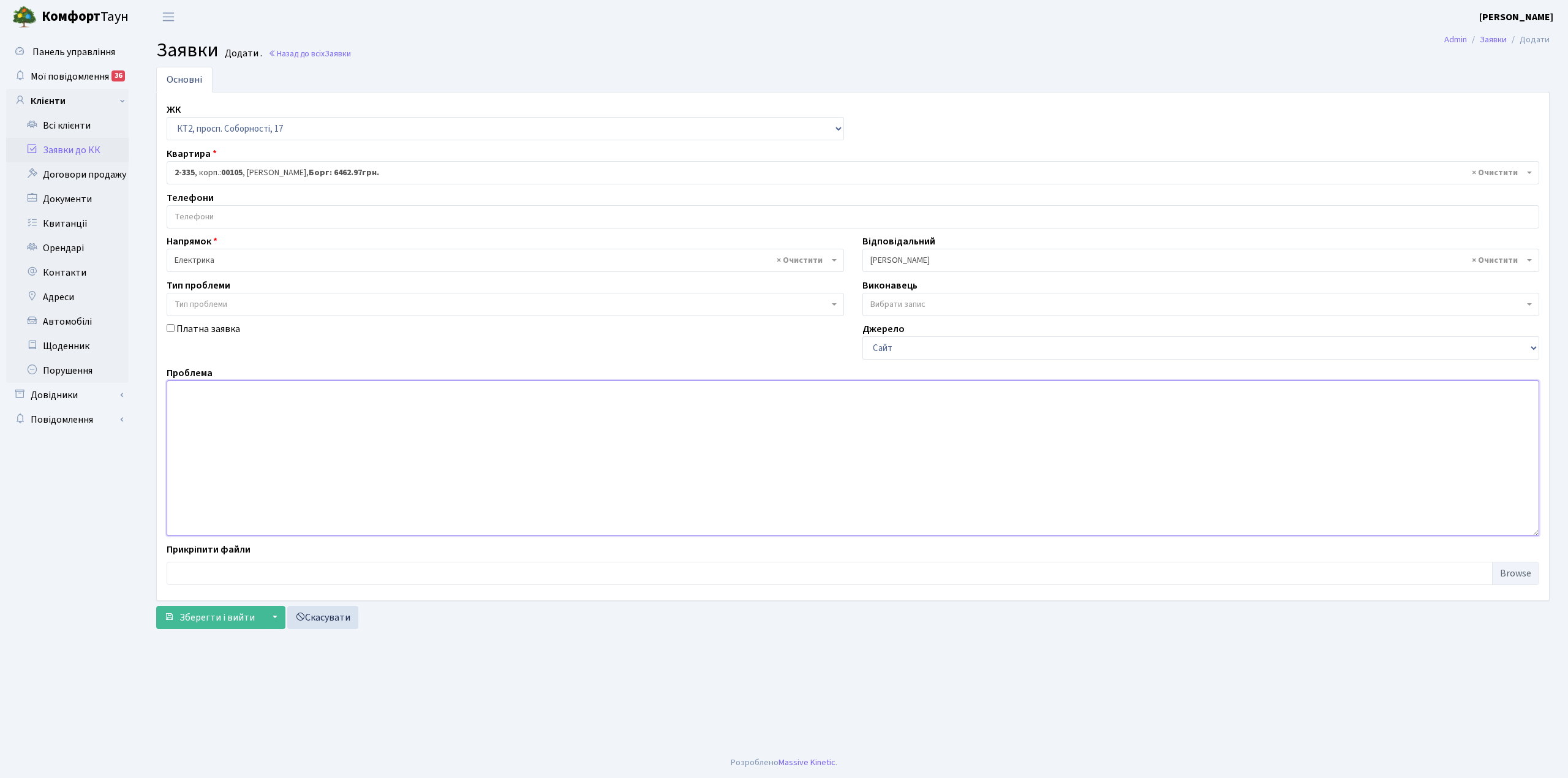
click at [395, 424] on textarea at bounding box center [853, 458] width 1373 height 155
type textarea "2"
type textarea "20 під, спрацювала ППА"
click at [191, 618] on span "Зберегти і вийти" at bounding box center [217, 617] width 76 height 13
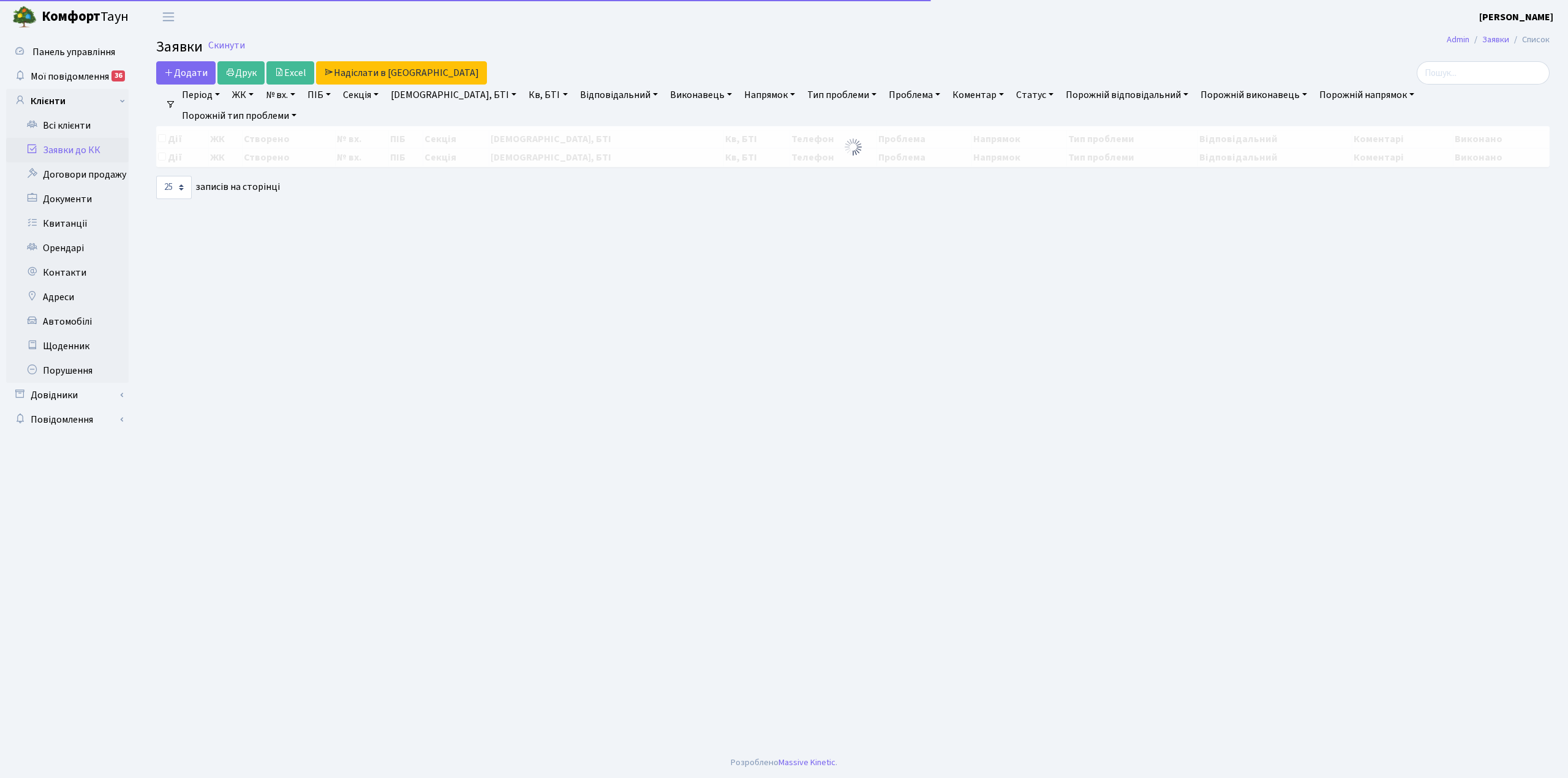
select select "25"
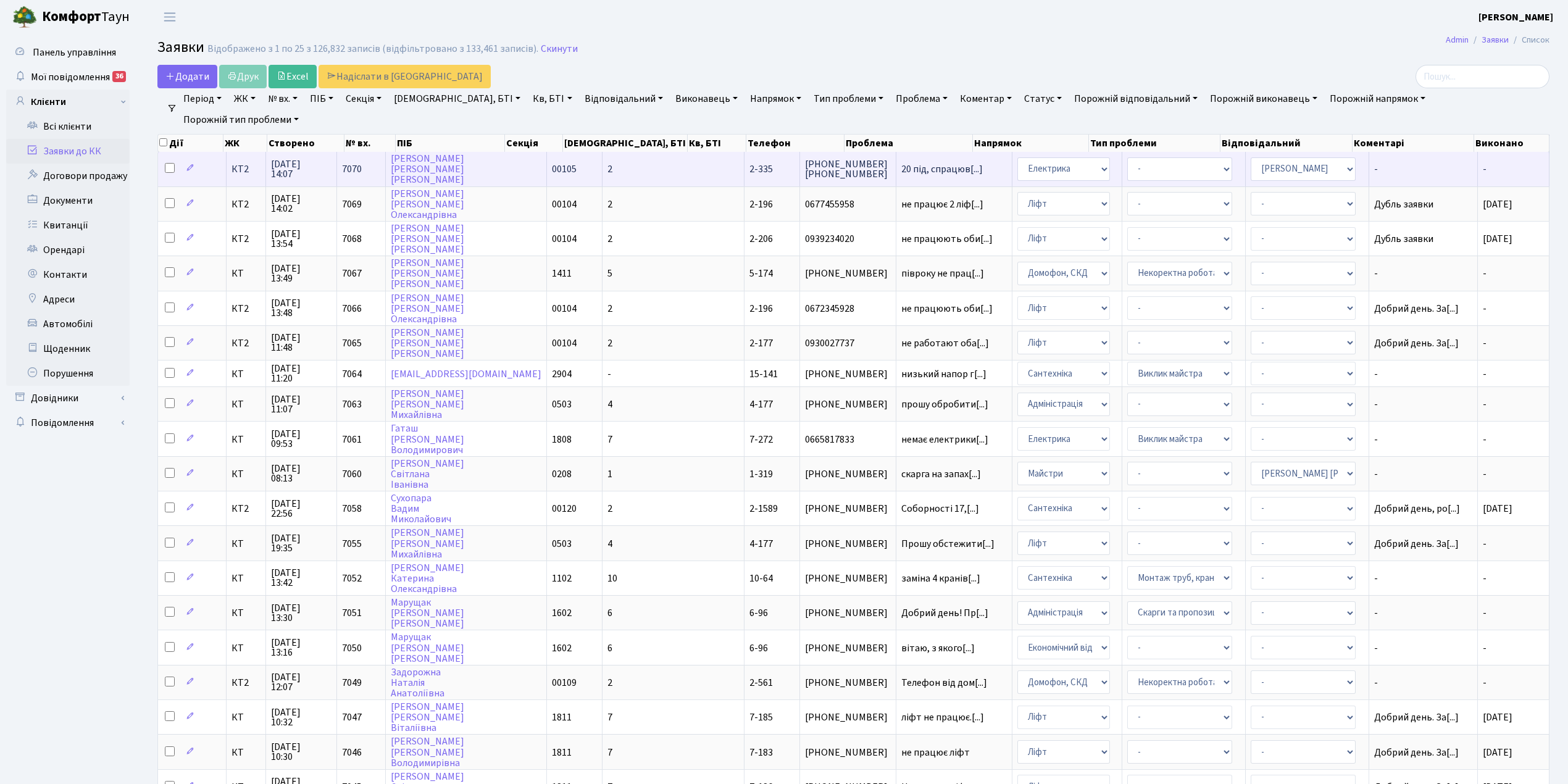
click at [477, 162] on td "[PERSON_NAME]" at bounding box center [466, 169] width 161 height 34
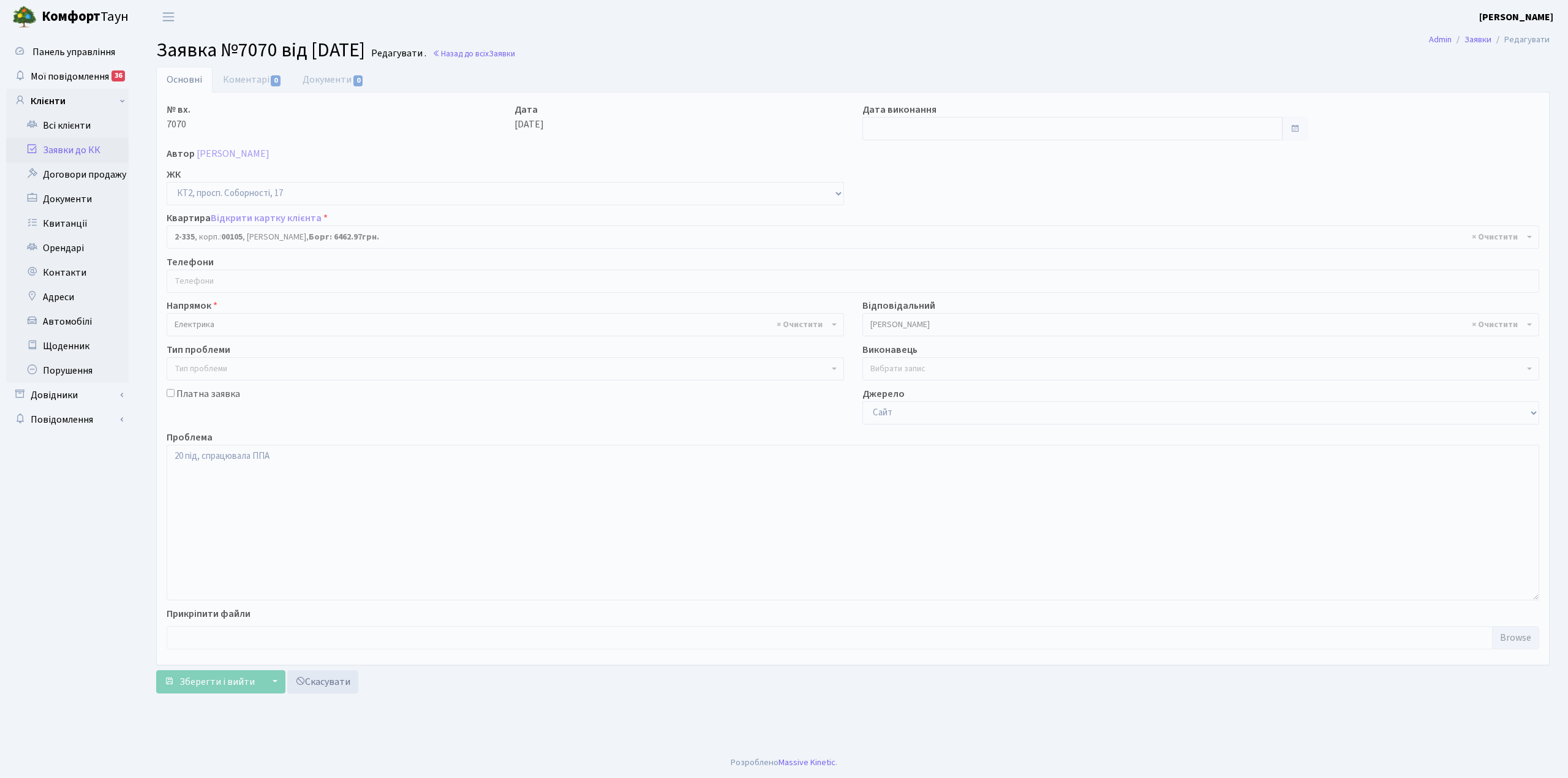
select select "15387"
click at [876, 121] on input "text" at bounding box center [1073, 129] width 420 height 24
click at [983, 231] on td "17" at bounding box center [985, 228] width 18 height 18
type input "[DATE]"
click at [238, 79] on link "Коментарі 0" at bounding box center [252, 79] width 80 height 25
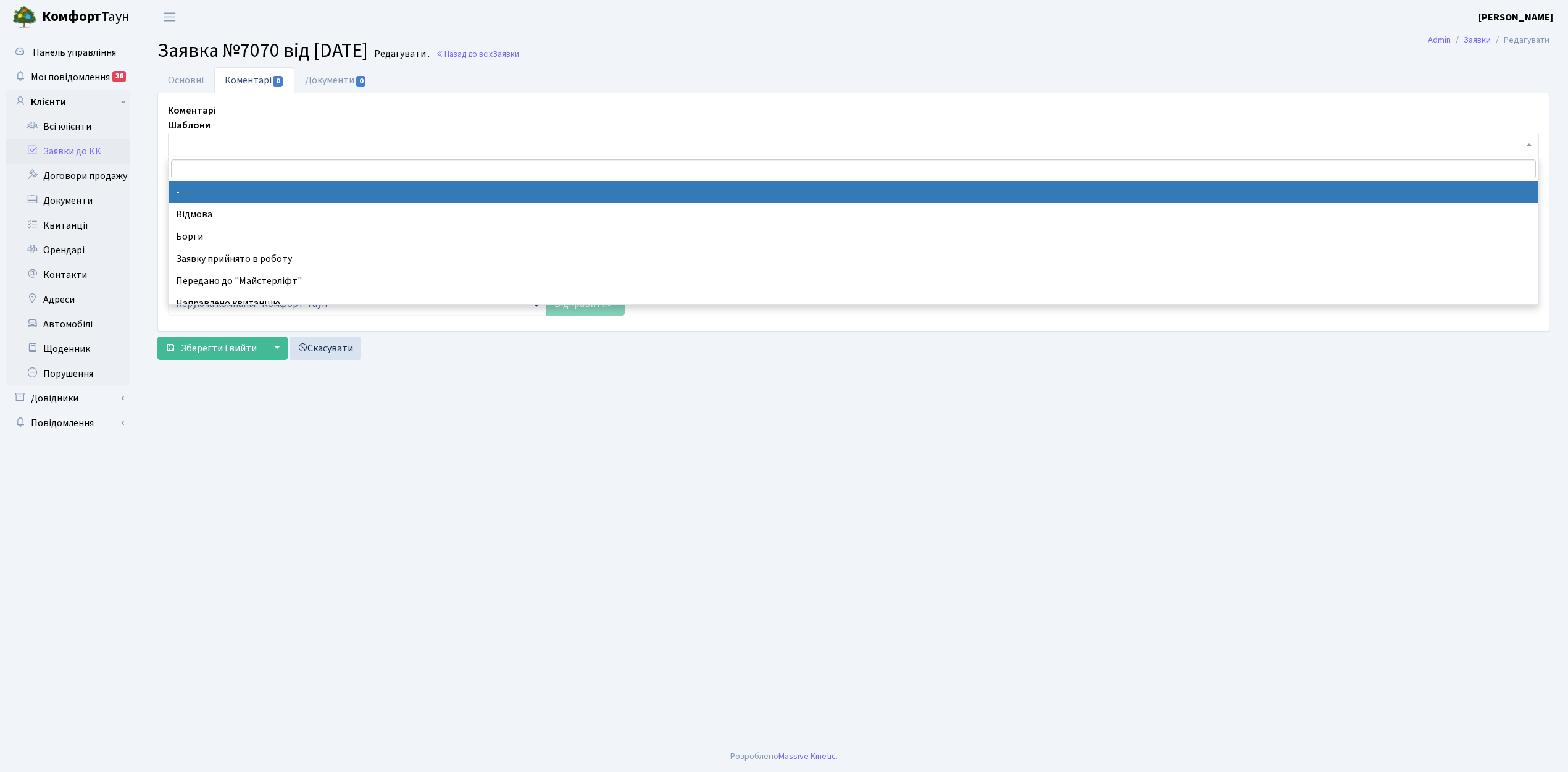
click at [195, 141] on span "-" at bounding box center [849, 145] width 1347 height 13
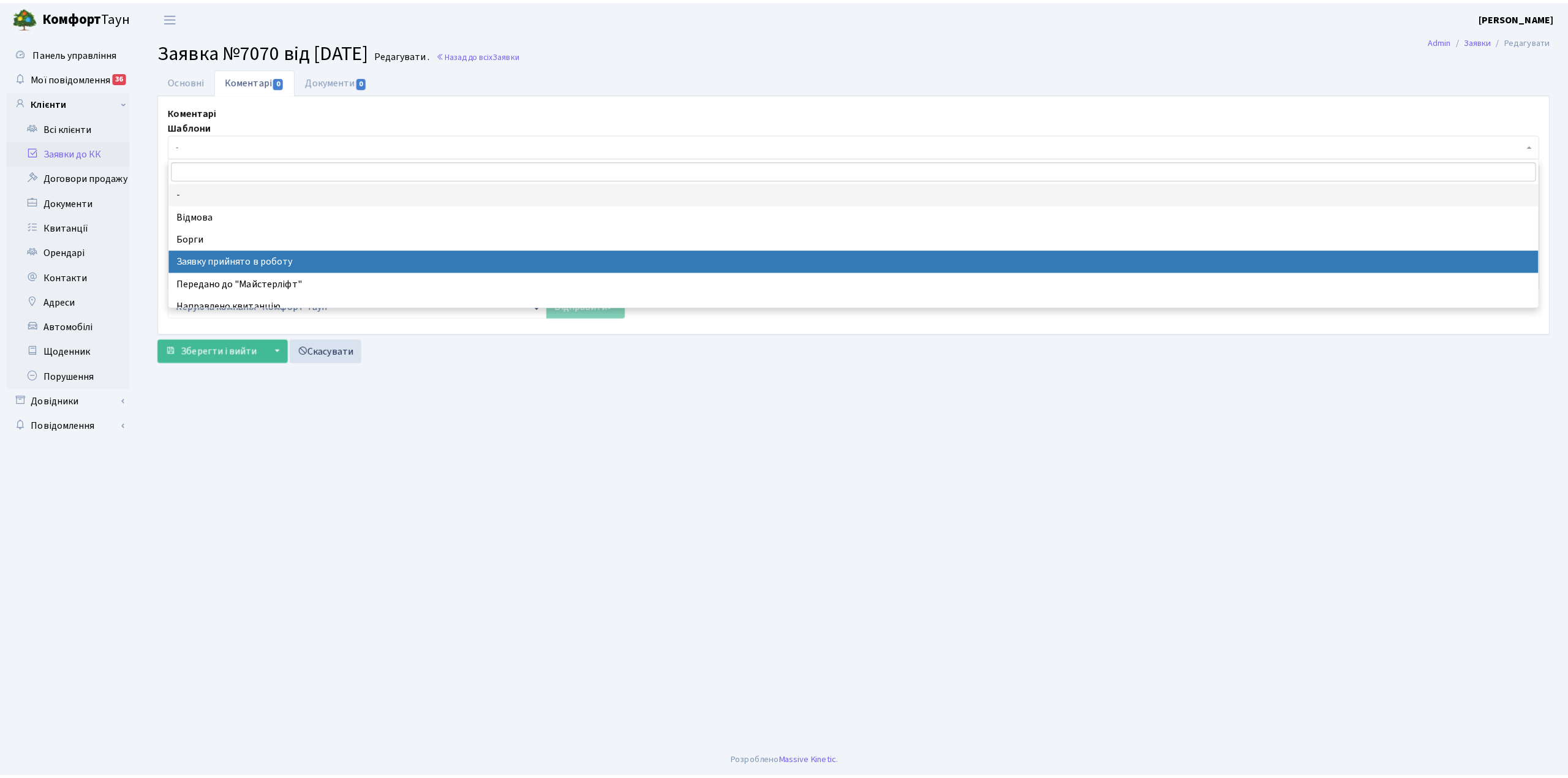
scroll to position [81, 0]
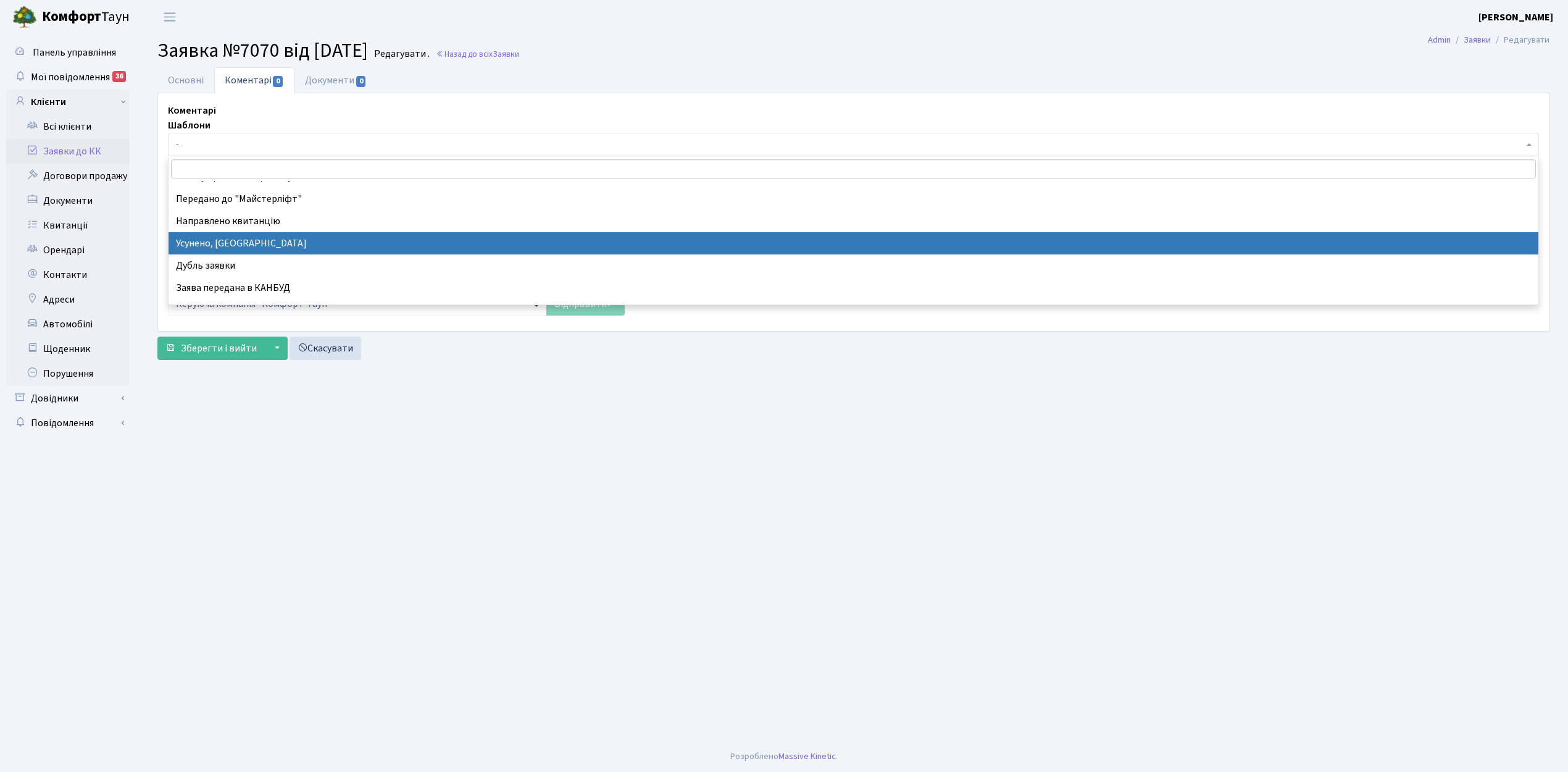
select select "15"
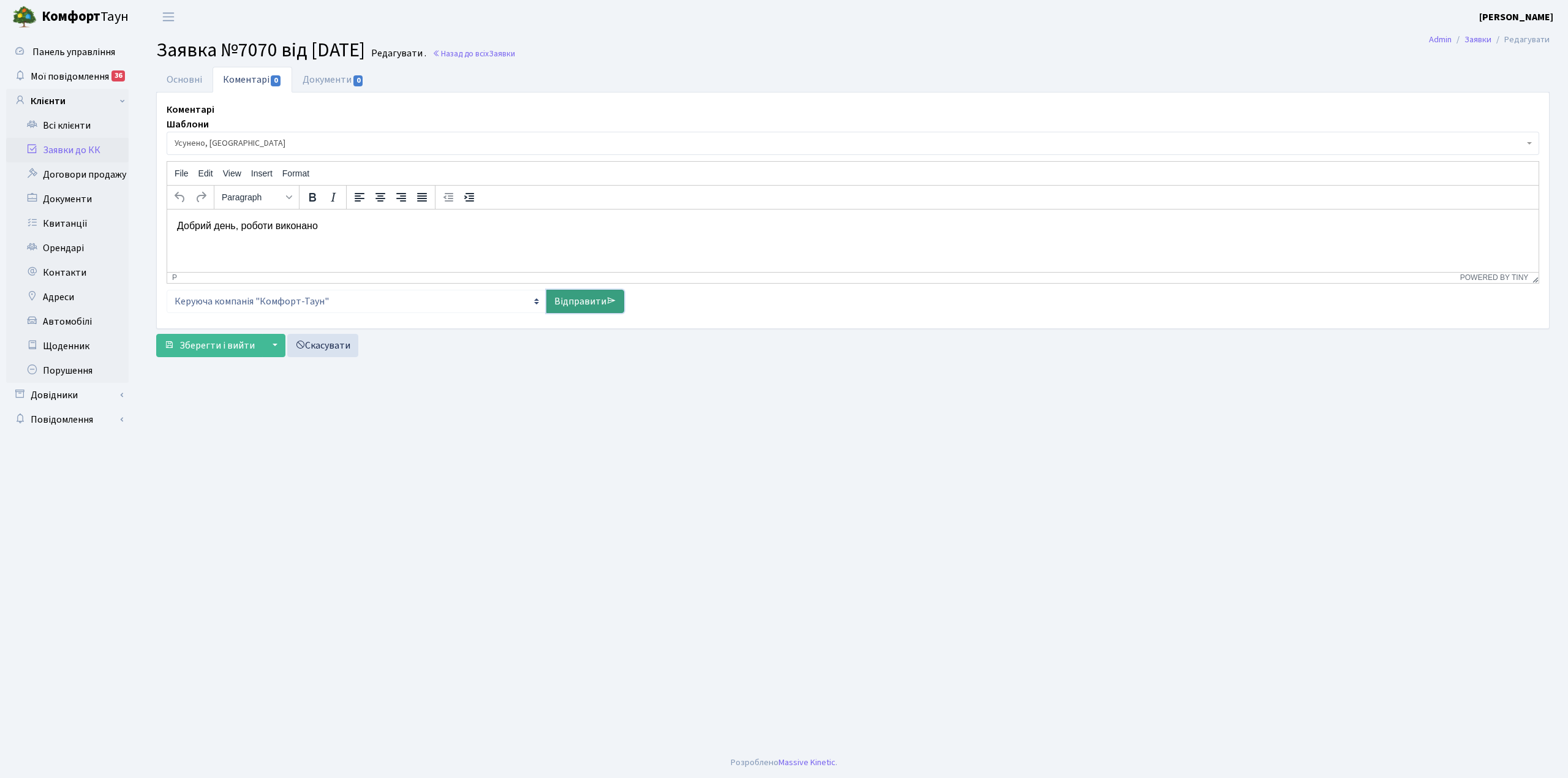
click at [583, 303] on link "Відправити" at bounding box center [586, 302] width 78 height 24
select select
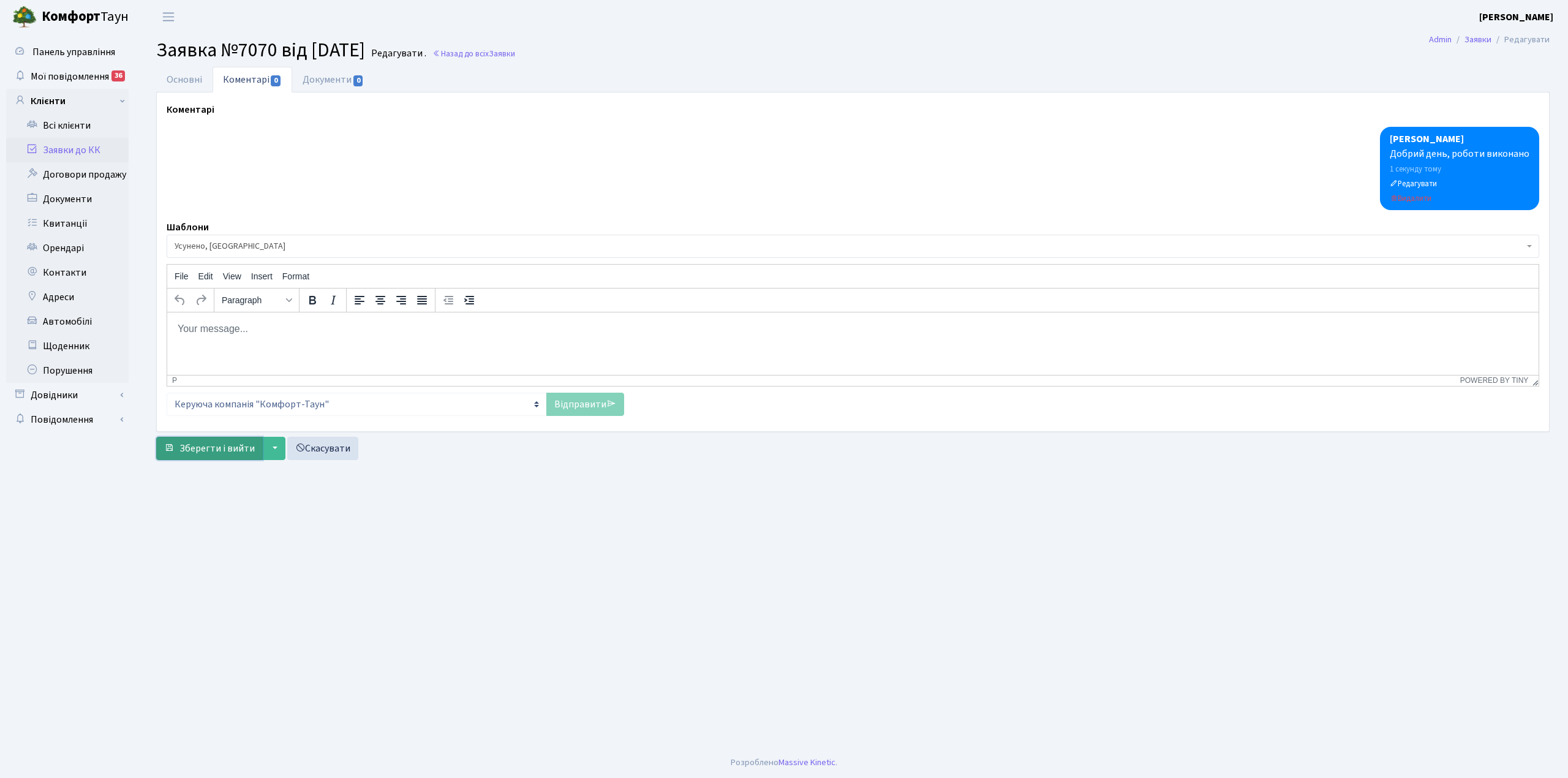
click at [214, 449] on span "Зберегти і вийти" at bounding box center [217, 448] width 76 height 13
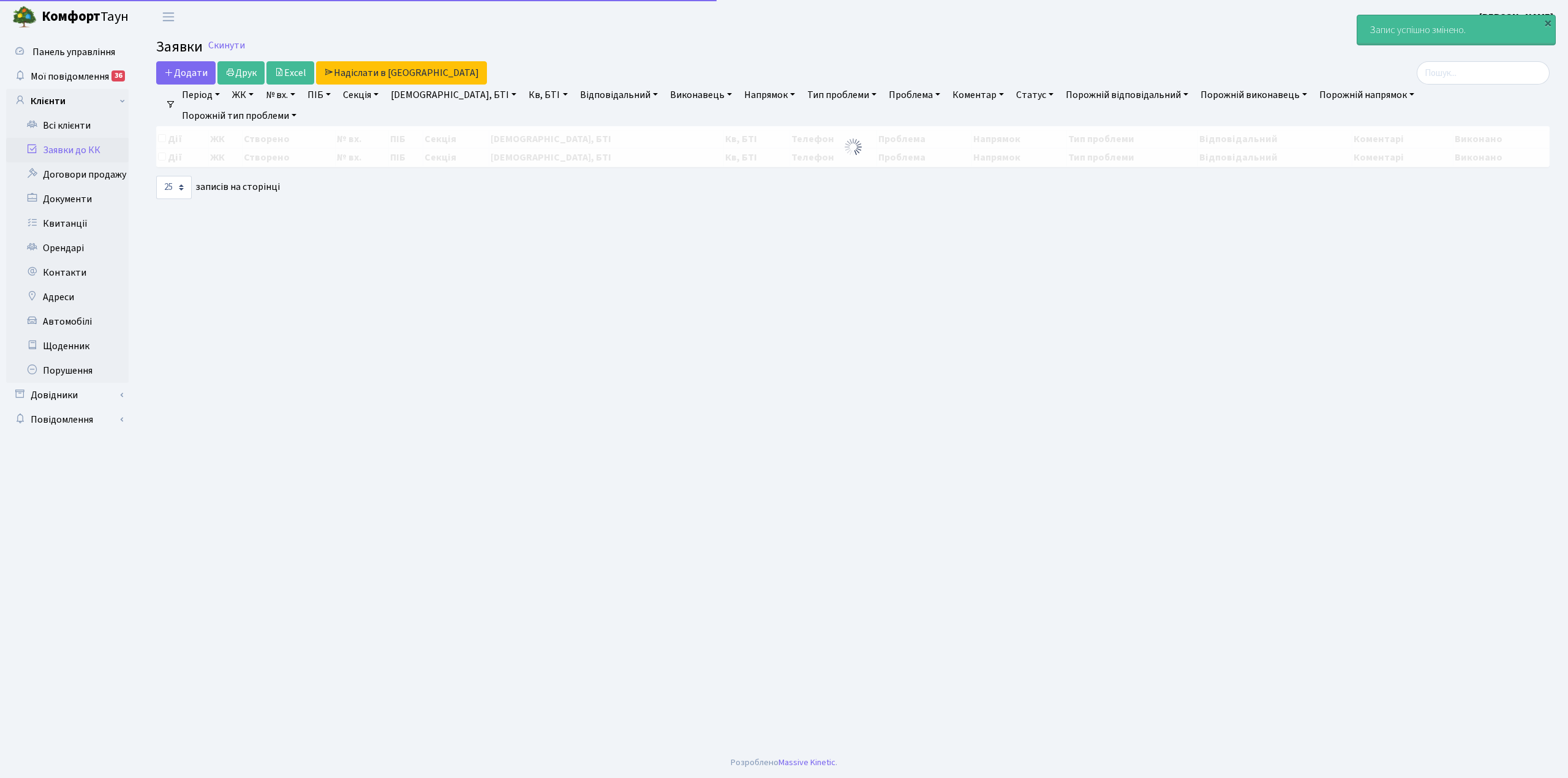
select select "25"
